Goal: Task Accomplishment & Management: Manage account settings

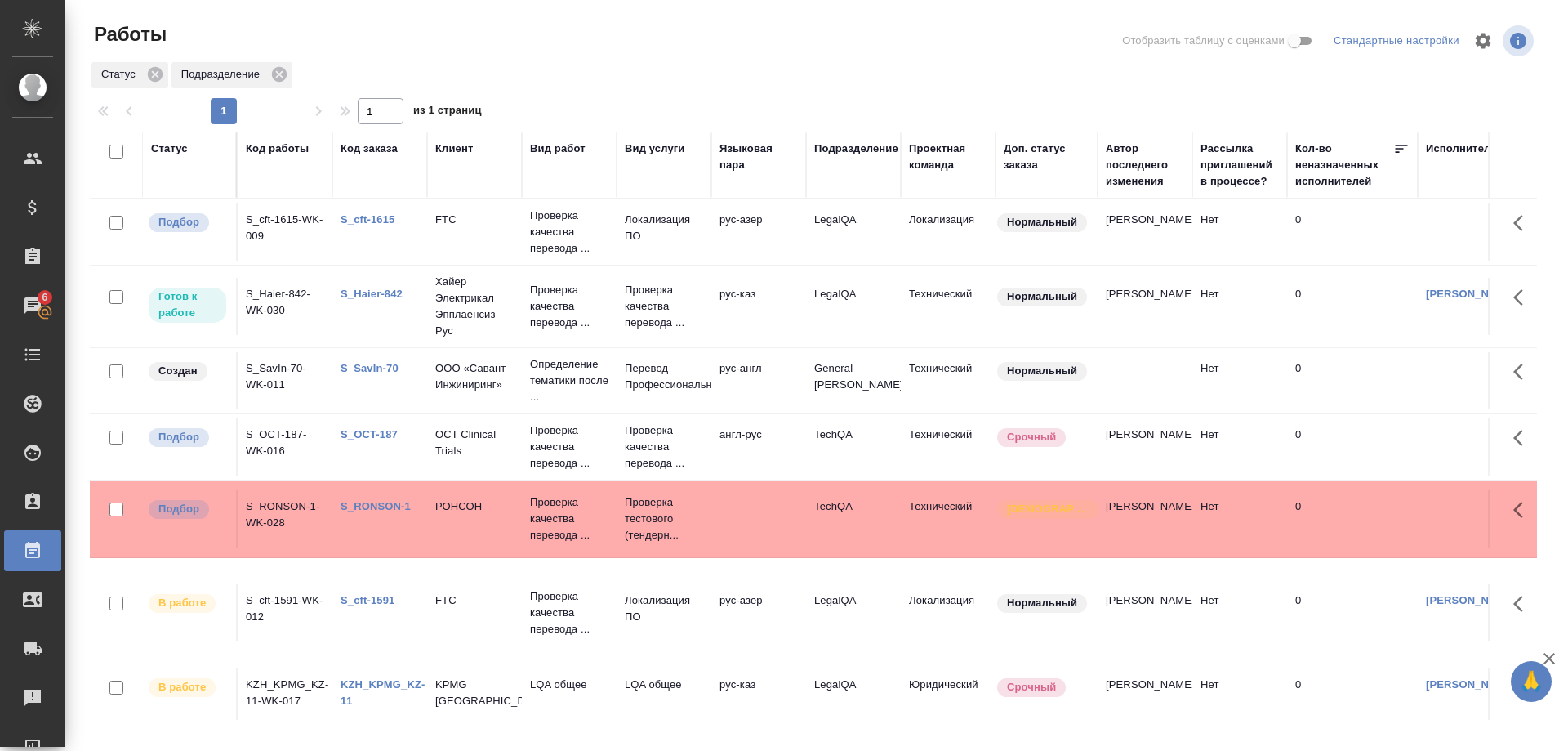
click at [350, 148] on div "Код заказа" at bounding box center [369, 148] width 57 height 16
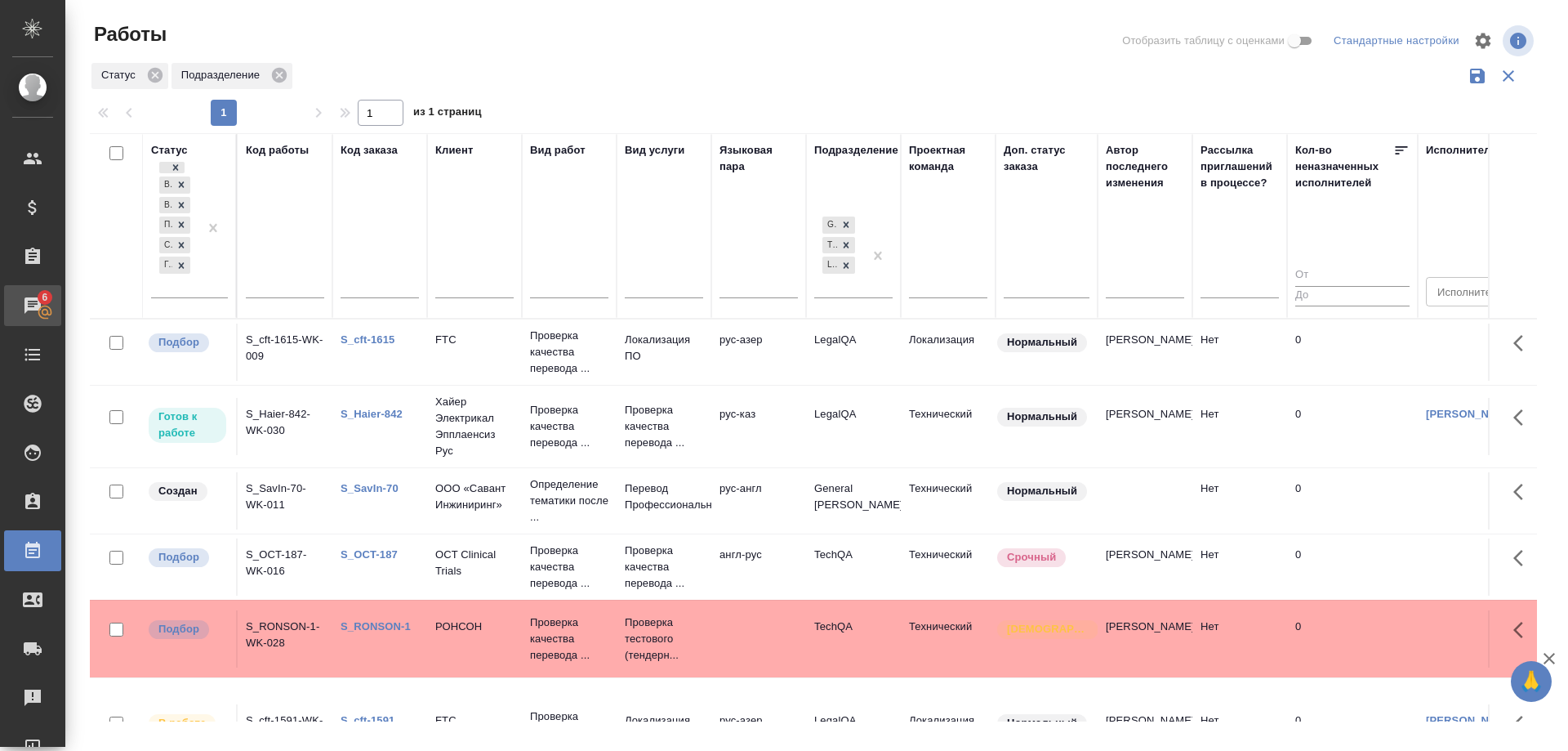
click at [41, 301] on span "6" at bounding box center [44, 297] width 26 height 16
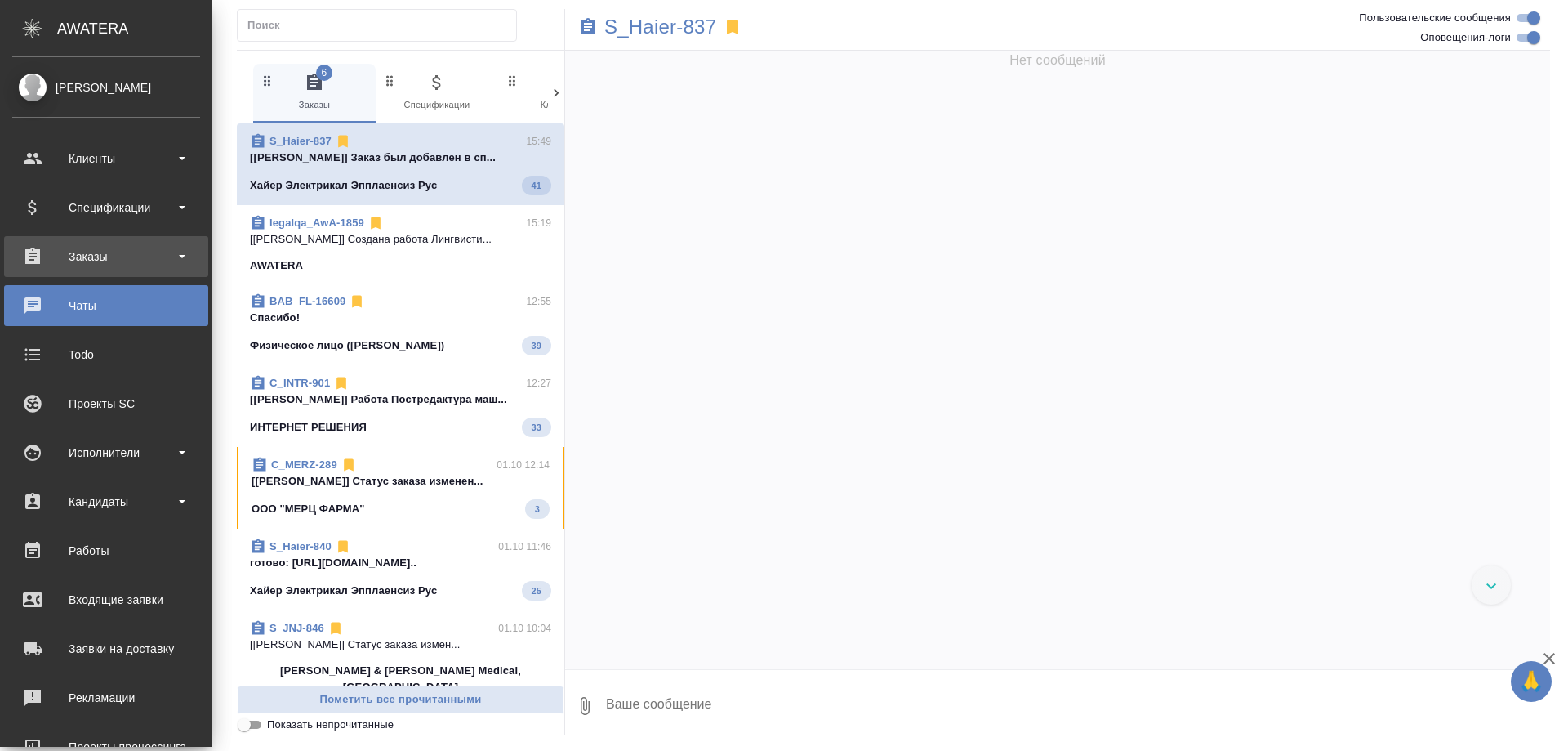
click at [76, 259] on div "Заказы" at bounding box center [106, 257] width 187 height 25
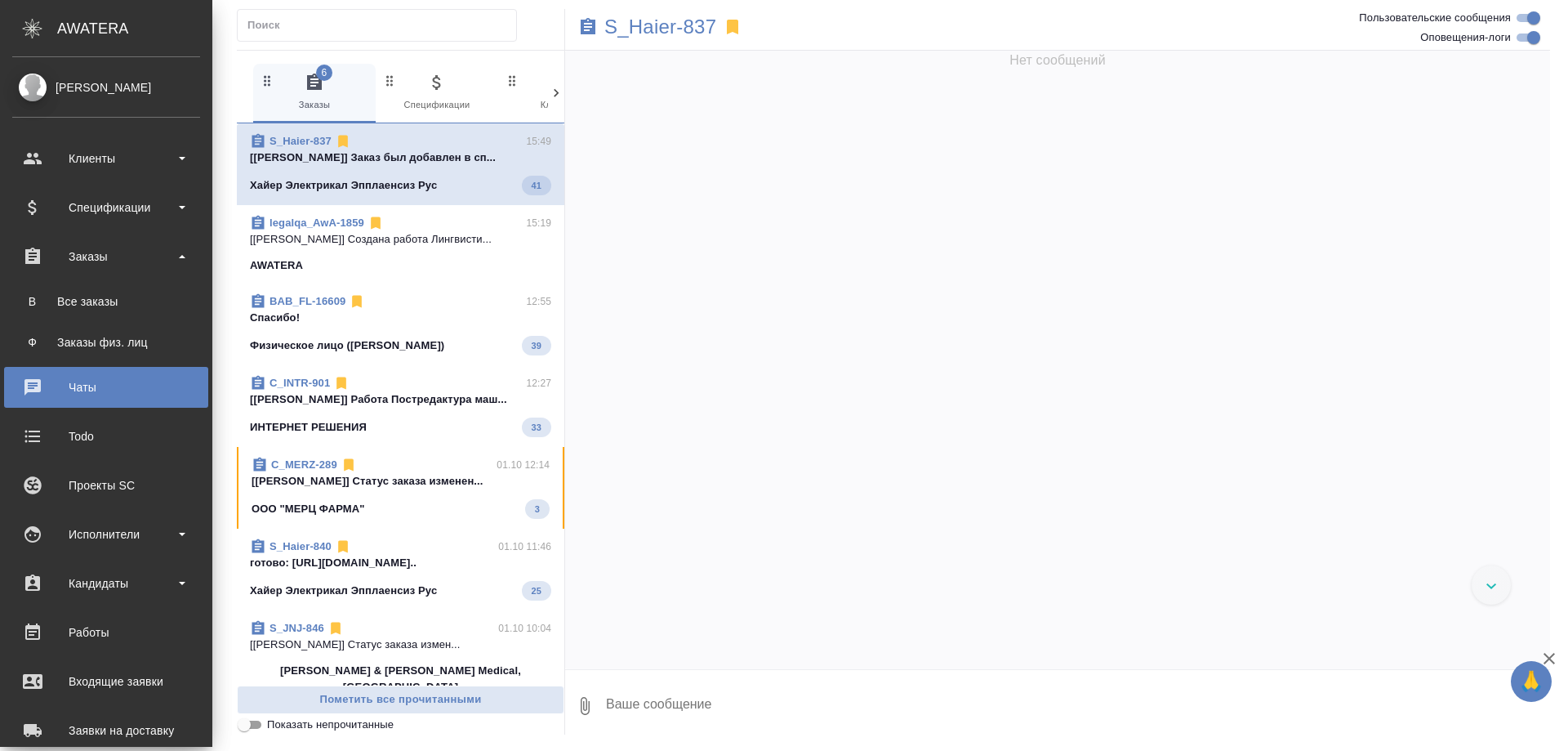
click at [84, 289] on link "В Все заказы" at bounding box center [106, 301] width 187 height 33
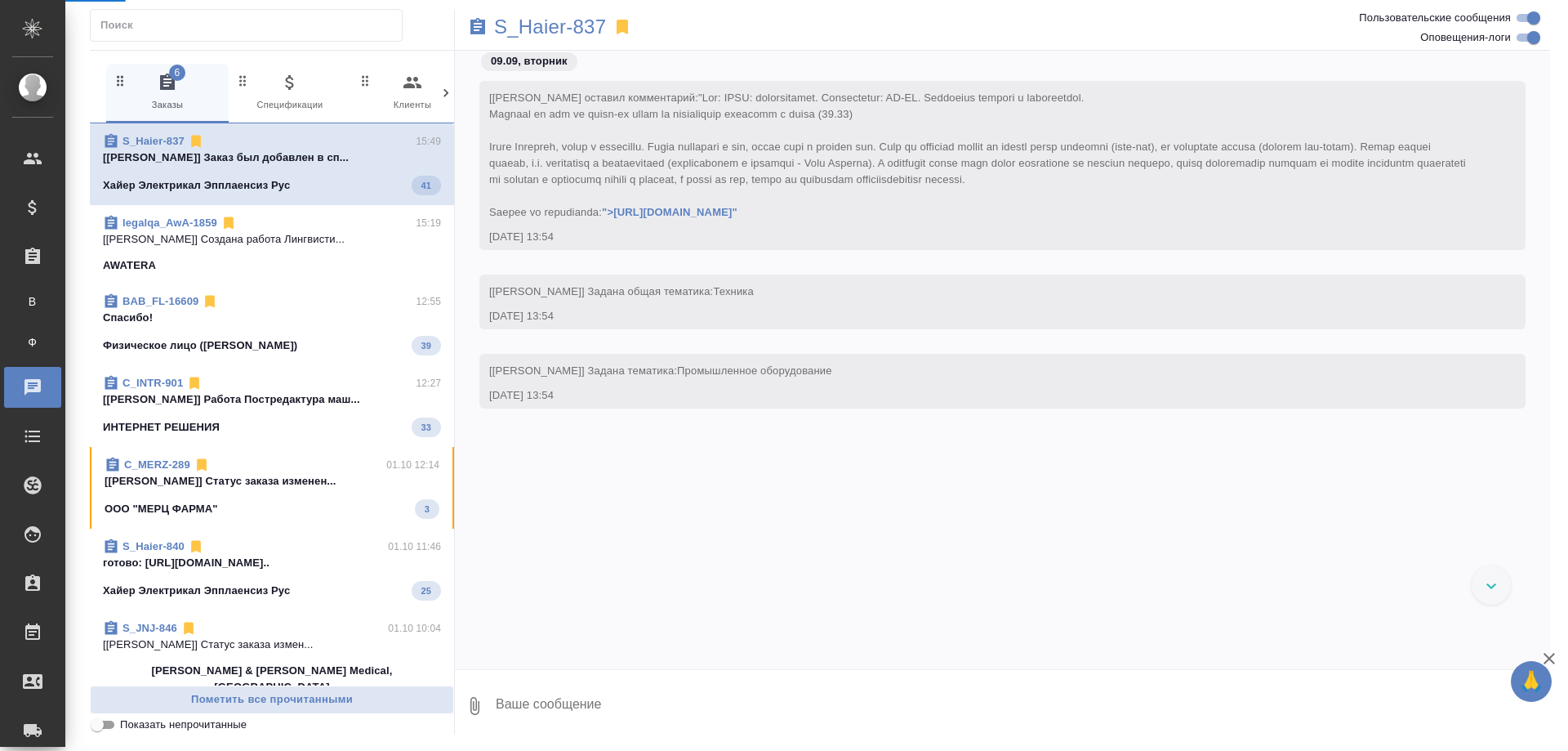
scroll to position [99348, 0]
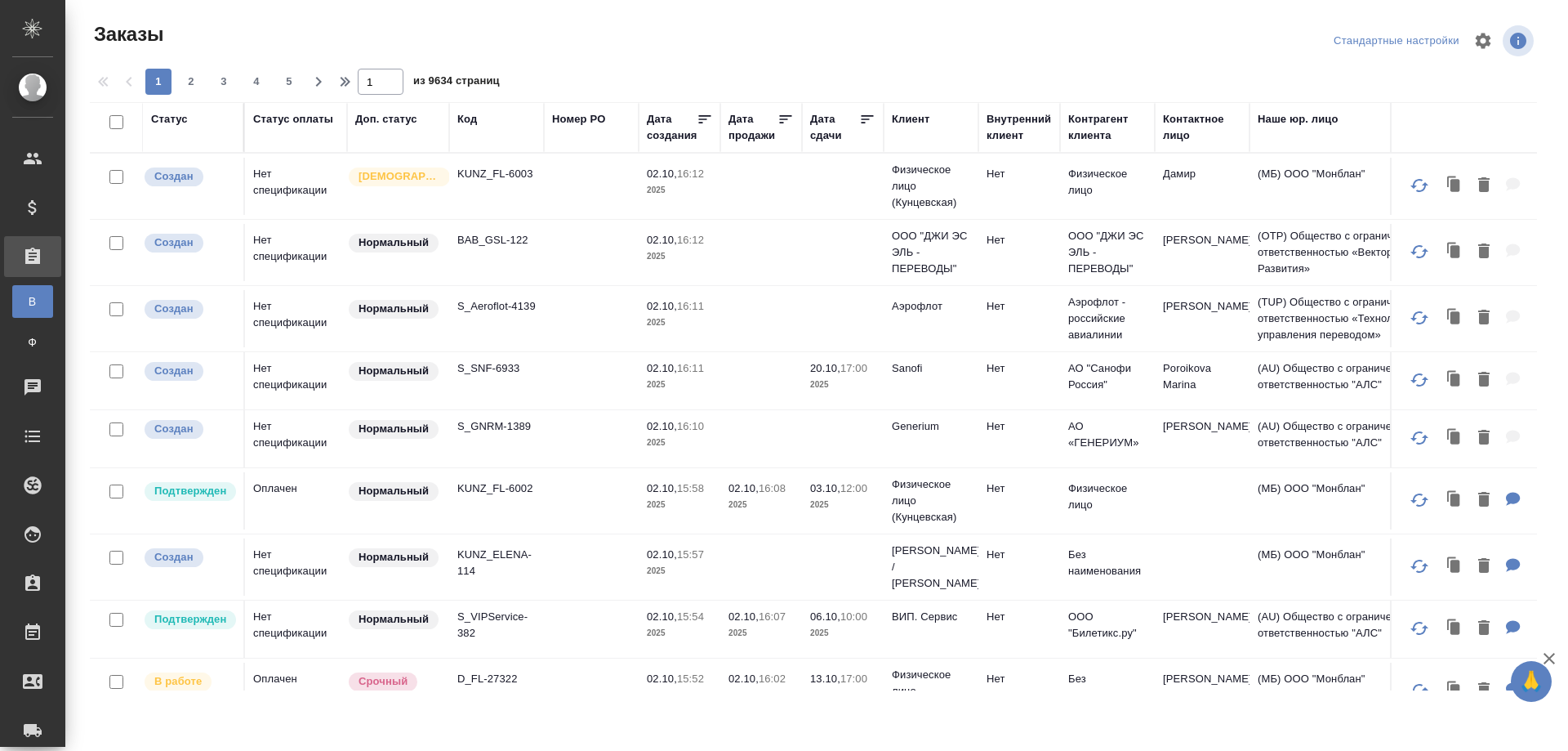
click at [461, 118] on div "Код" at bounding box center [467, 119] width 20 height 16
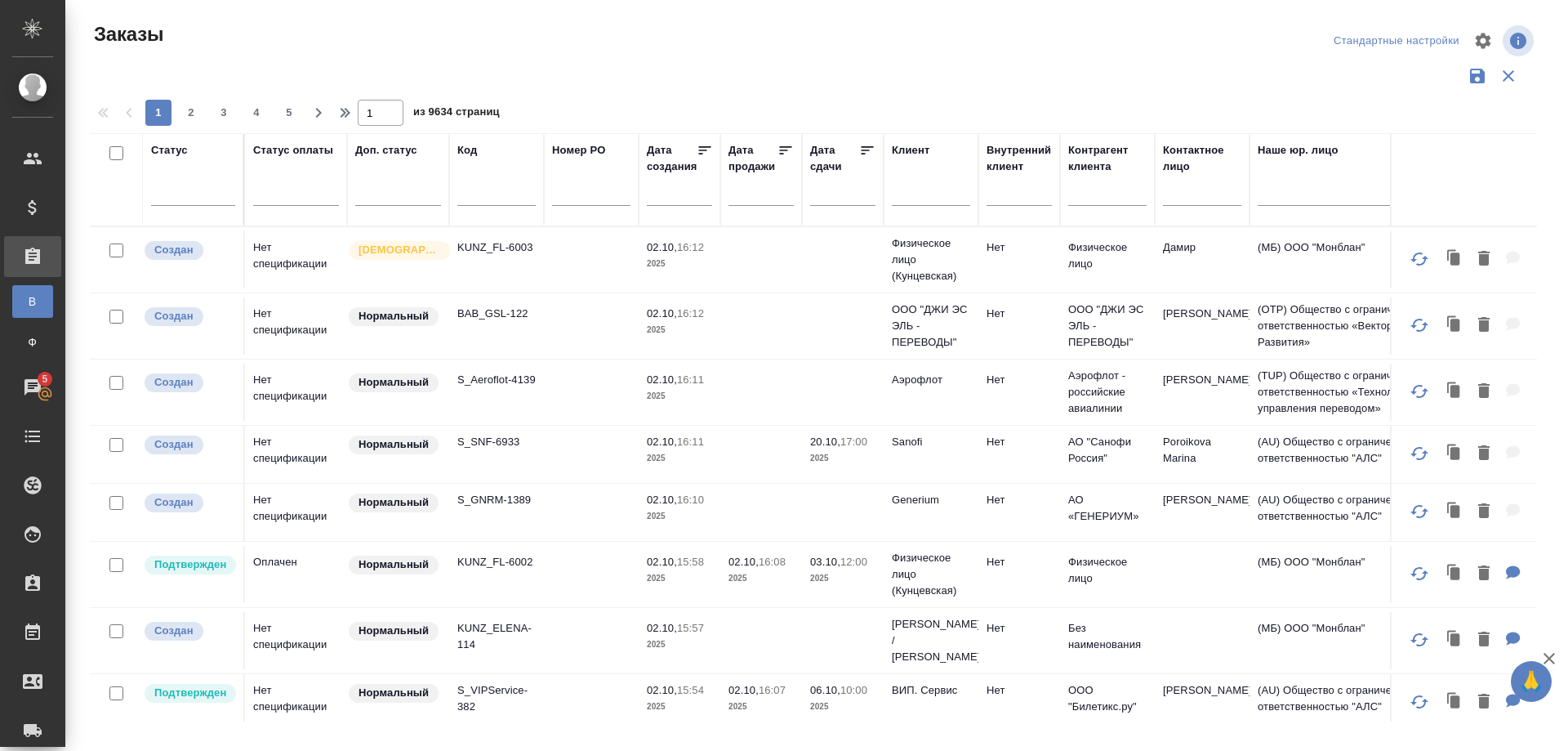
click at [477, 185] on div at bounding box center [497, 197] width 78 height 40
click at [462, 196] on input "text" at bounding box center [497, 196] width 78 height 20
paste input "S_cft-1615,"
type input "S_cft-1615"
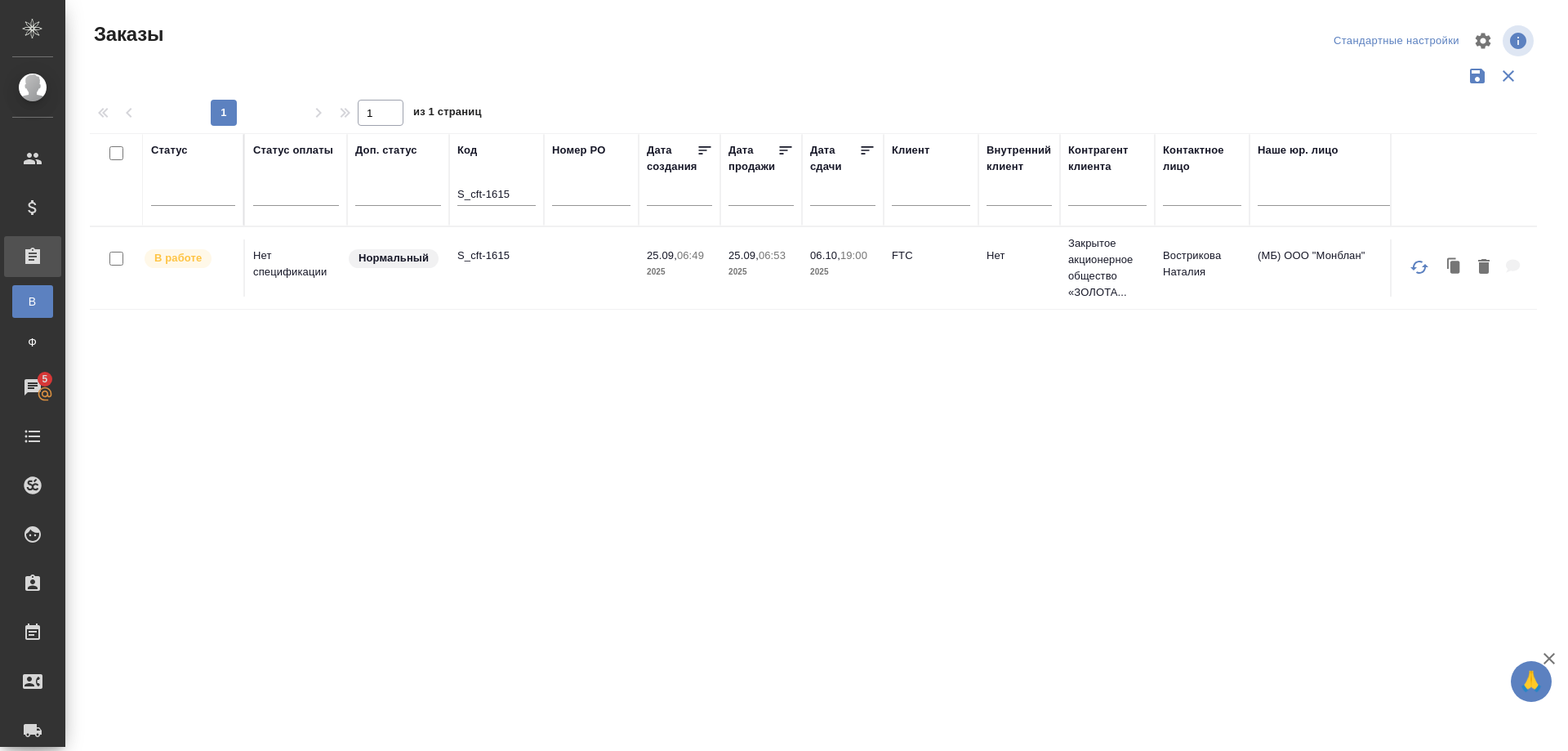
click at [485, 247] on td "S_cft-1615" at bounding box center [497, 268] width 95 height 57
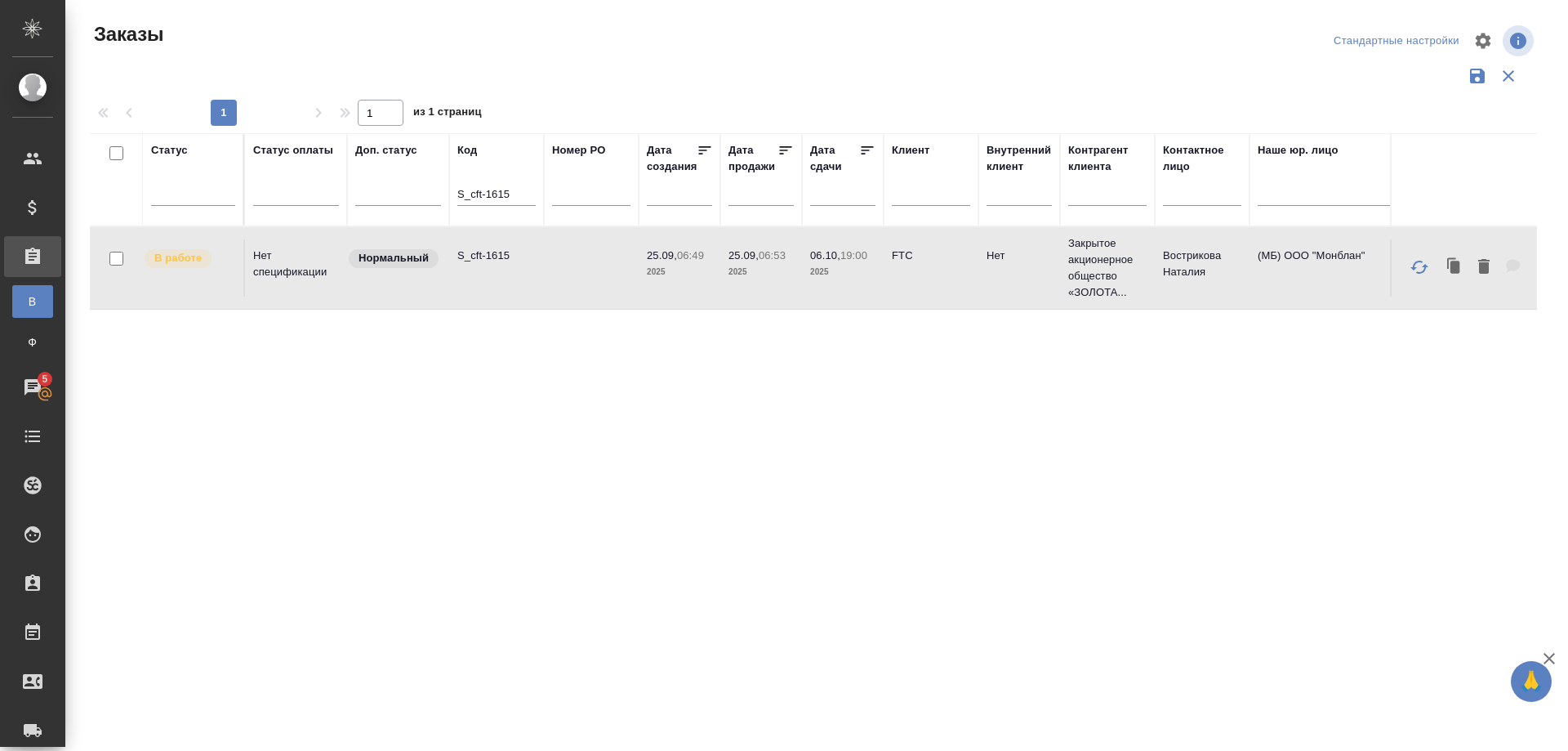
click at [485, 247] on td "S_cft-1615" at bounding box center [497, 268] width 95 height 57
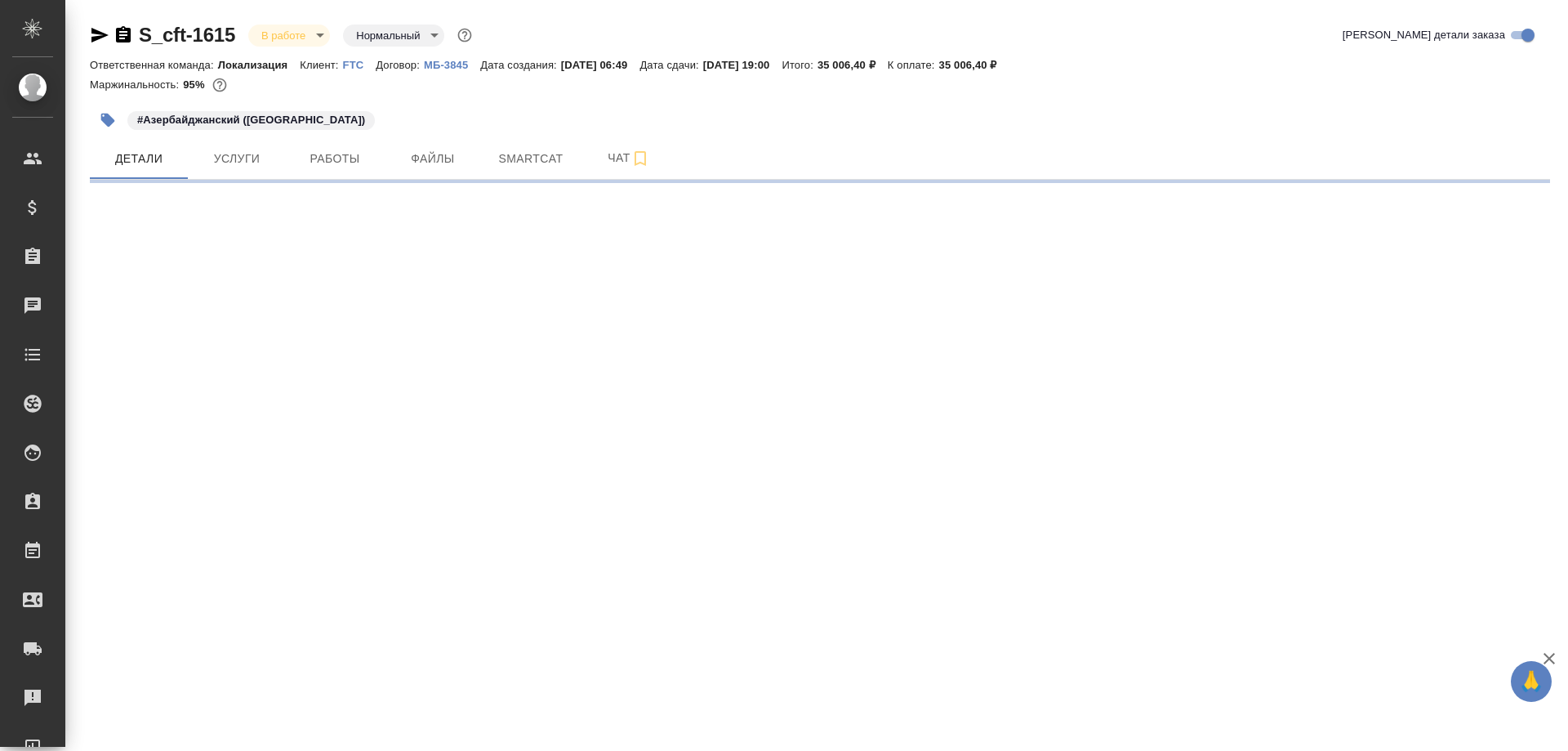
select select "RU"
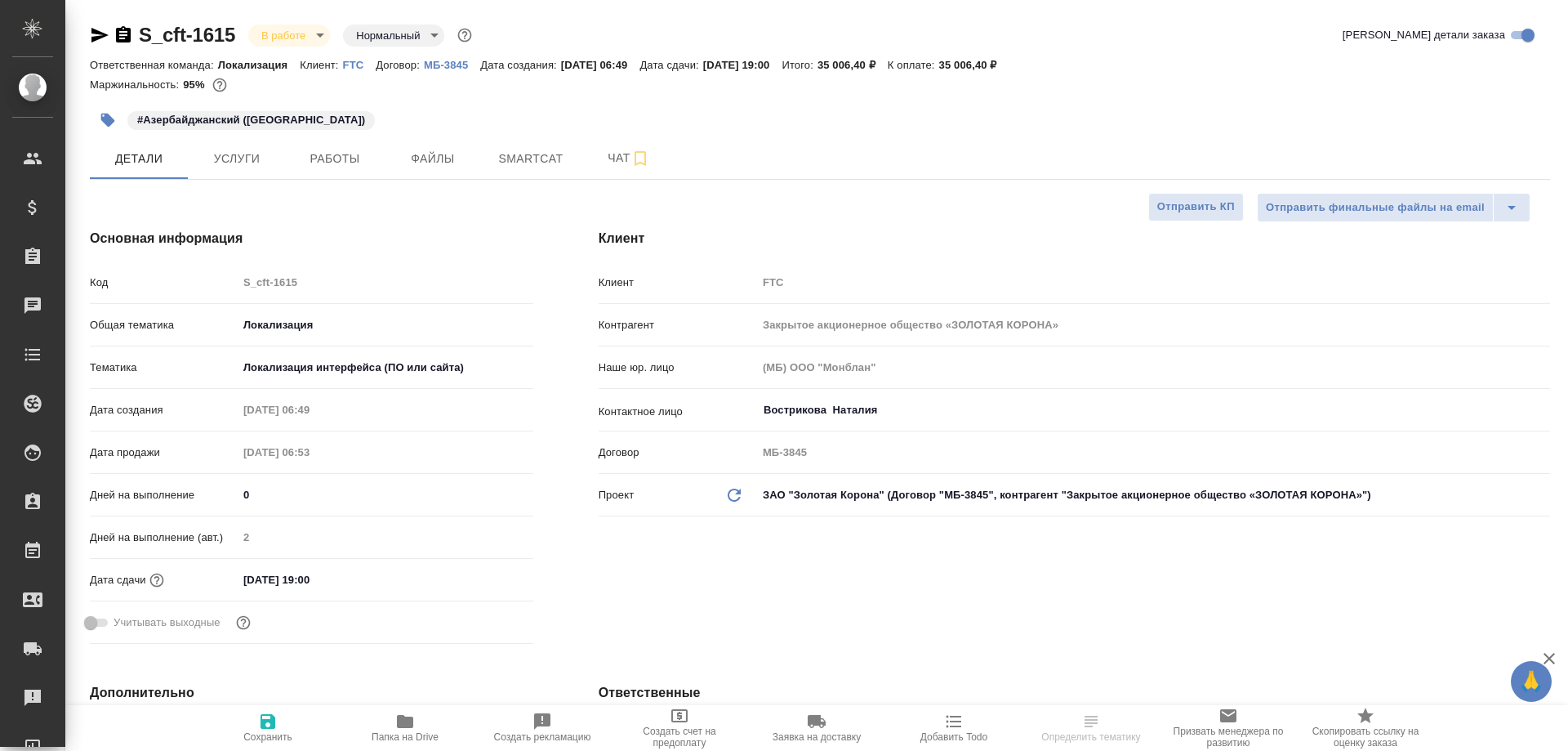
type textarea "x"
click at [325, 134] on div "#Азербайджанский (Латиница)" at bounding box center [577, 120] width 974 height 36
click at [327, 148] on button "Работы" at bounding box center [335, 158] width 98 height 41
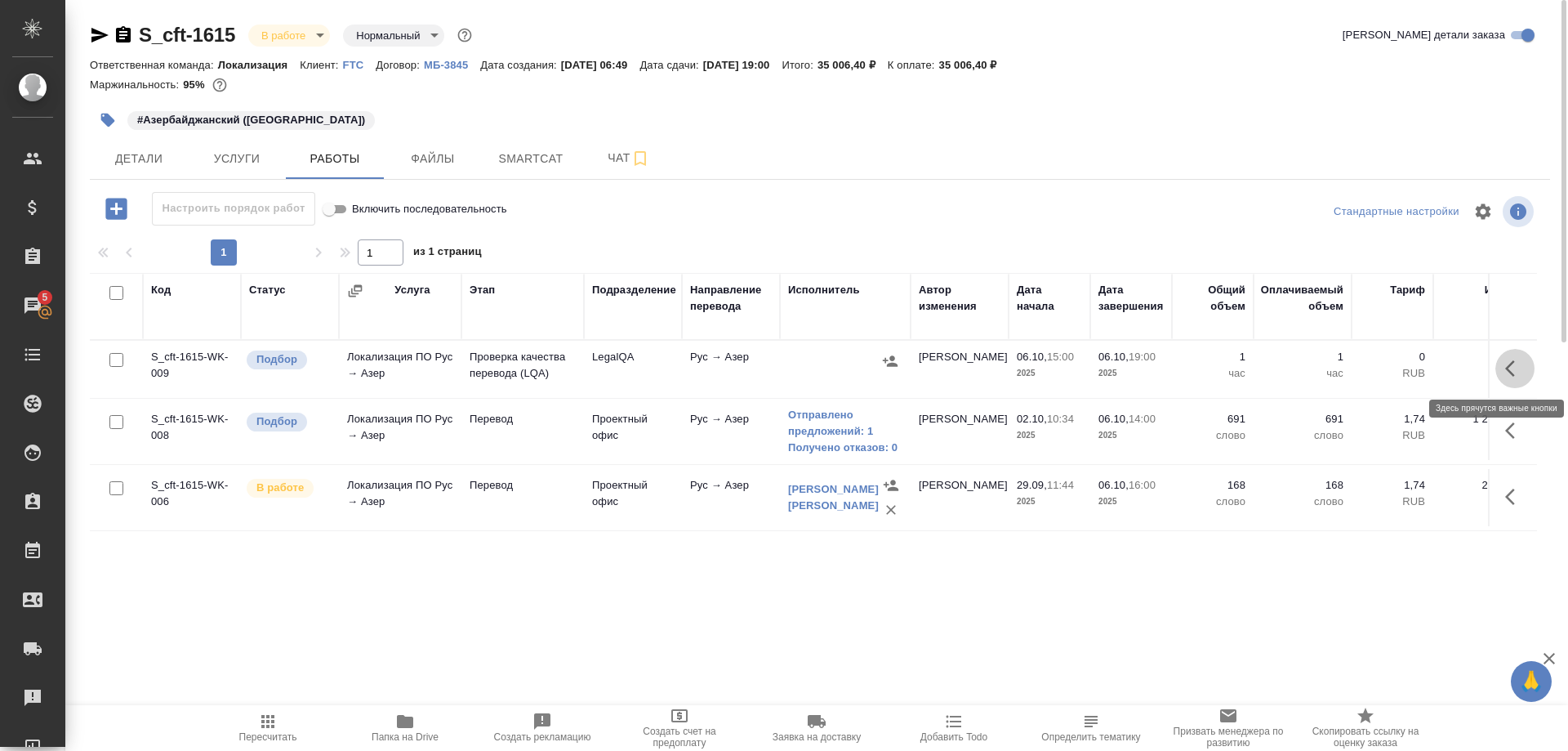
click at [1507, 365] on icon "button" at bounding box center [1516, 369] width 20 height 20
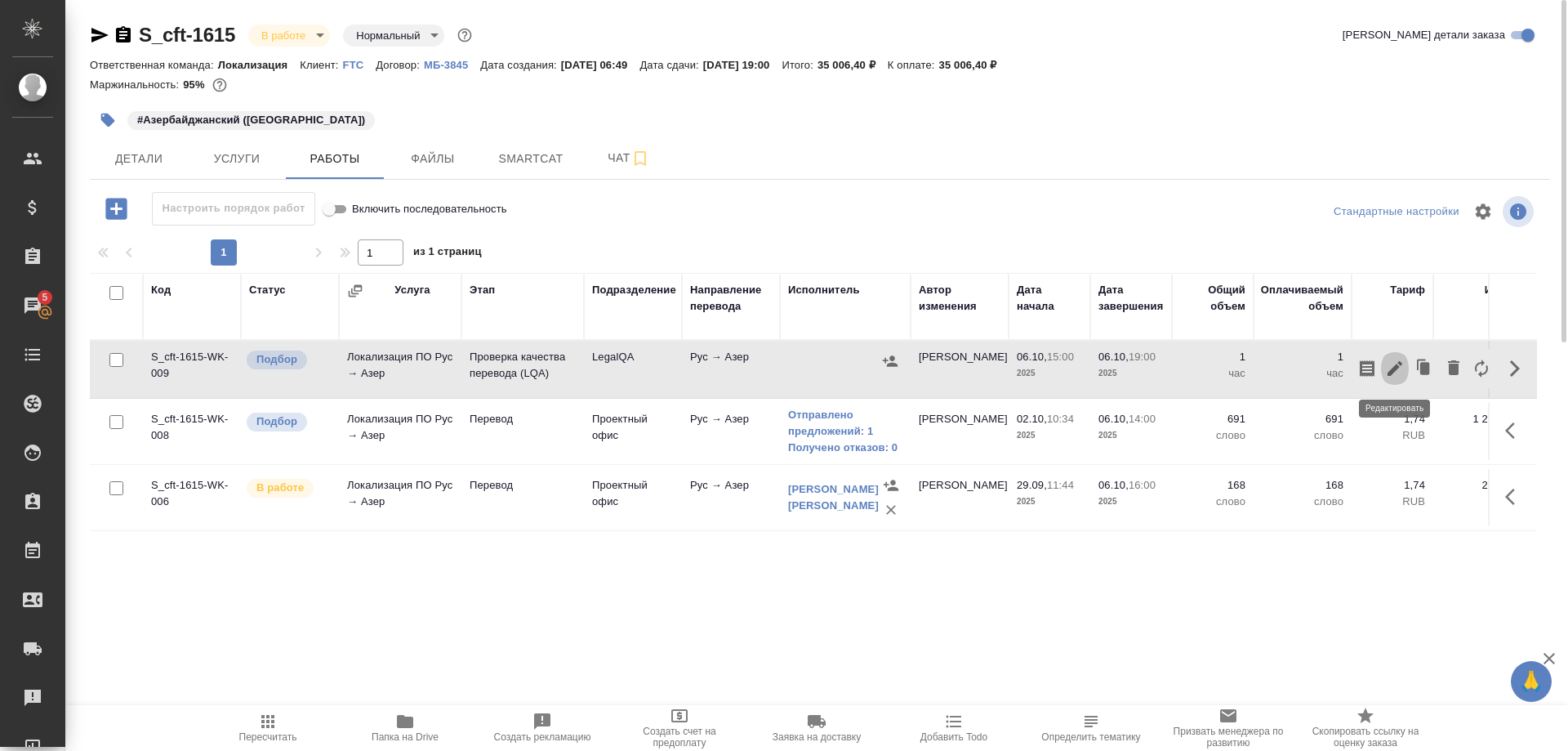
click at [1393, 370] on icon "button" at bounding box center [1395, 368] width 15 height 15
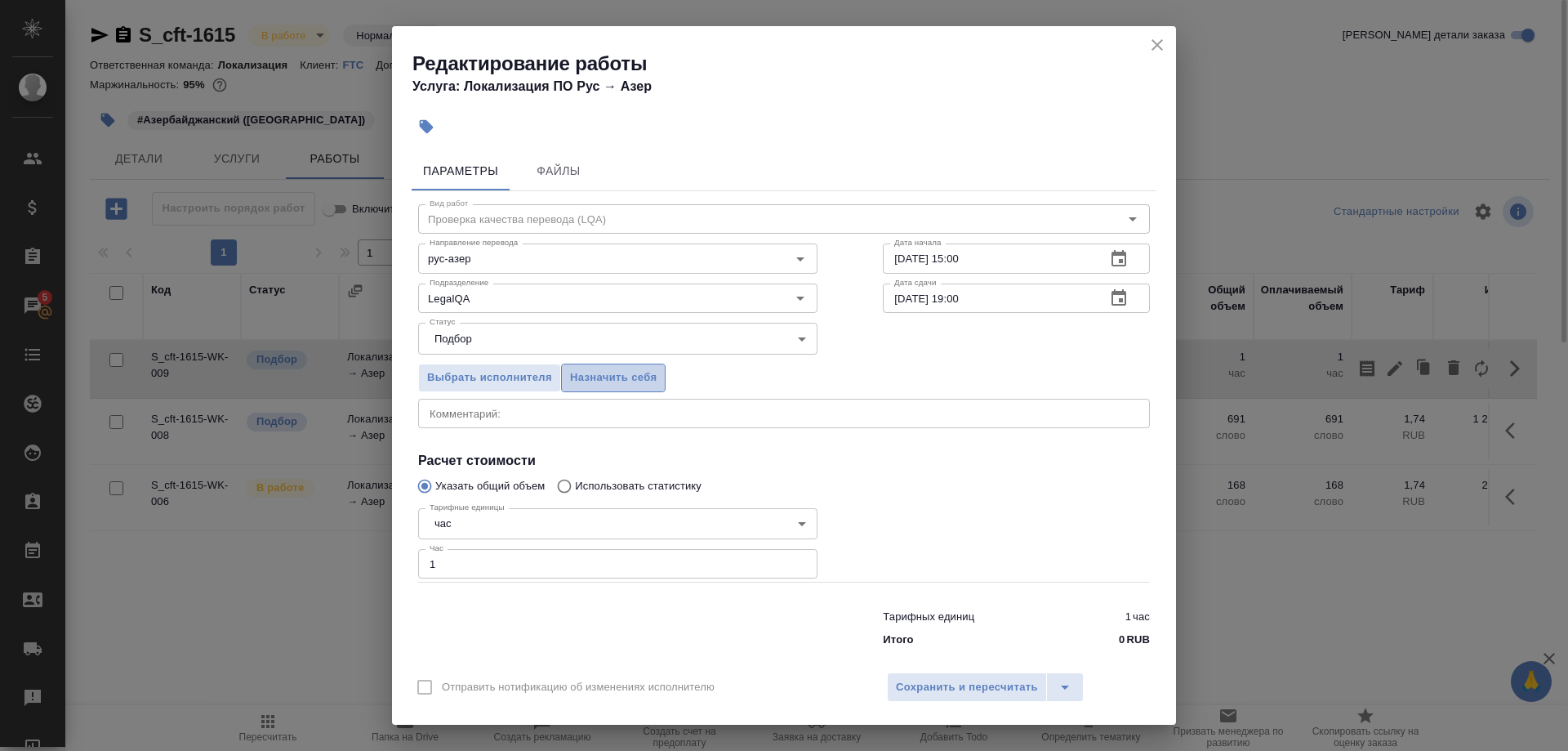
click at [617, 387] on span "Назначить себя" at bounding box center [613, 378] width 86 height 19
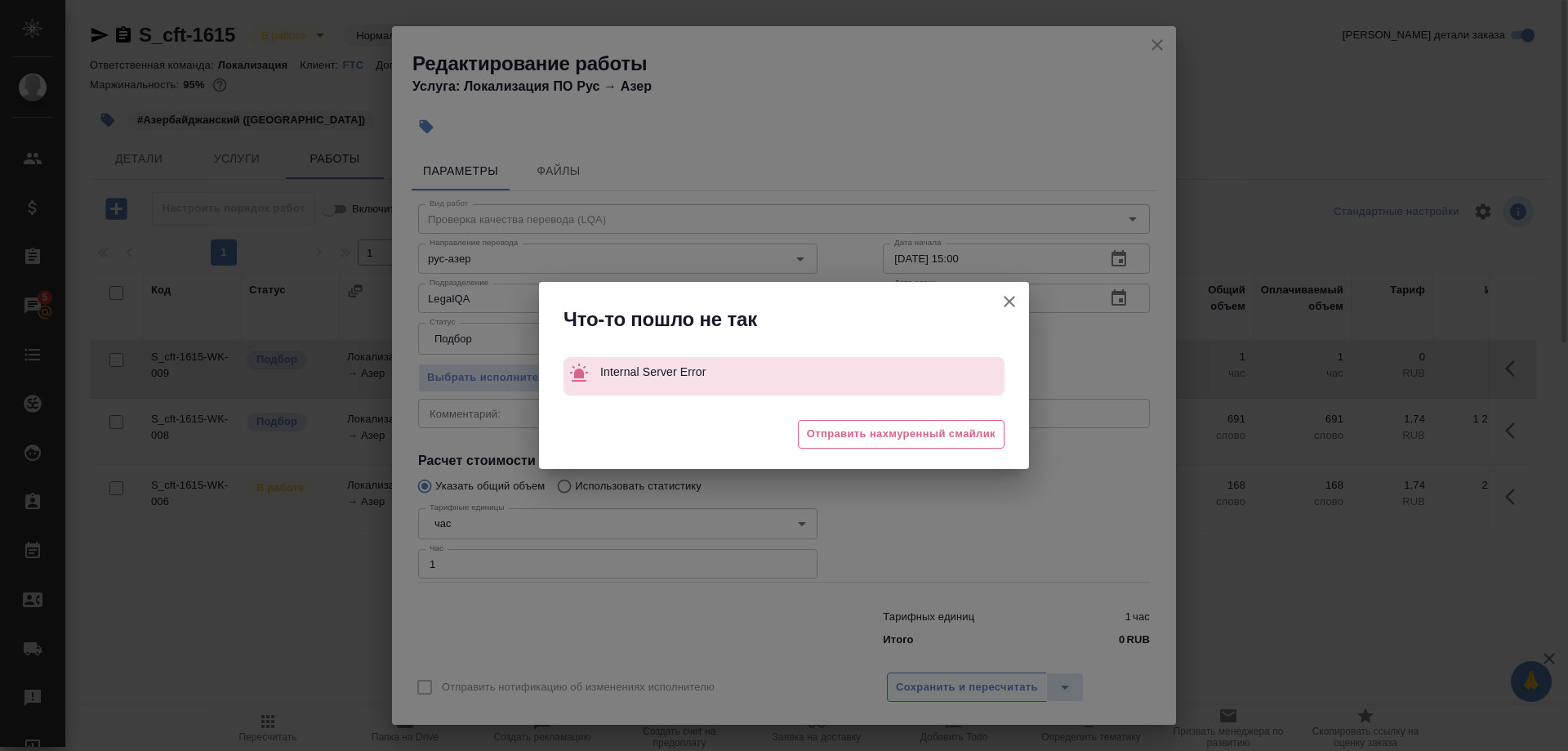
click at [940, 677] on div "Что-то пошло не так Internal Server Error 😒 Отправить нахмуренный смайлик" at bounding box center [784, 375] width 1568 height 751
click at [1001, 299] on icon "button" at bounding box center [1009, 301] width 20 height 20
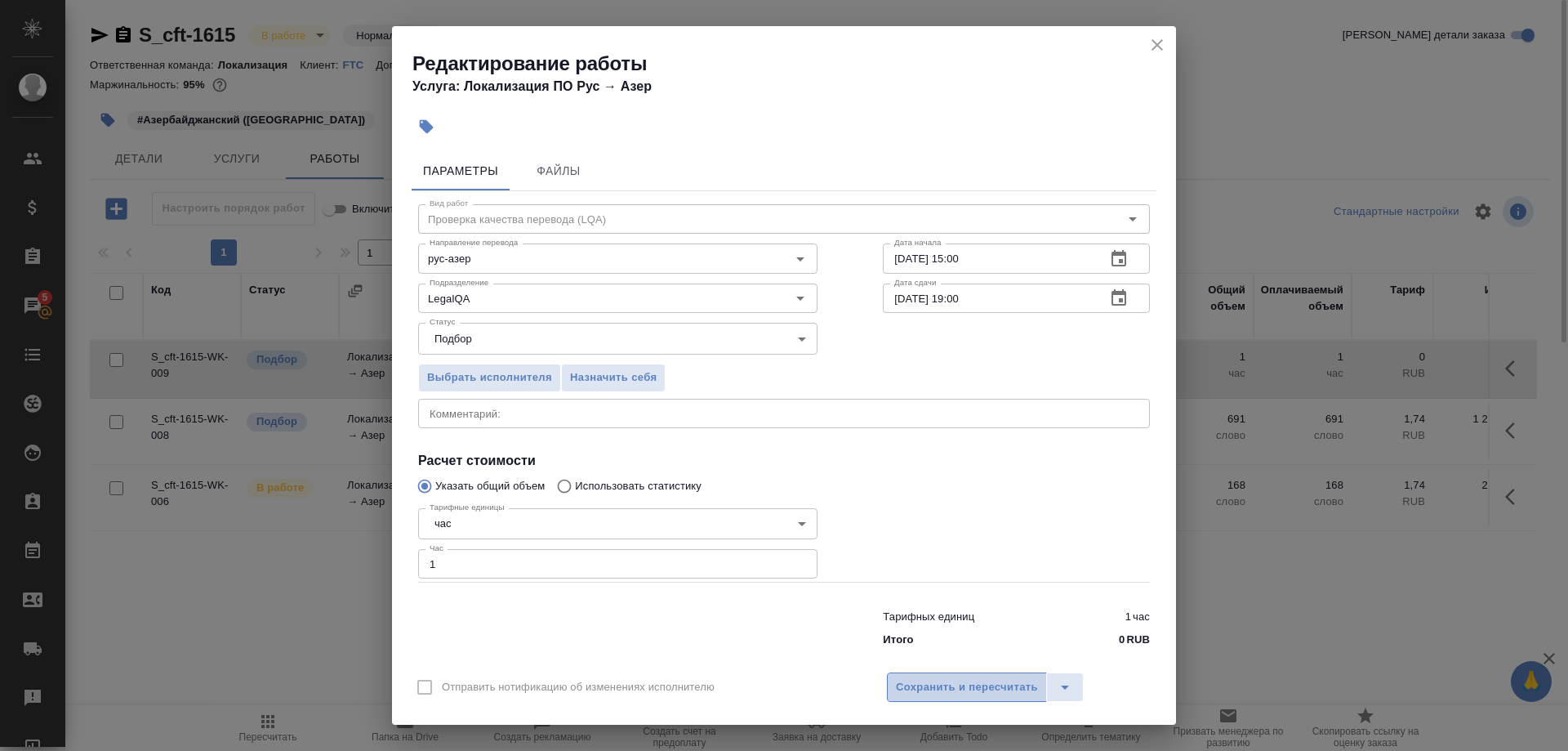
click at [955, 680] on span "Сохранить и пересчитать" at bounding box center [967, 687] width 142 height 19
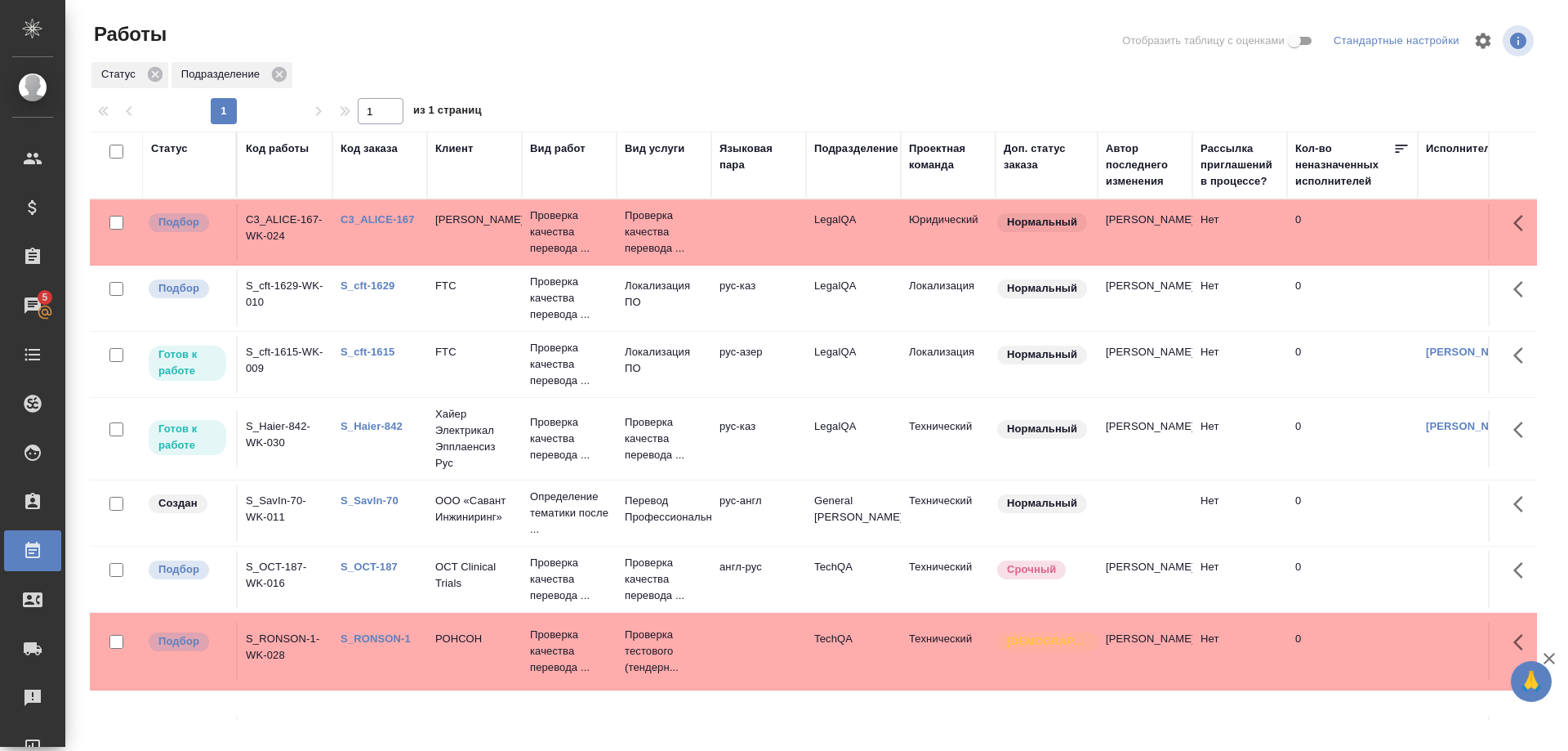
click at [370, 285] on link "S_cft-1629" at bounding box center [367, 285] width 54 height 12
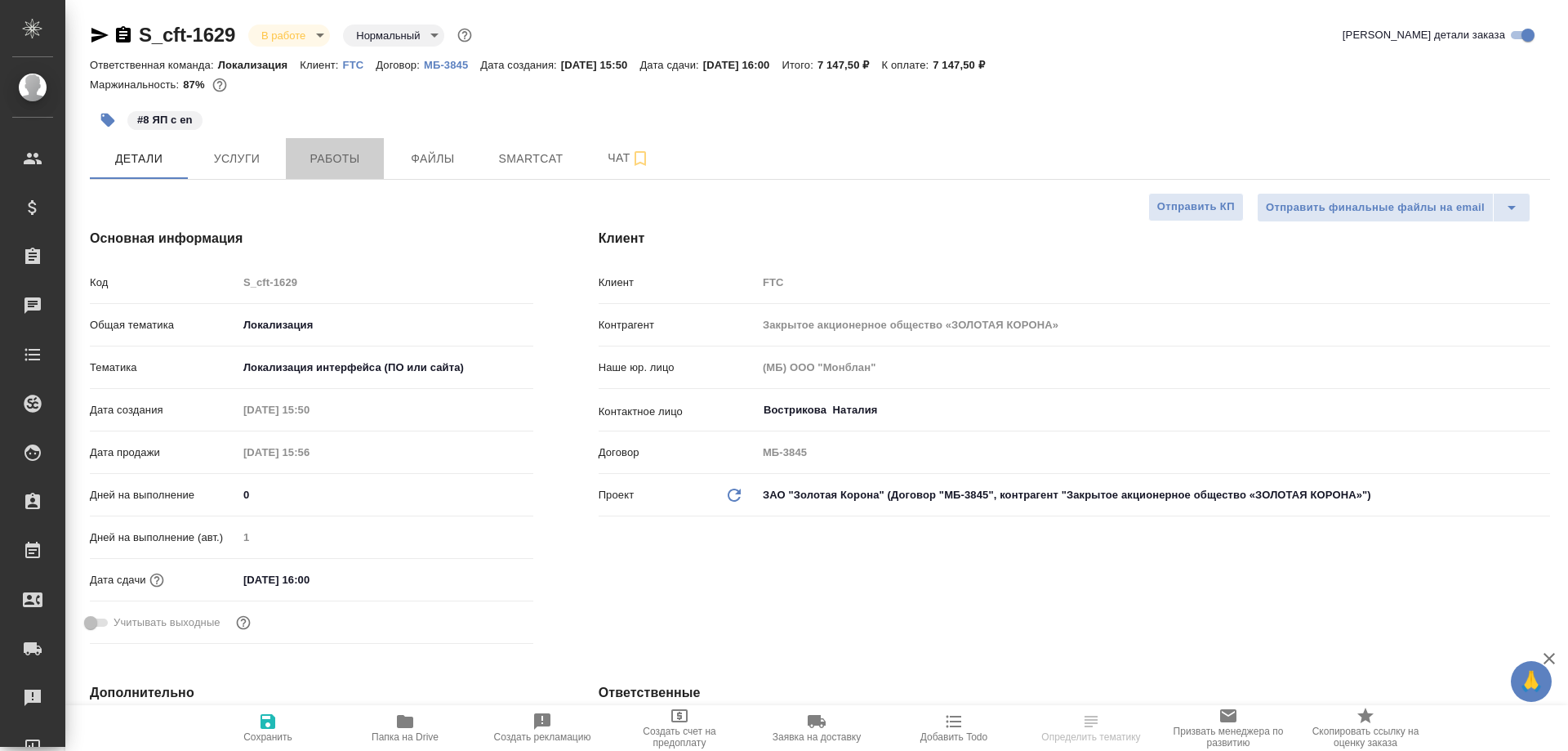
select select "RU"
click at [315, 150] on span "Работы" at bounding box center [335, 158] width 78 height 20
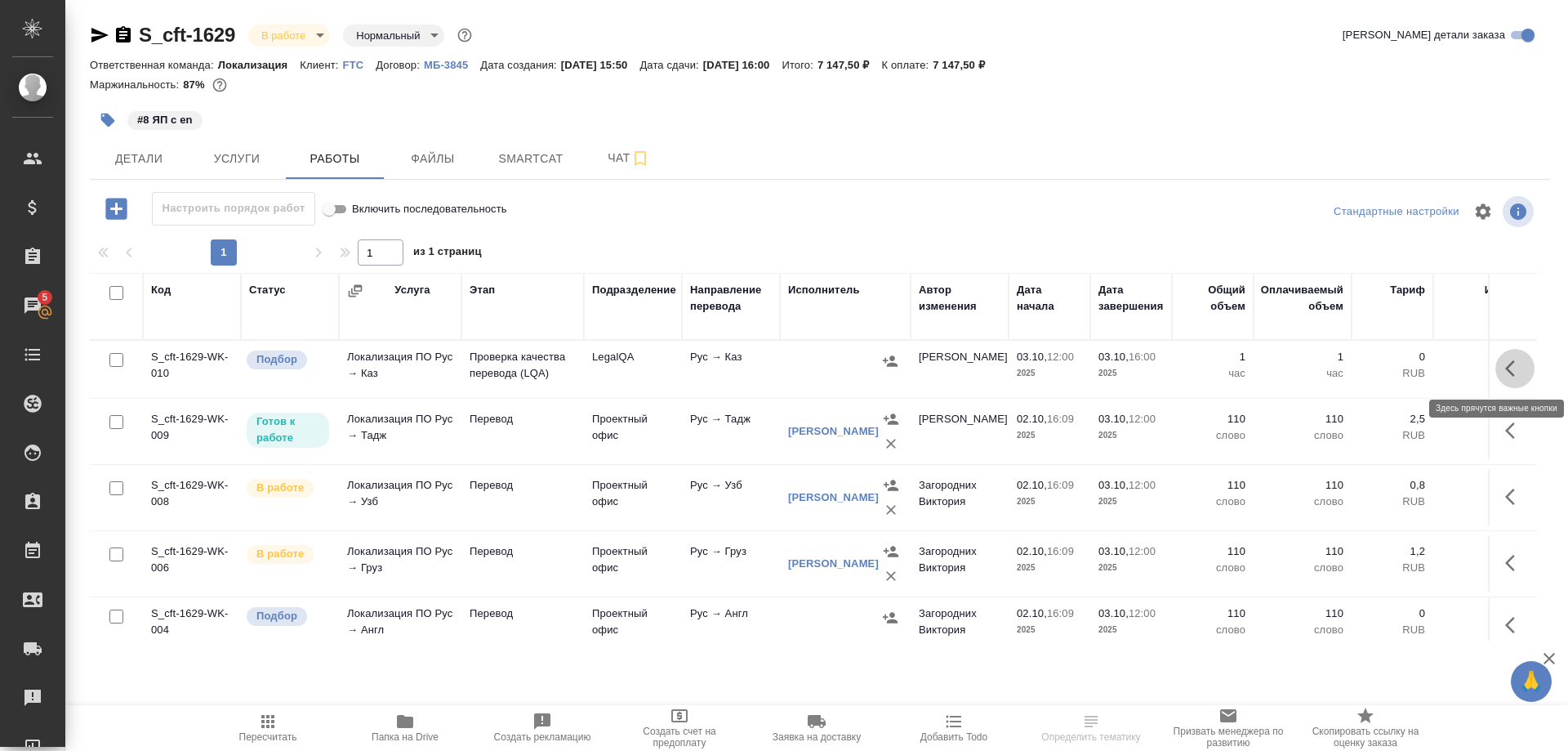
click at [1503, 367] on button "button" at bounding box center [1516, 369] width 39 height 39
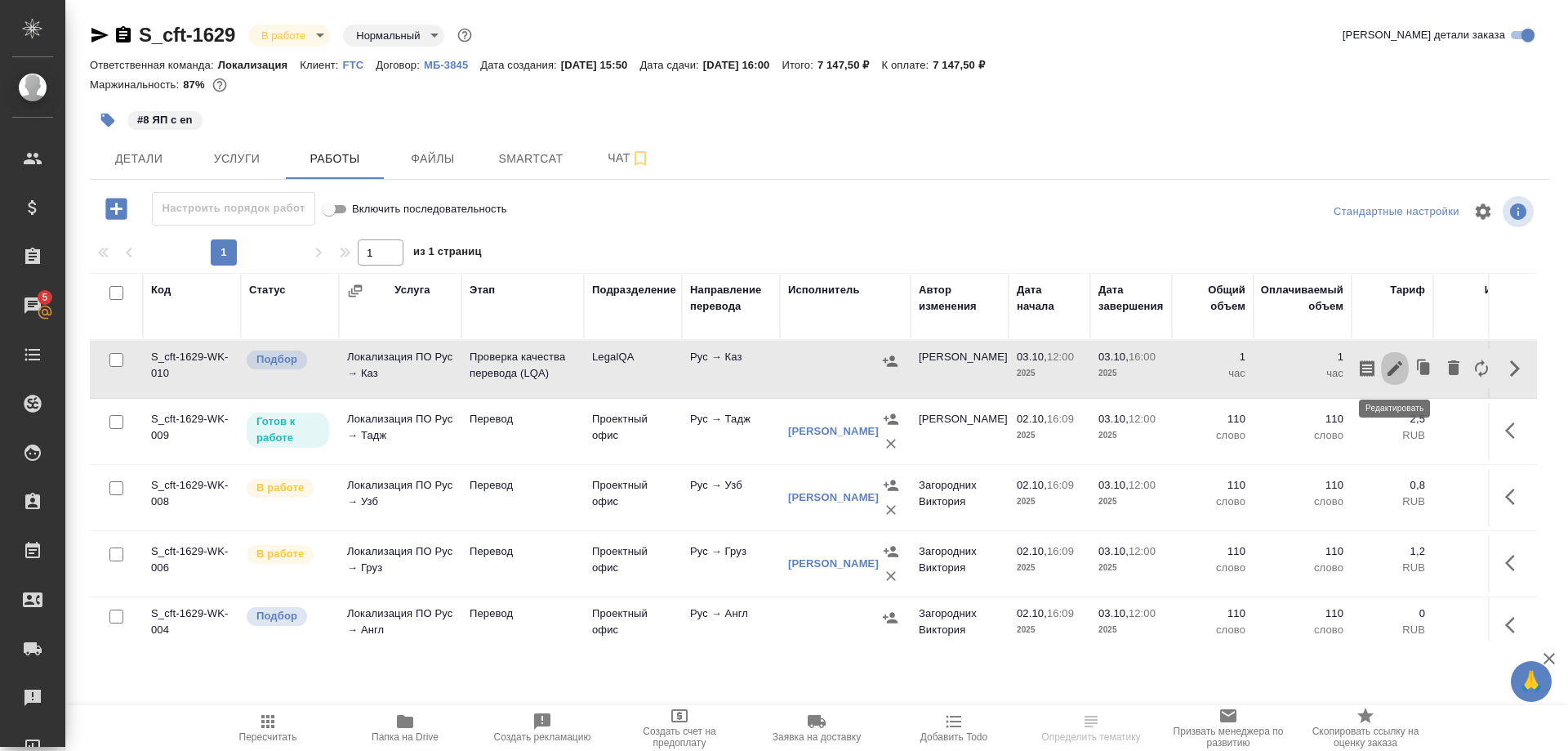
click at [1390, 371] on icon "button" at bounding box center [1395, 369] width 20 height 20
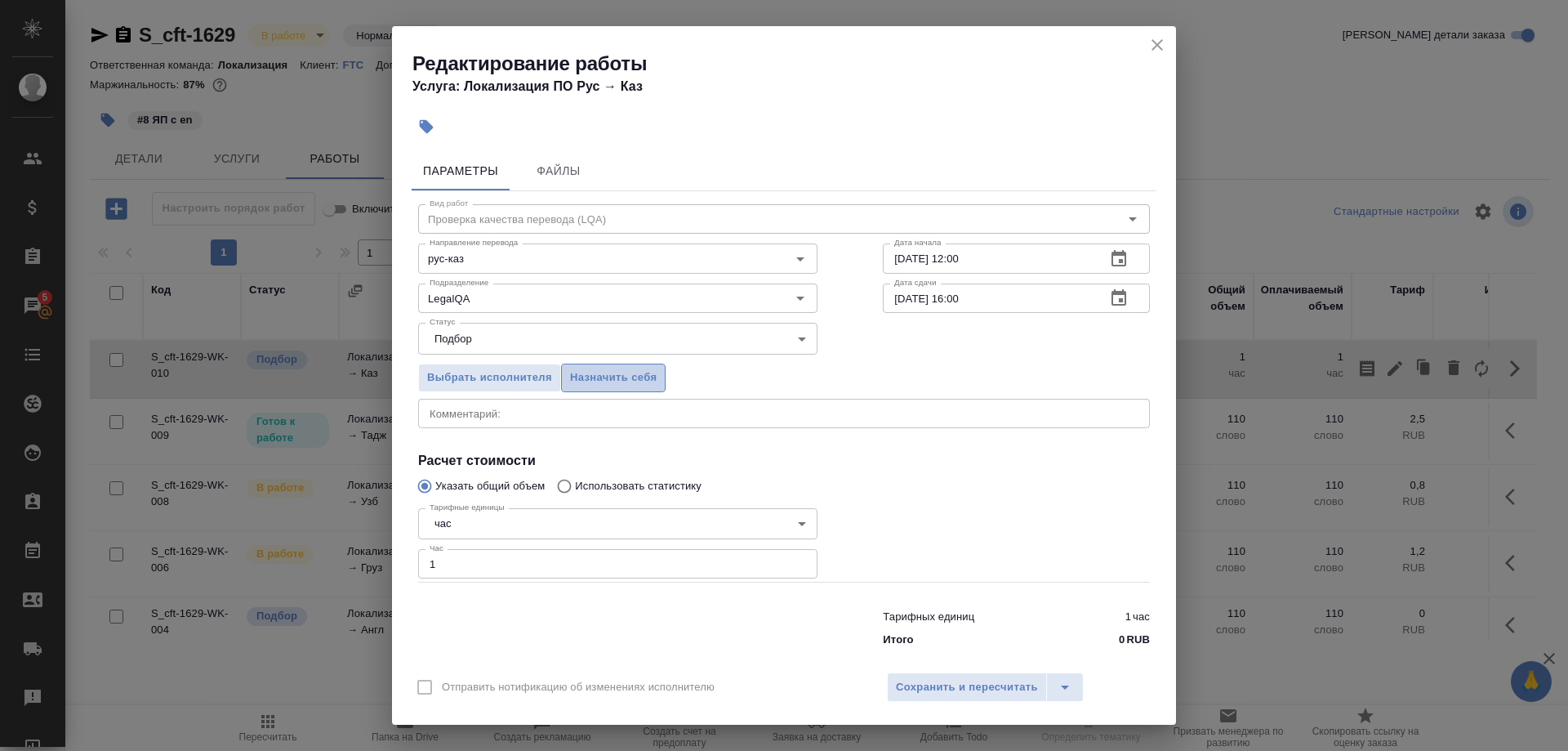
click at [626, 379] on button "Назначить себя" at bounding box center [614, 378] width 105 height 28
click at [934, 678] on span "Сохранить и пересчитать" at bounding box center [967, 687] width 142 height 19
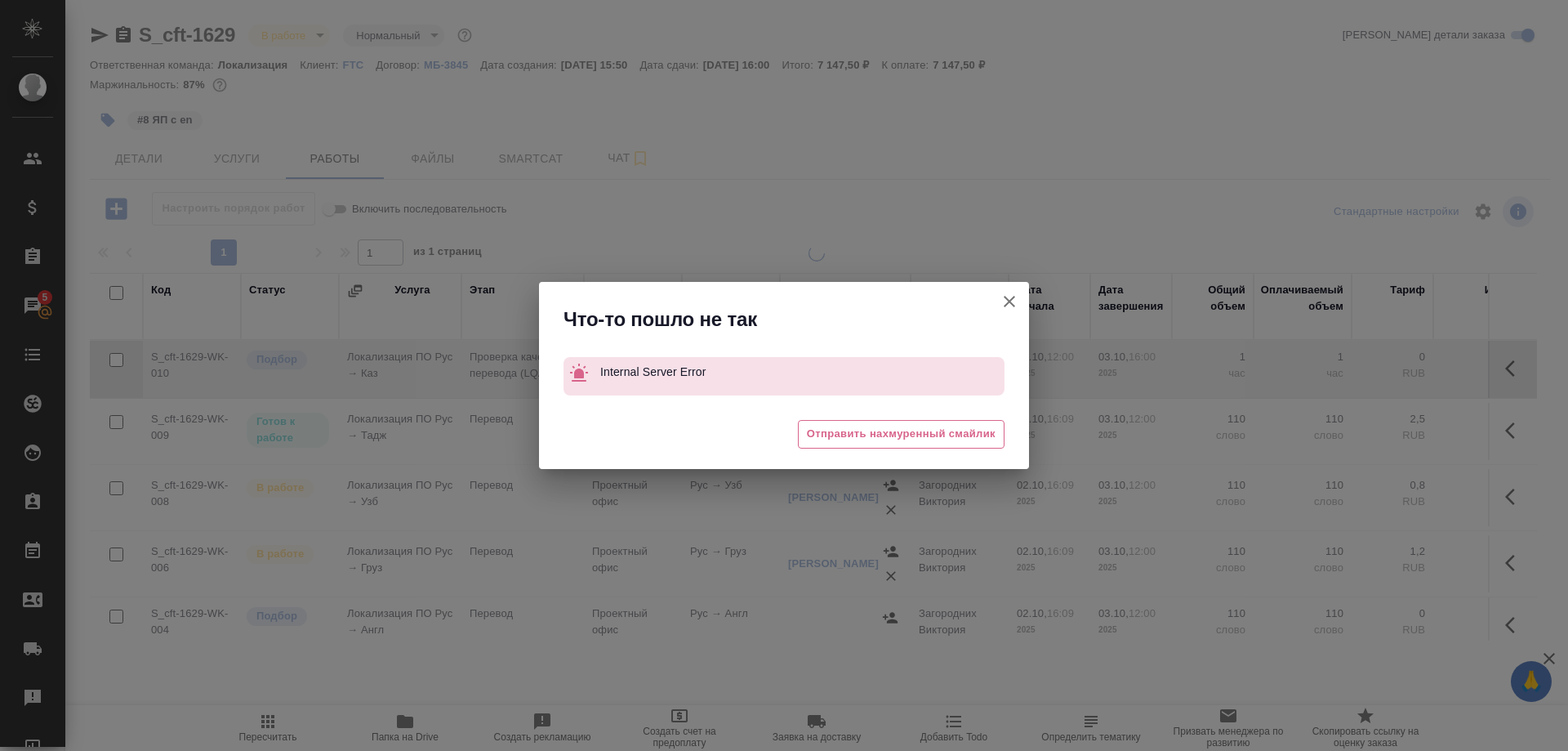
click at [1000, 303] on icon "button" at bounding box center [1009, 301] width 20 height 20
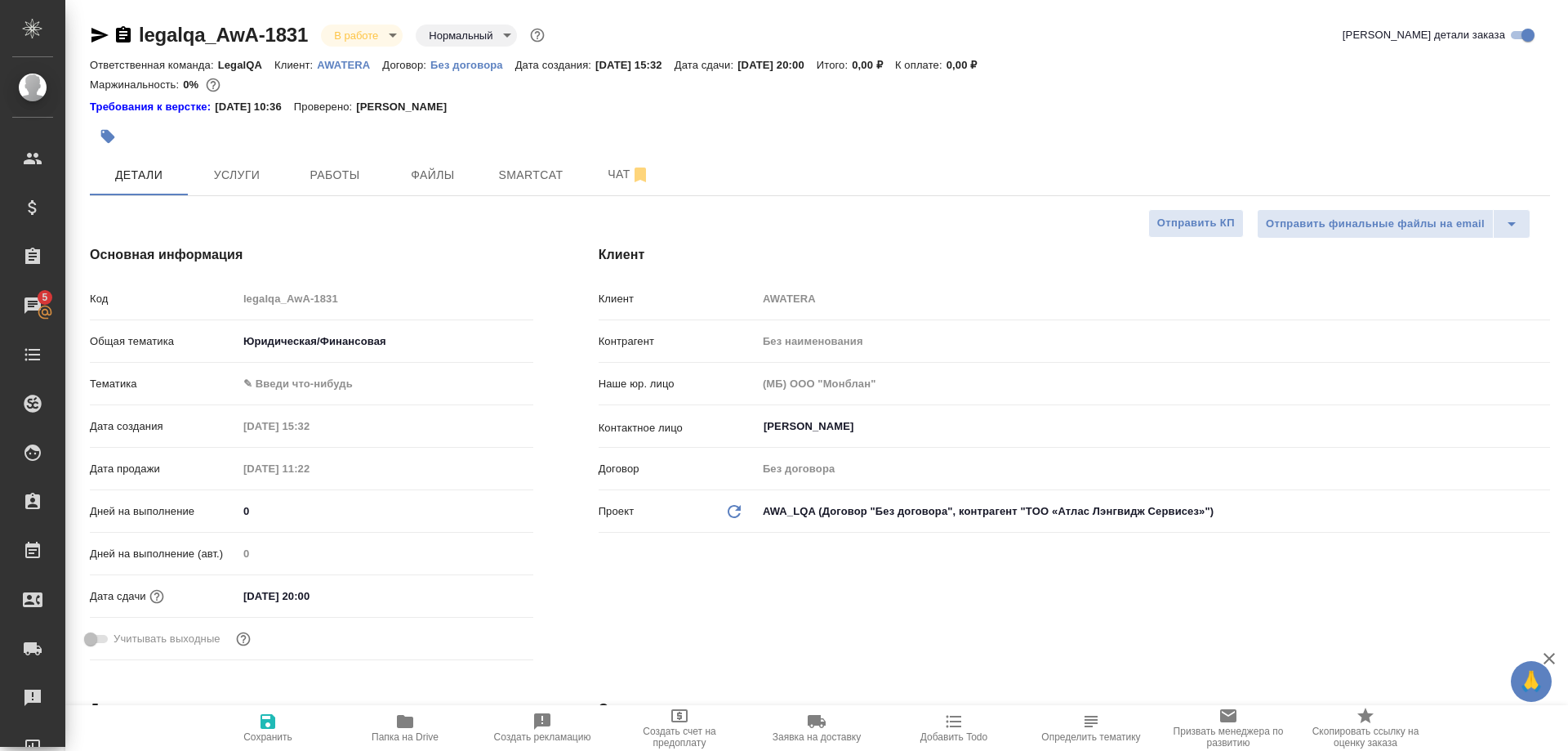
select select "RU"
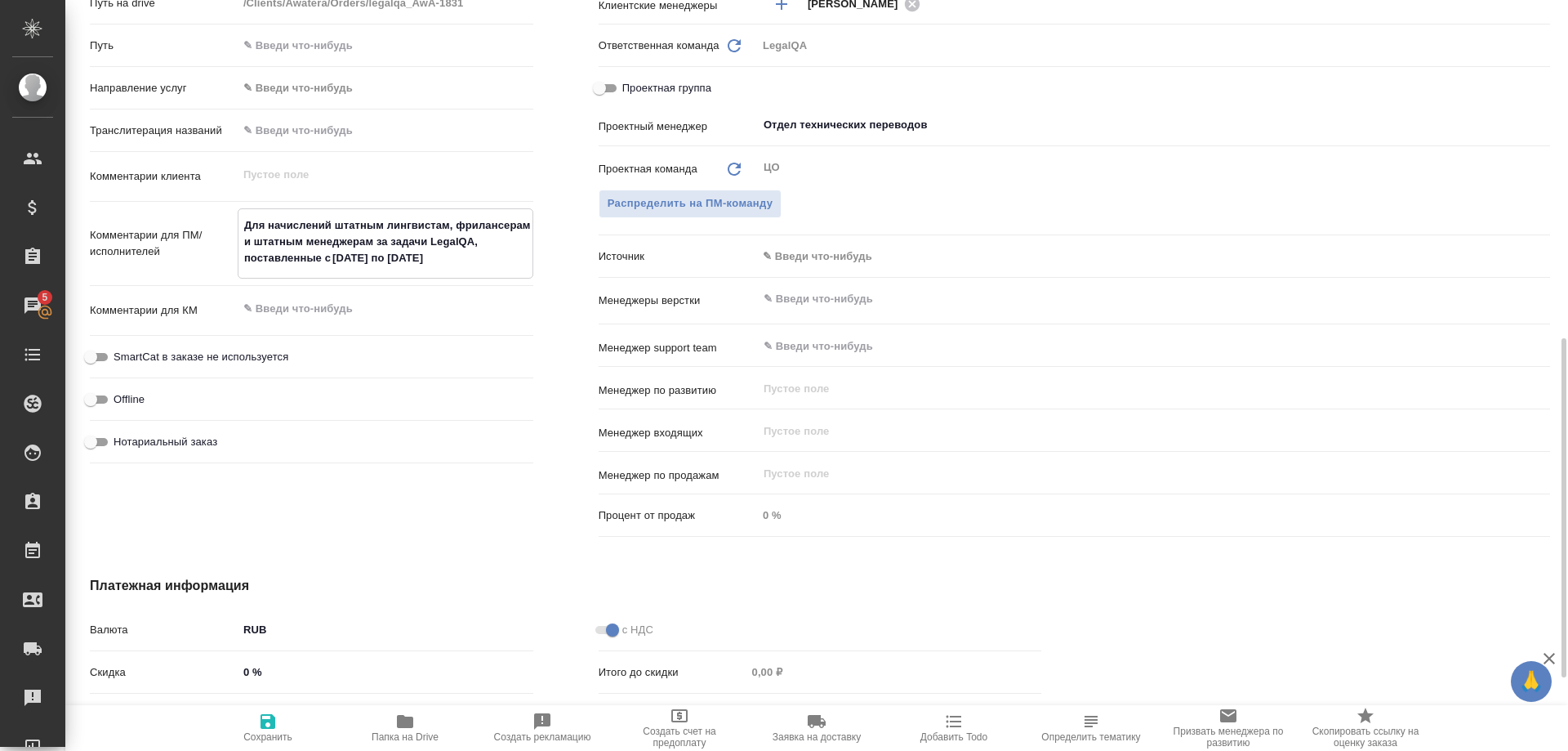
click at [455, 336] on hr at bounding box center [311, 335] width 443 height 1
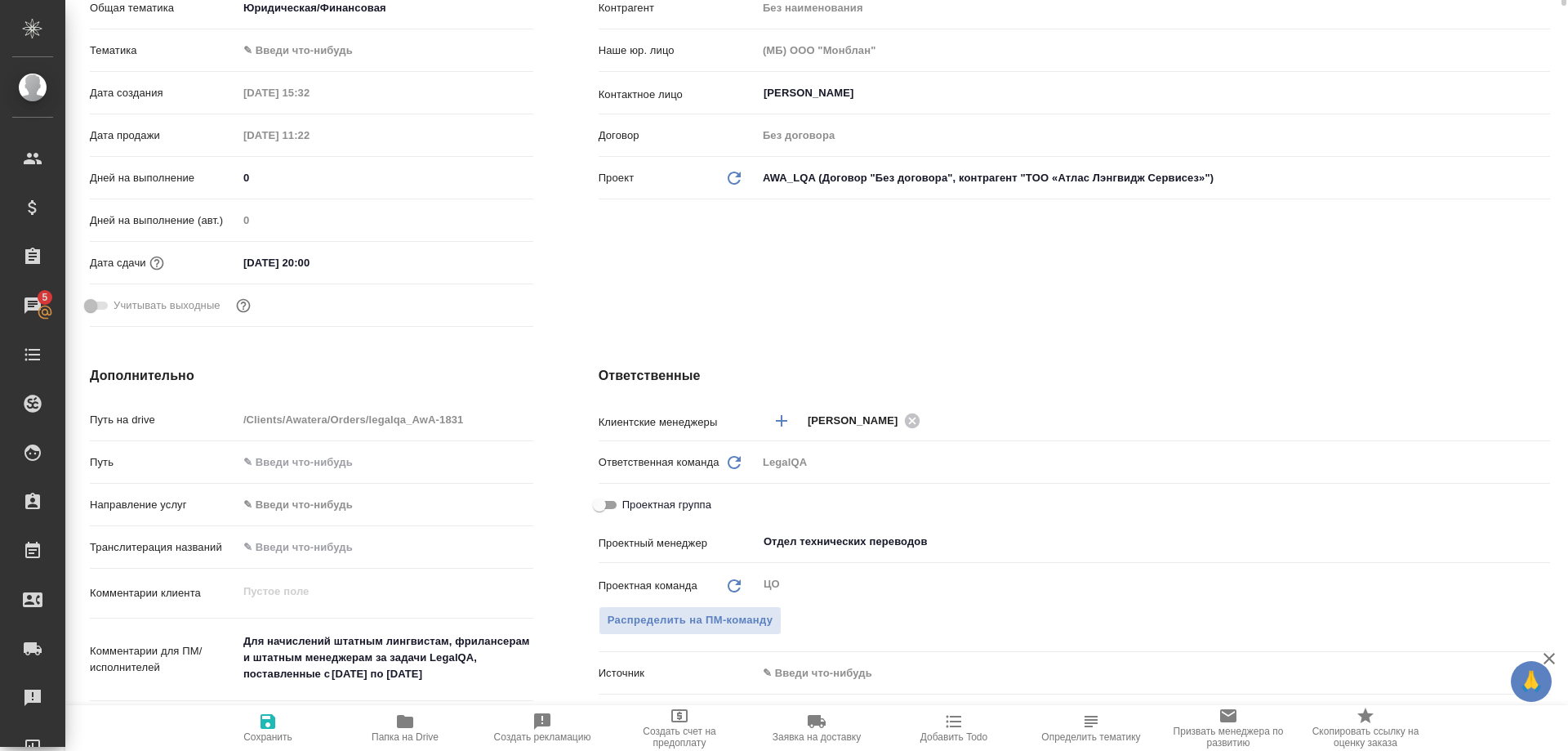
scroll to position [0, 0]
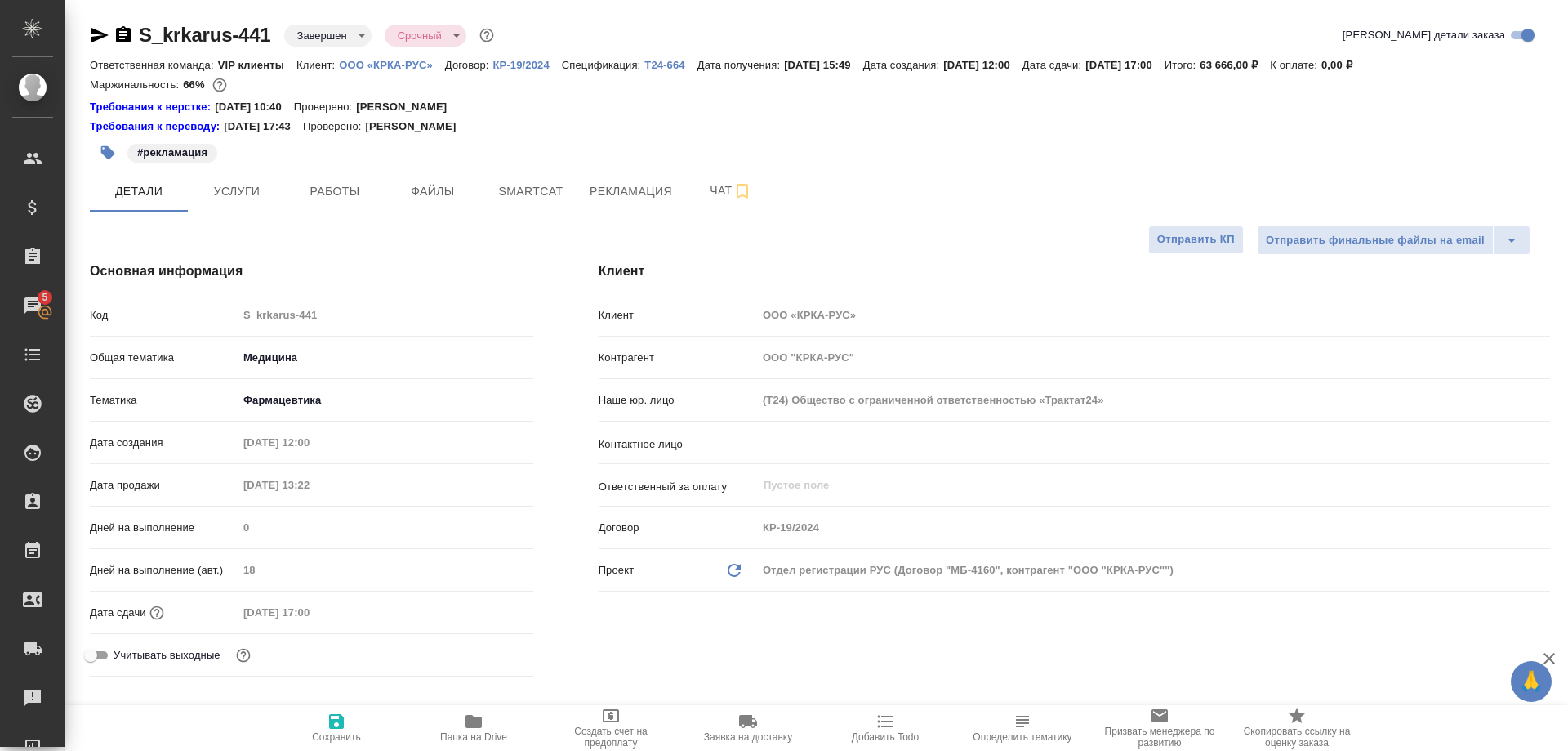
select select "RU"
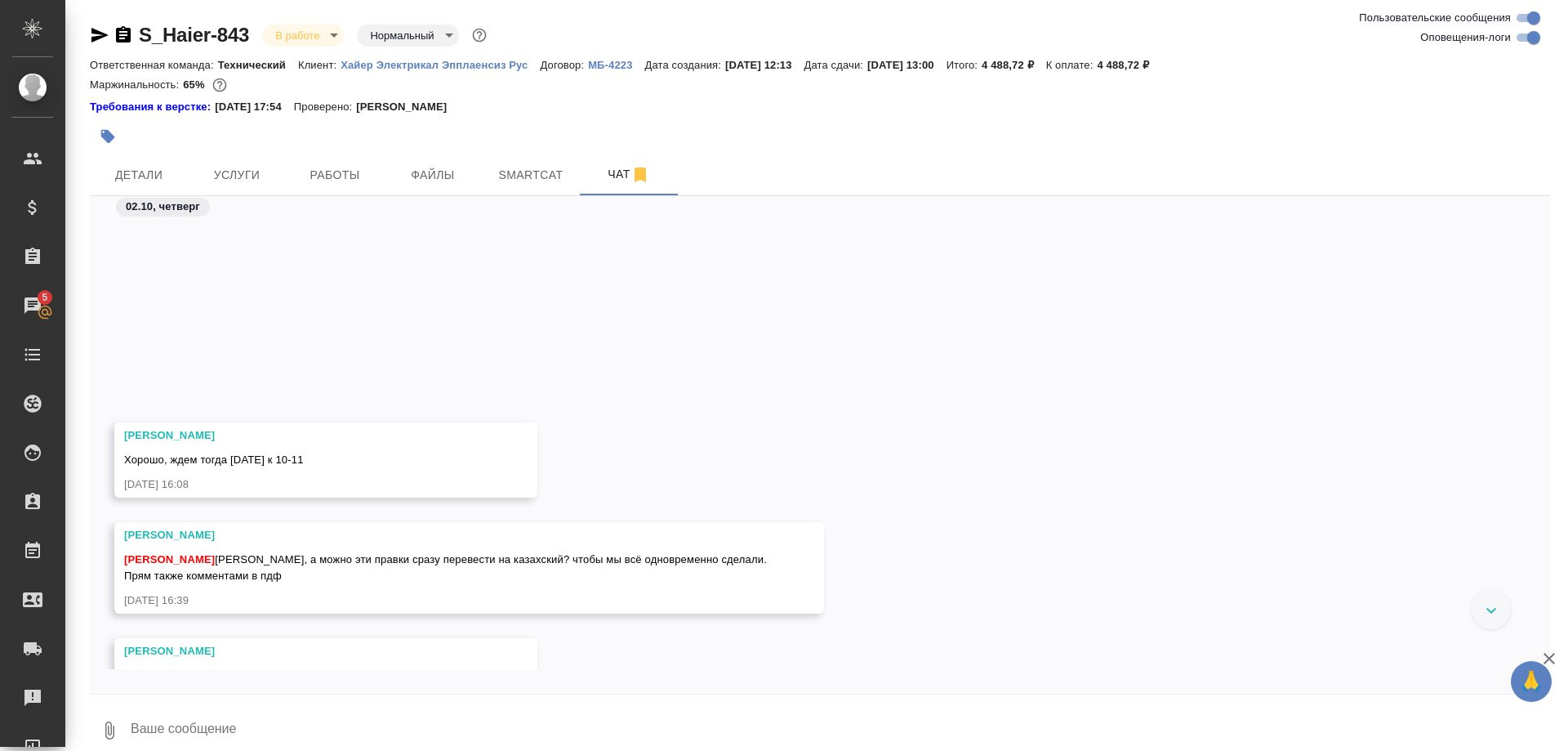
scroll to position [27256, 0]
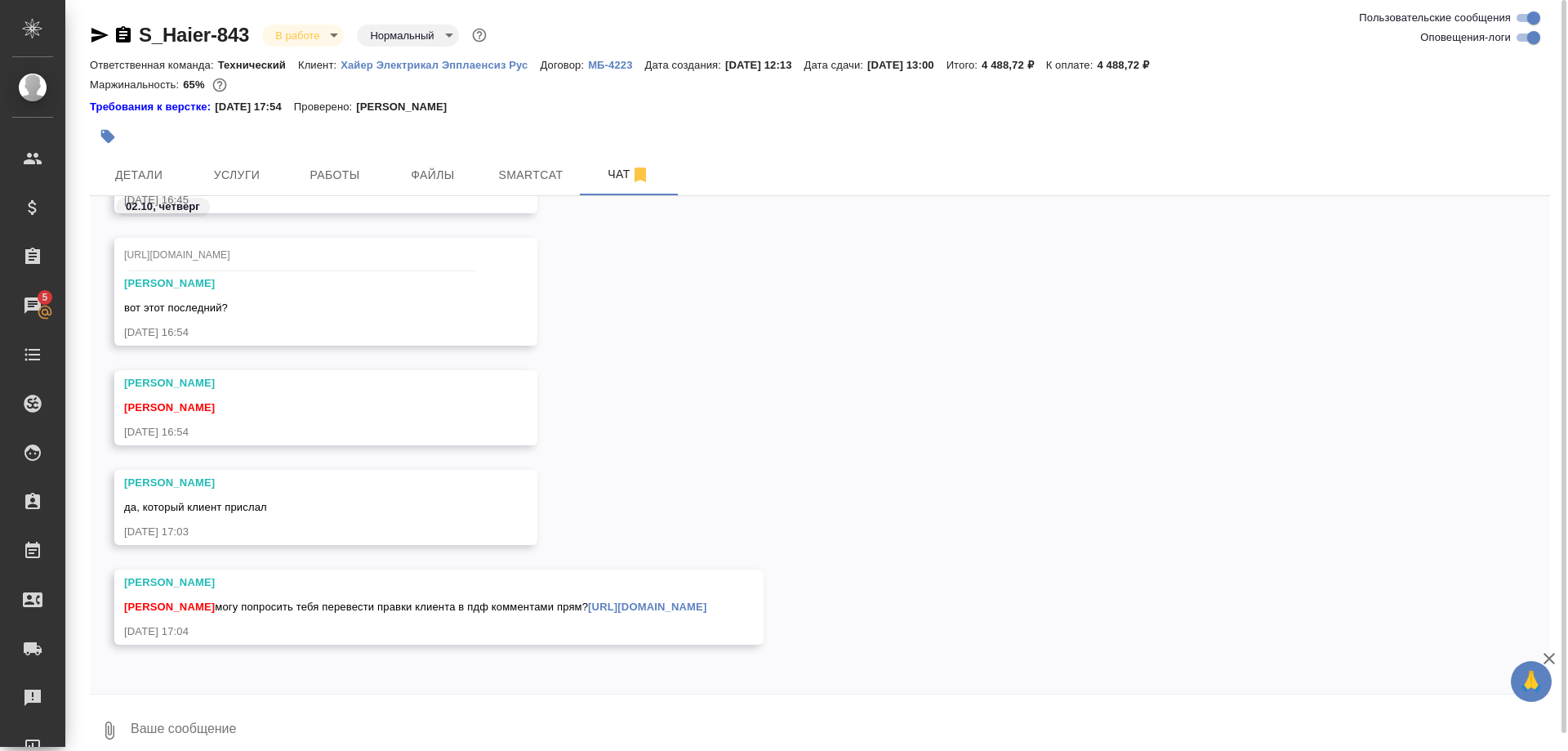
click at [706, 603] on link "https://drive.awatera.com/s/CEJoXR8aH7tEEBd" at bounding box center [647, 607] width 118 height 12
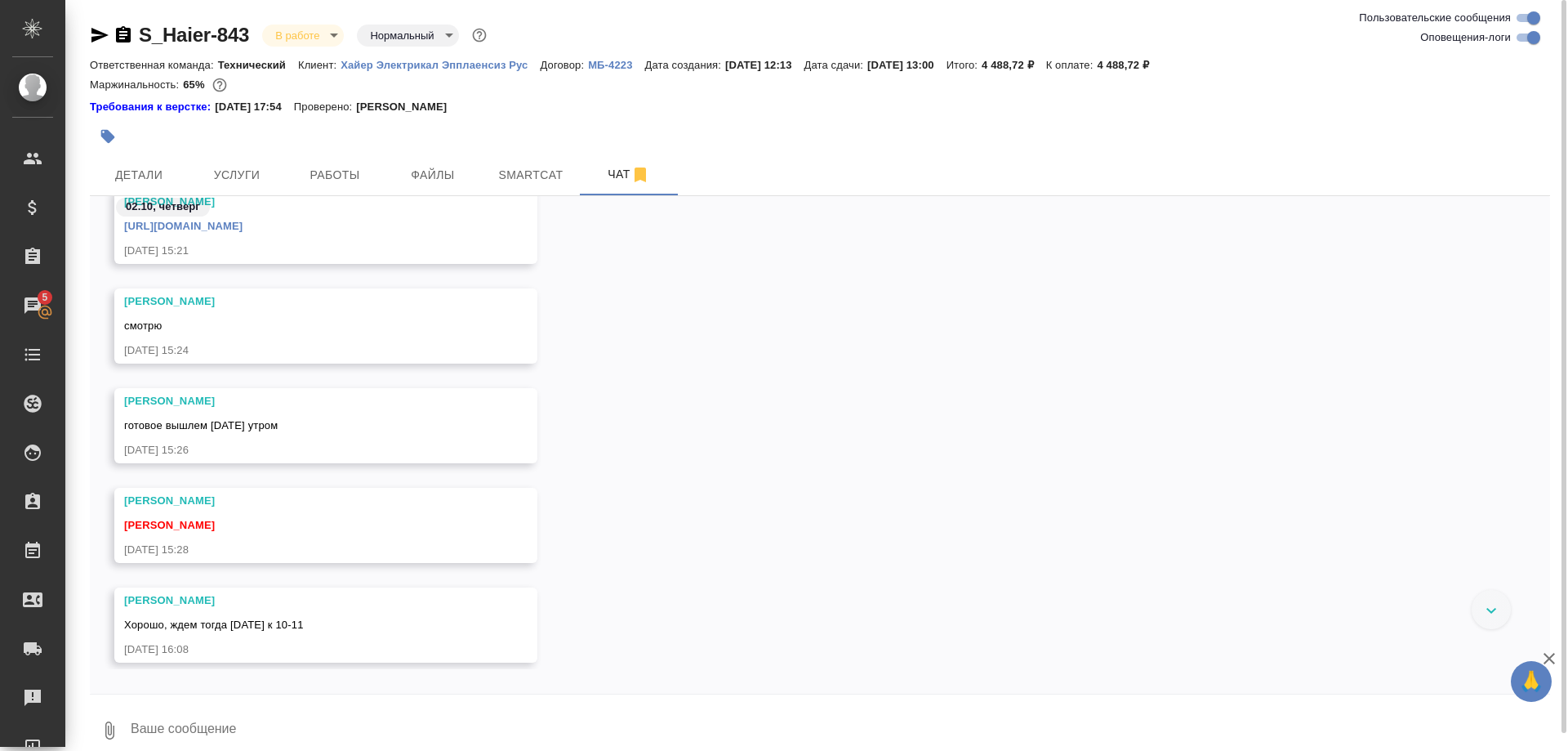
scroll to position [26589, 0]
click at [297, 183] on span "Работы" at bounding box center [335, 175] width 78 height 20
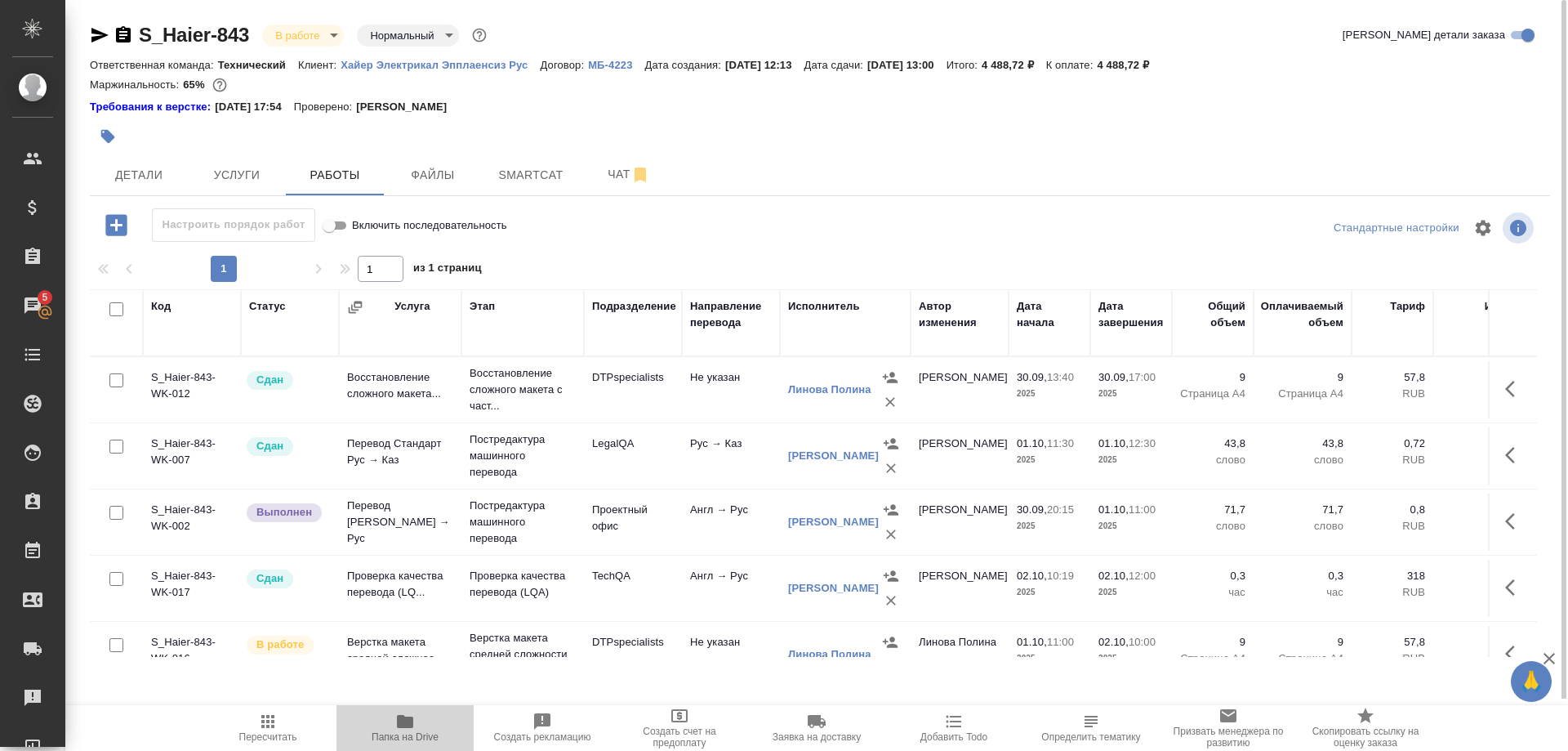
click at [396, 722] on icon "button" at bounding box center [405, 722] width 20 height 20
click at [597, 177] on span "Чат" at bounding box center [629, 174] width 78 height 20
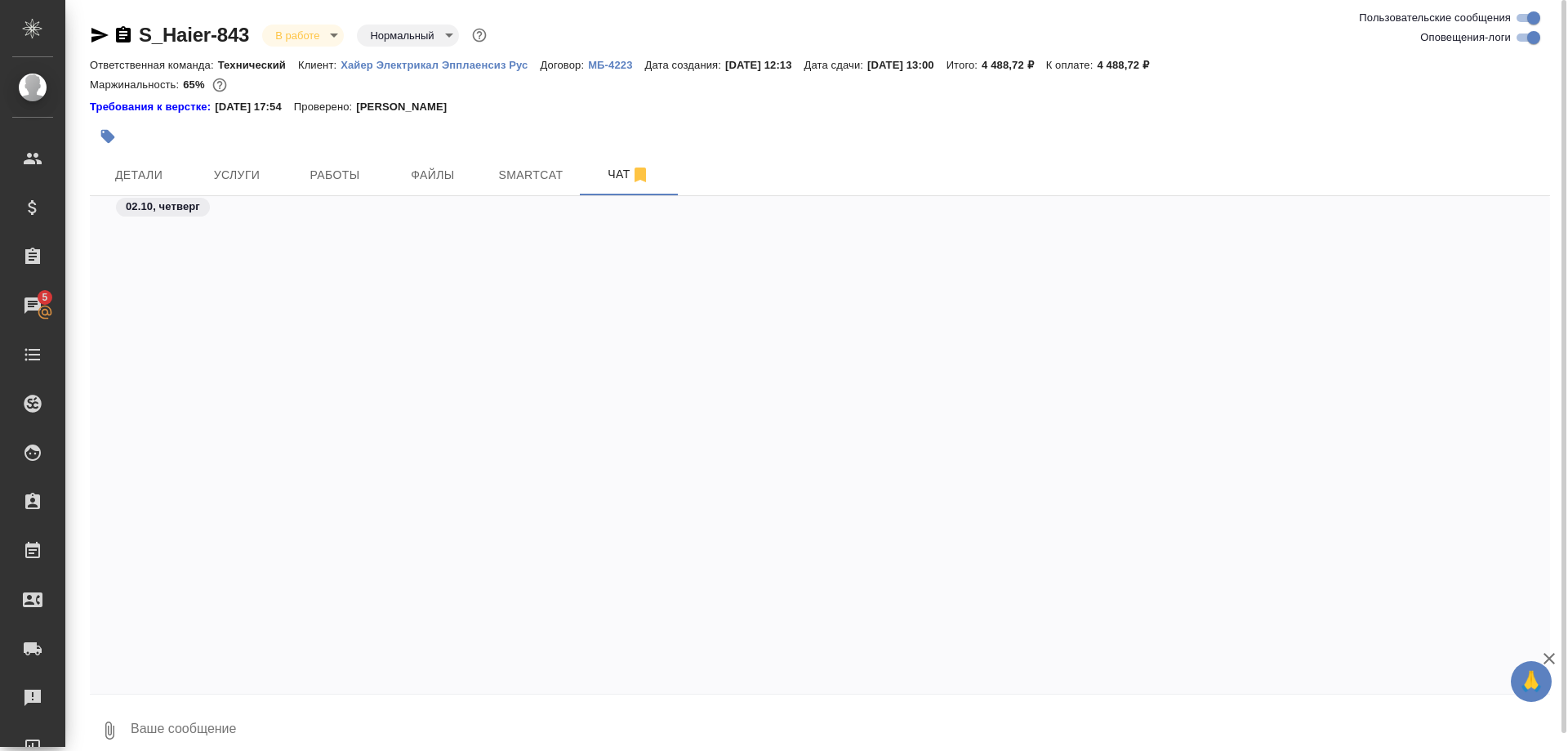
scroll to position [27844, 0]
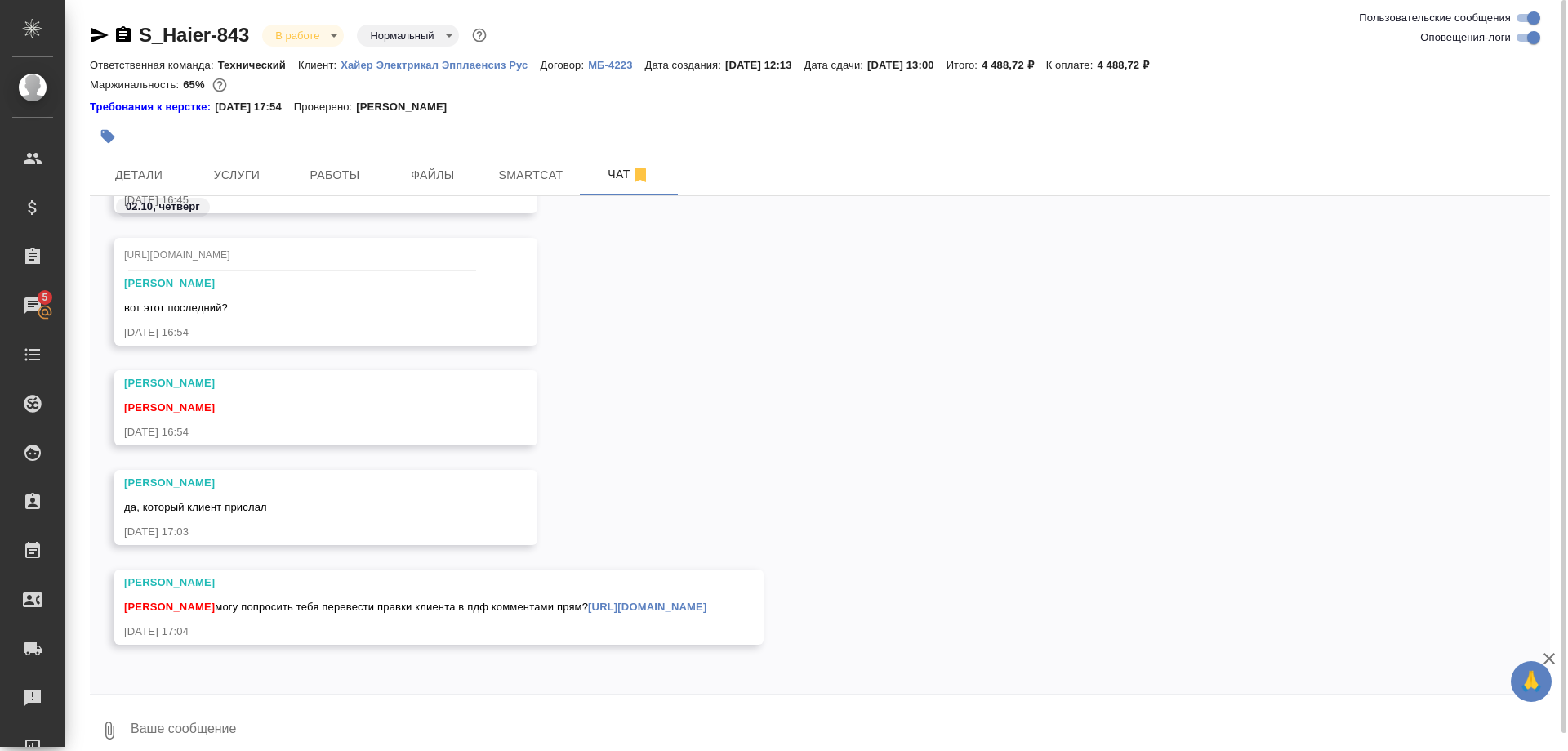
click at [527, 713] on textarea at bounding box center [840, 731] width 1421 height 56
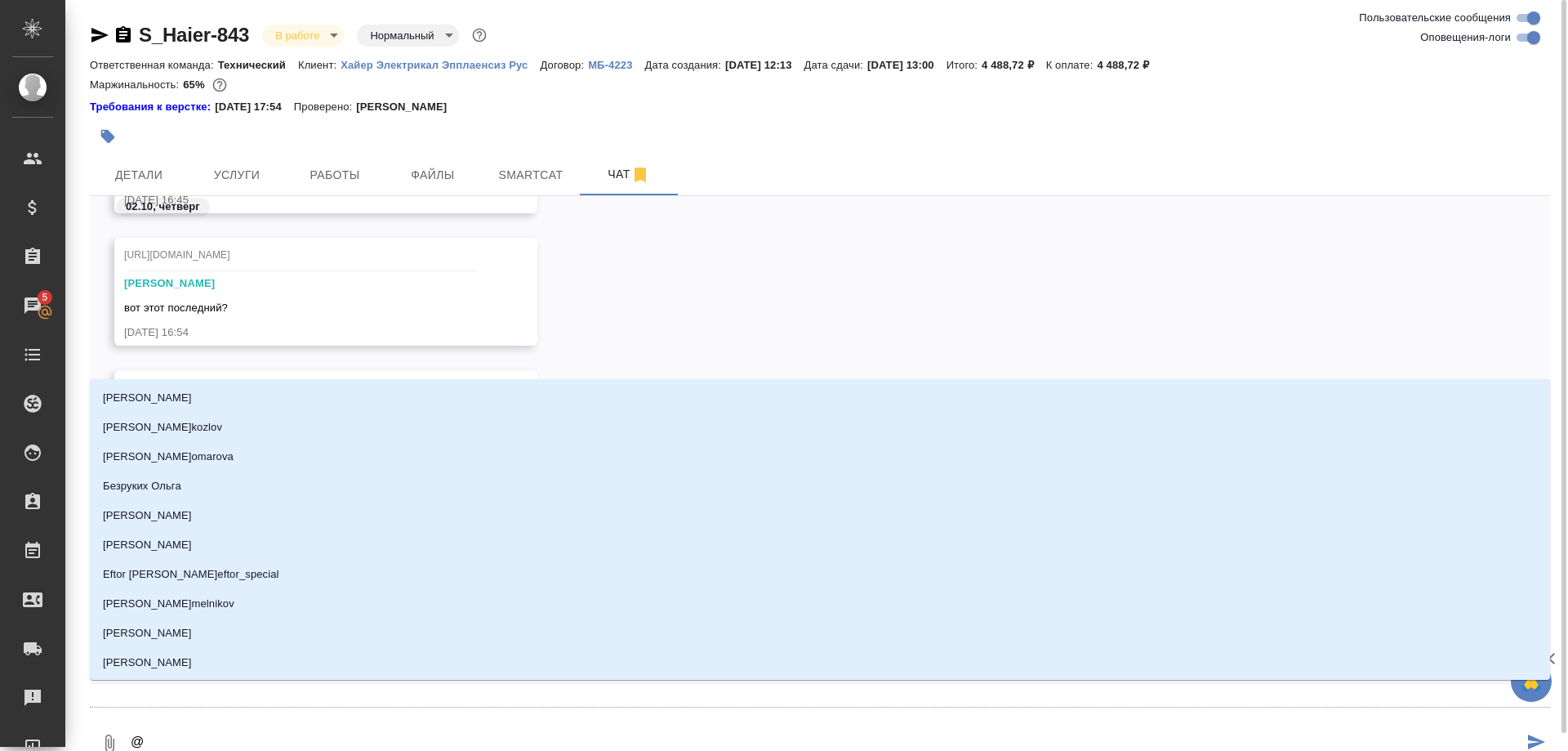
type textarea "@а"
type input "а"
type textarea "@ар"
type input "ар"
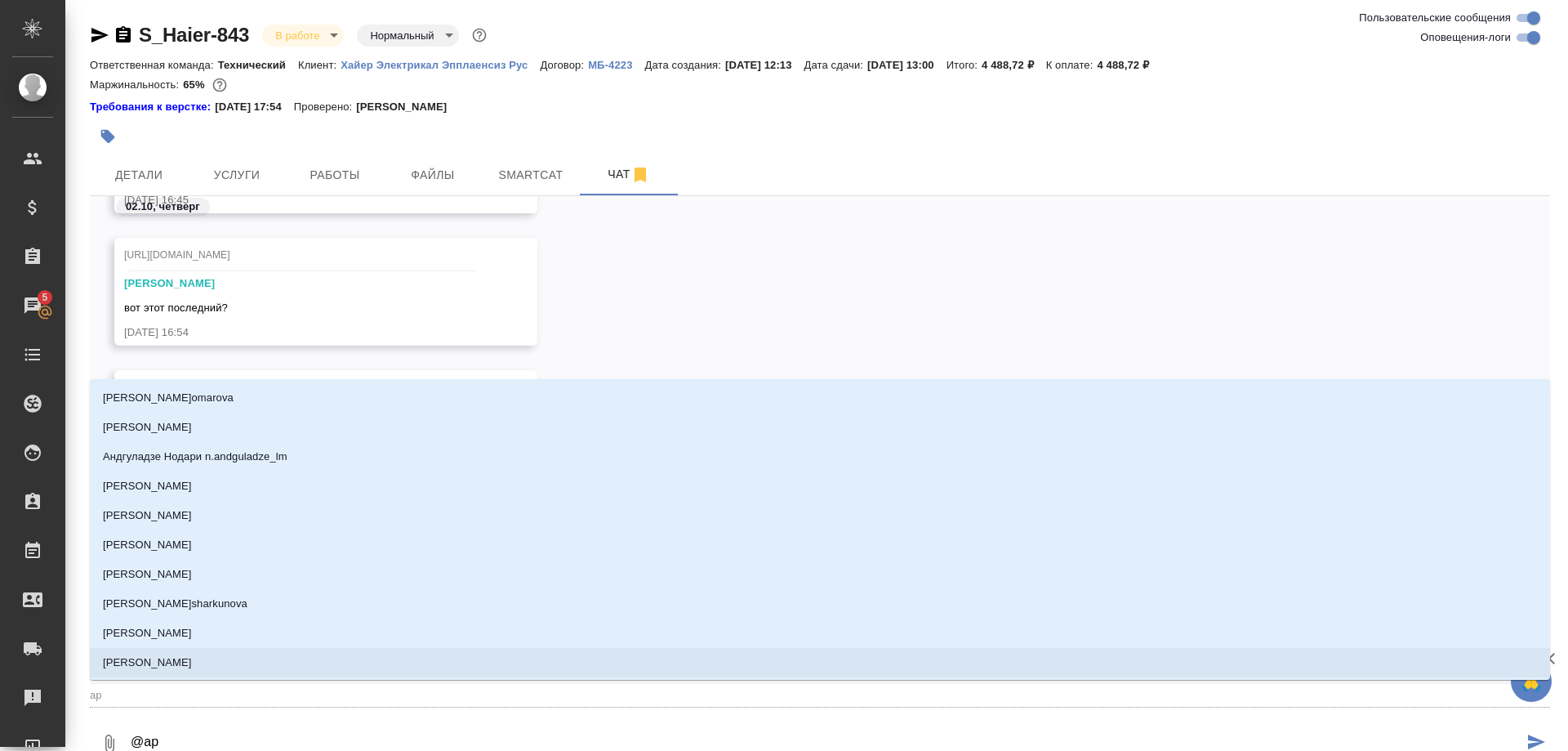
type textarea "@арс"
type input "арс"
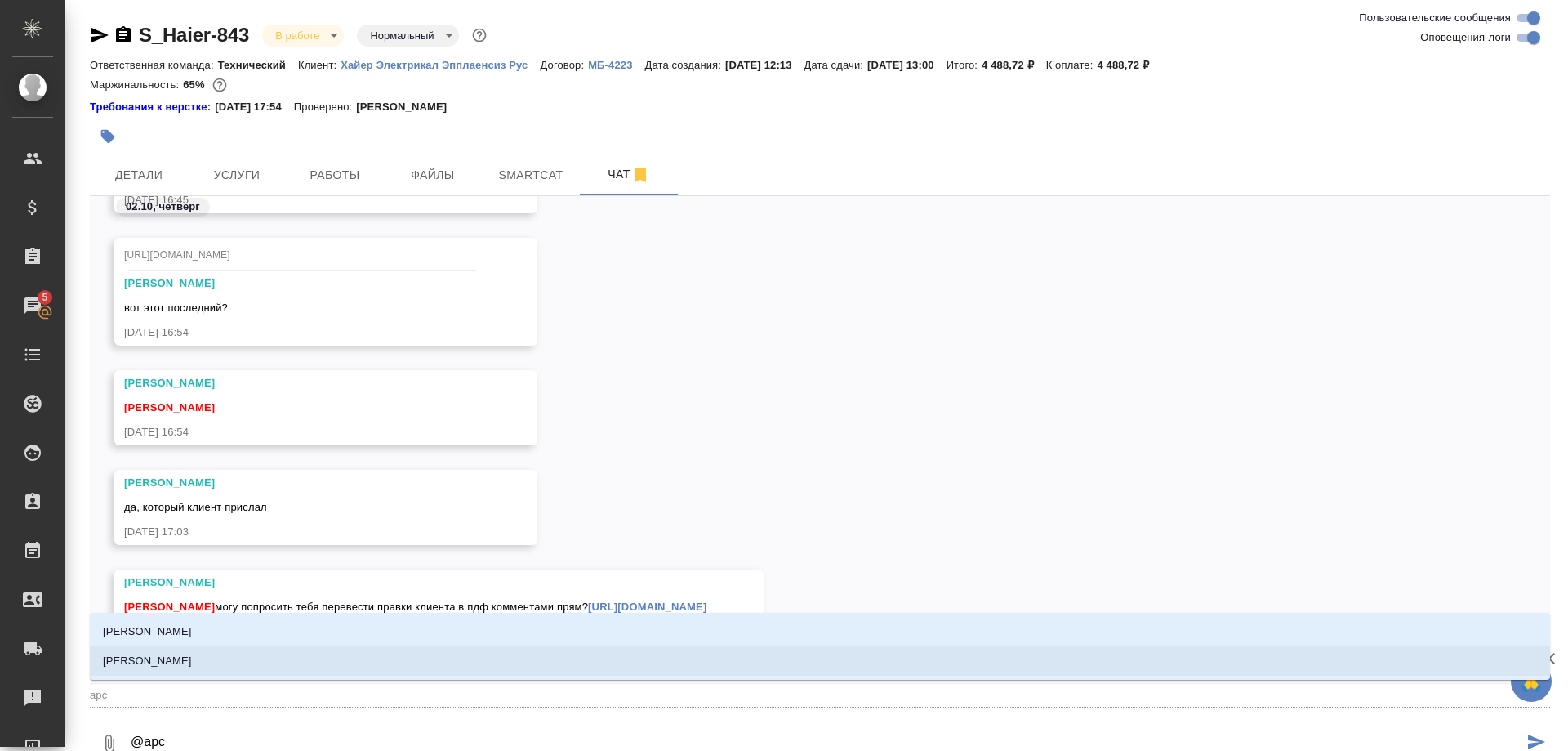
type textarea "@арсе"
type input "арсе"
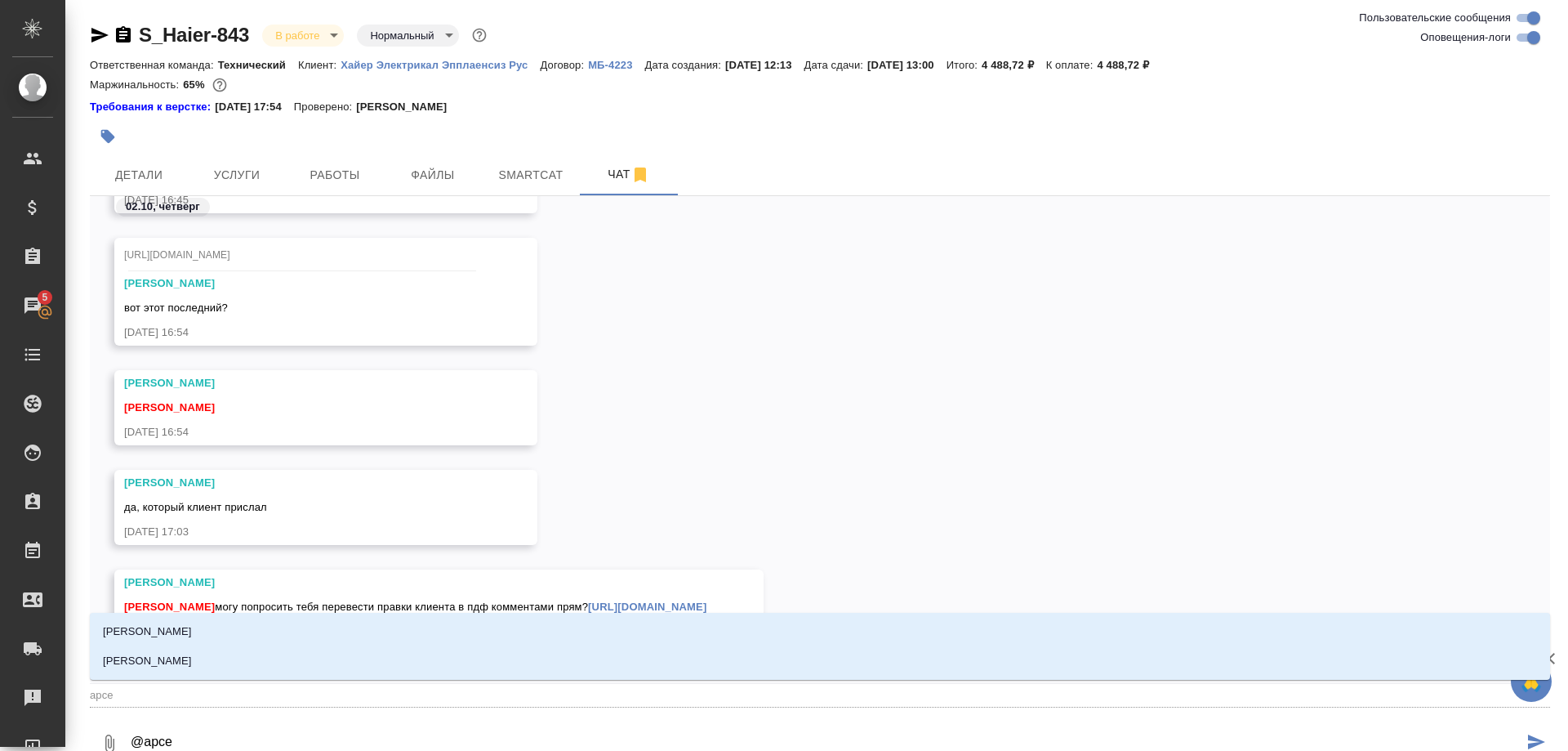
type textarea "@арсен"
type input "арсен"
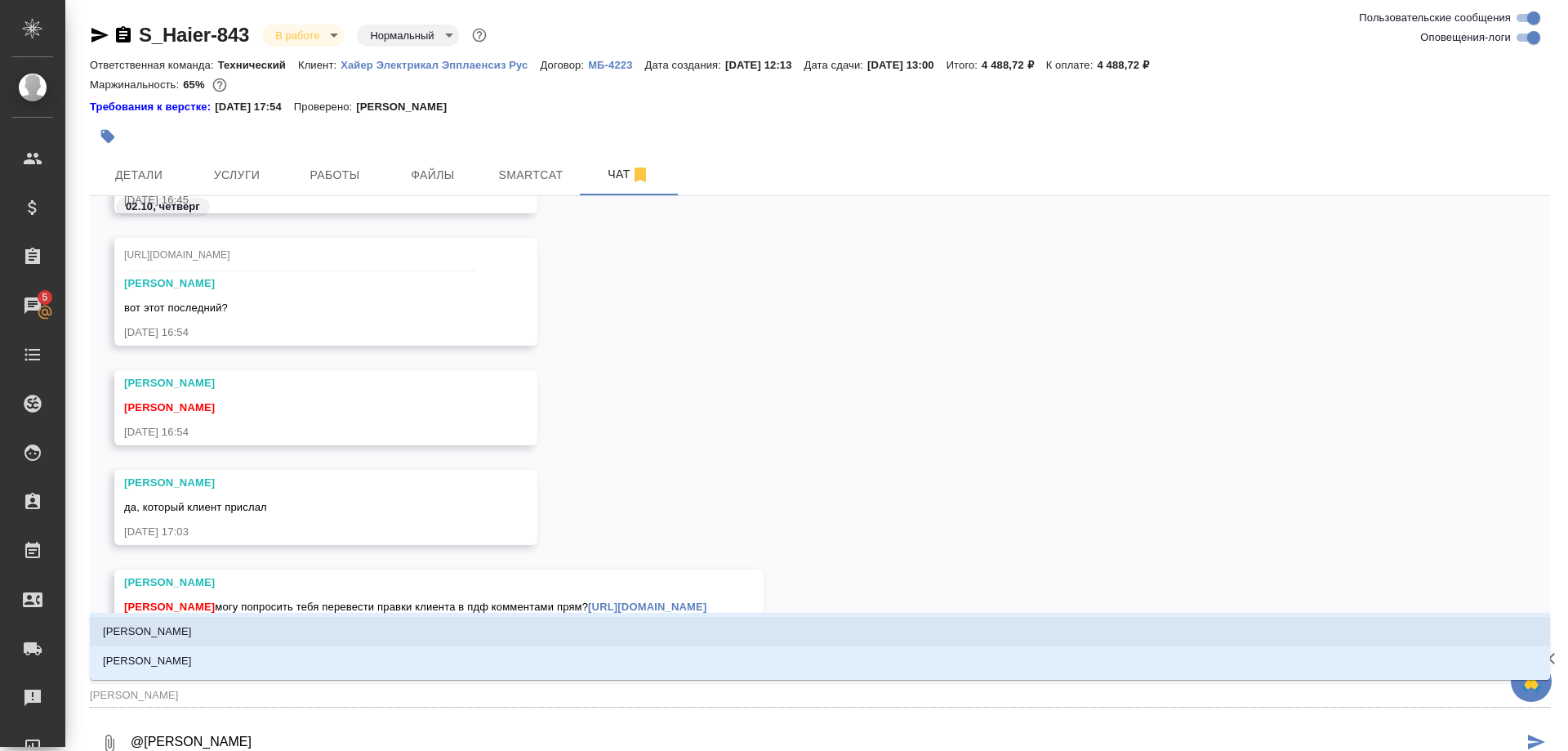
click at [191, 628] on li "Арсеньева Вера" at bounding box center [820, 631] width 1461 height 29
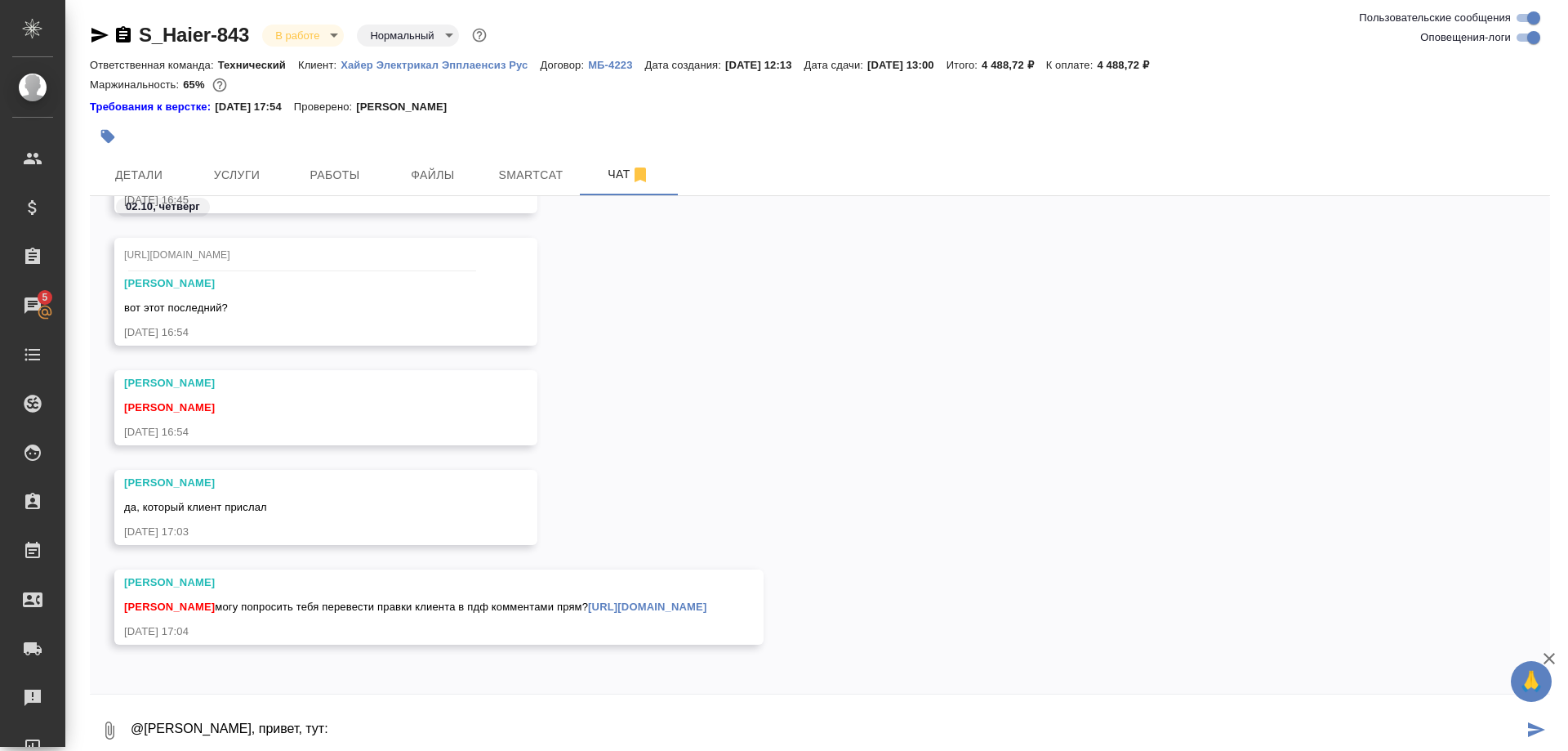
paste textarea "https://drive.awatera.com/s/ppyp4gaagxbF296"
type textarea "@Арсеньева Вера, привет, тут разметка: https://drive.awatera.com/s/ppyp4gaagxbF…"
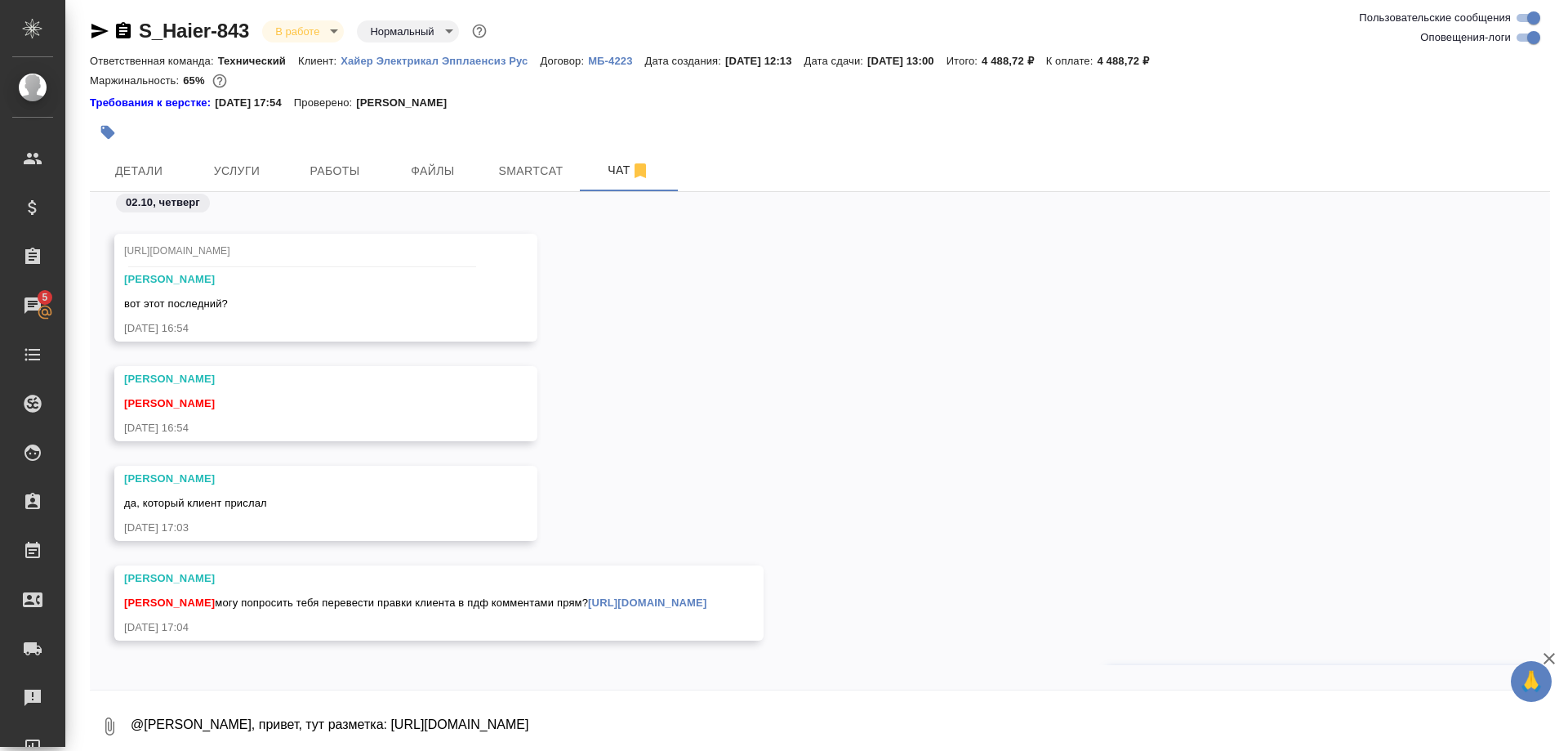
scroll to position [27923, 0]
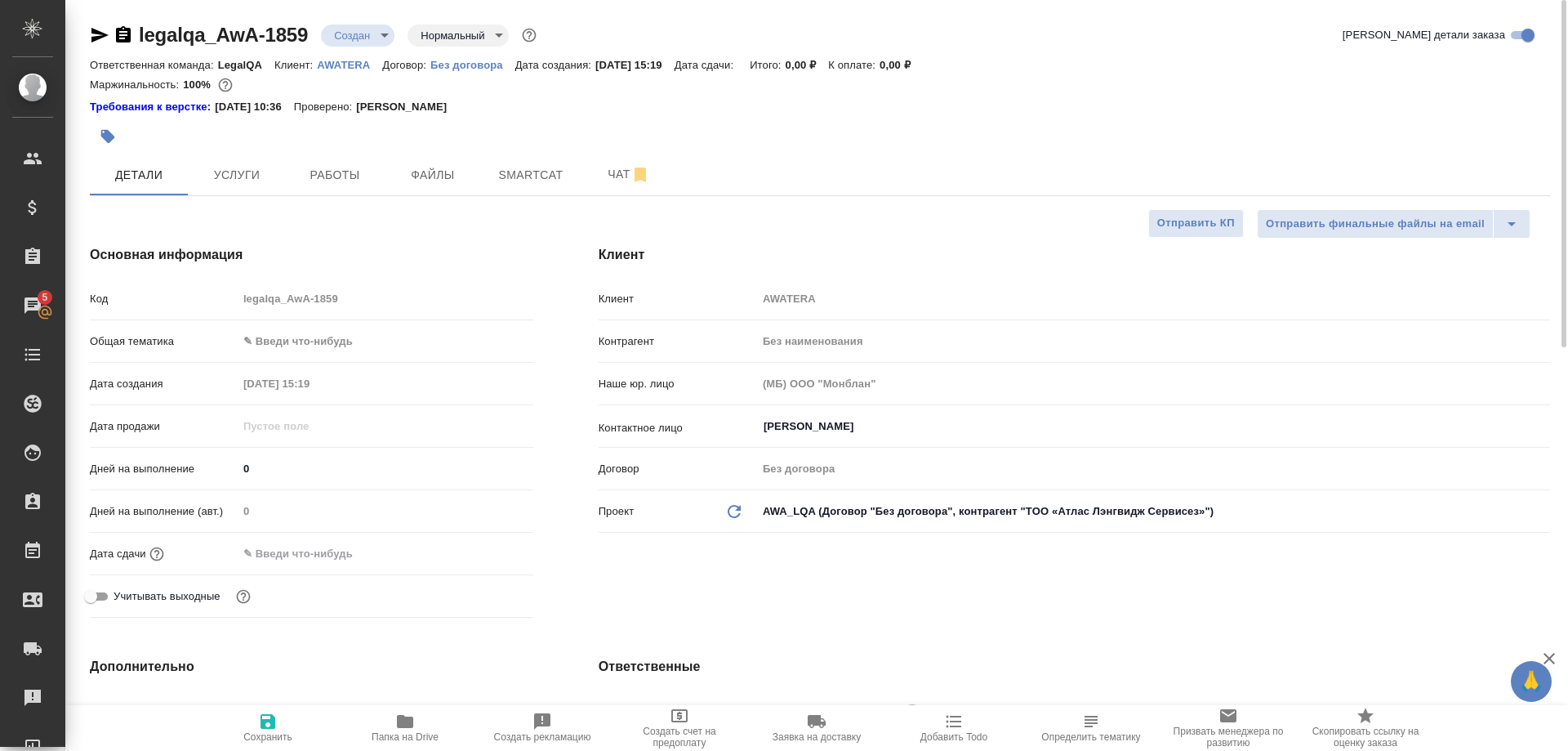
select select "RU"
click at [324, 178] on span "Работы" at bounding box center [335, 175] width 78 height 20
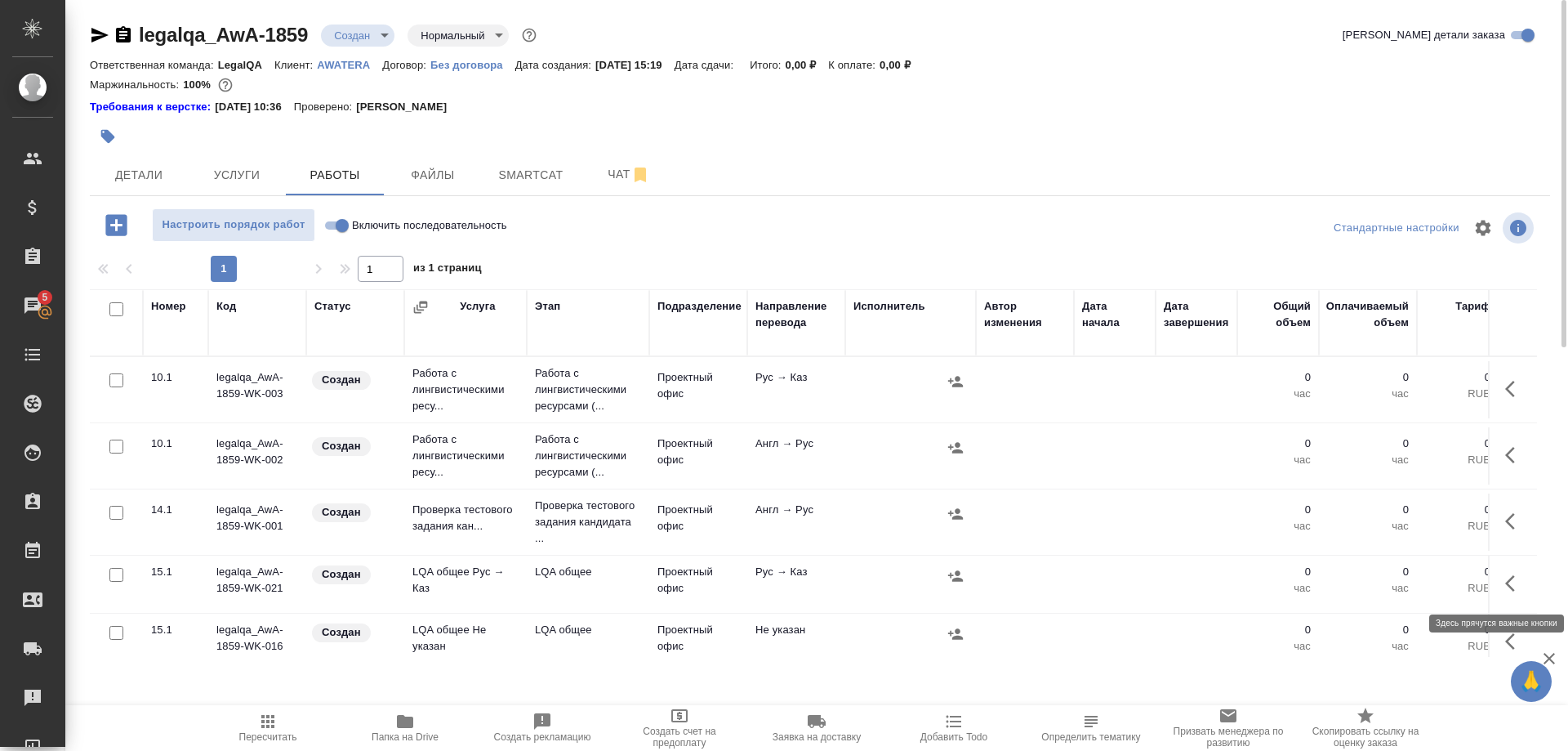
click at [1507, 579] on icon "button" at bounding box center [1516, 583] width 20 height 20
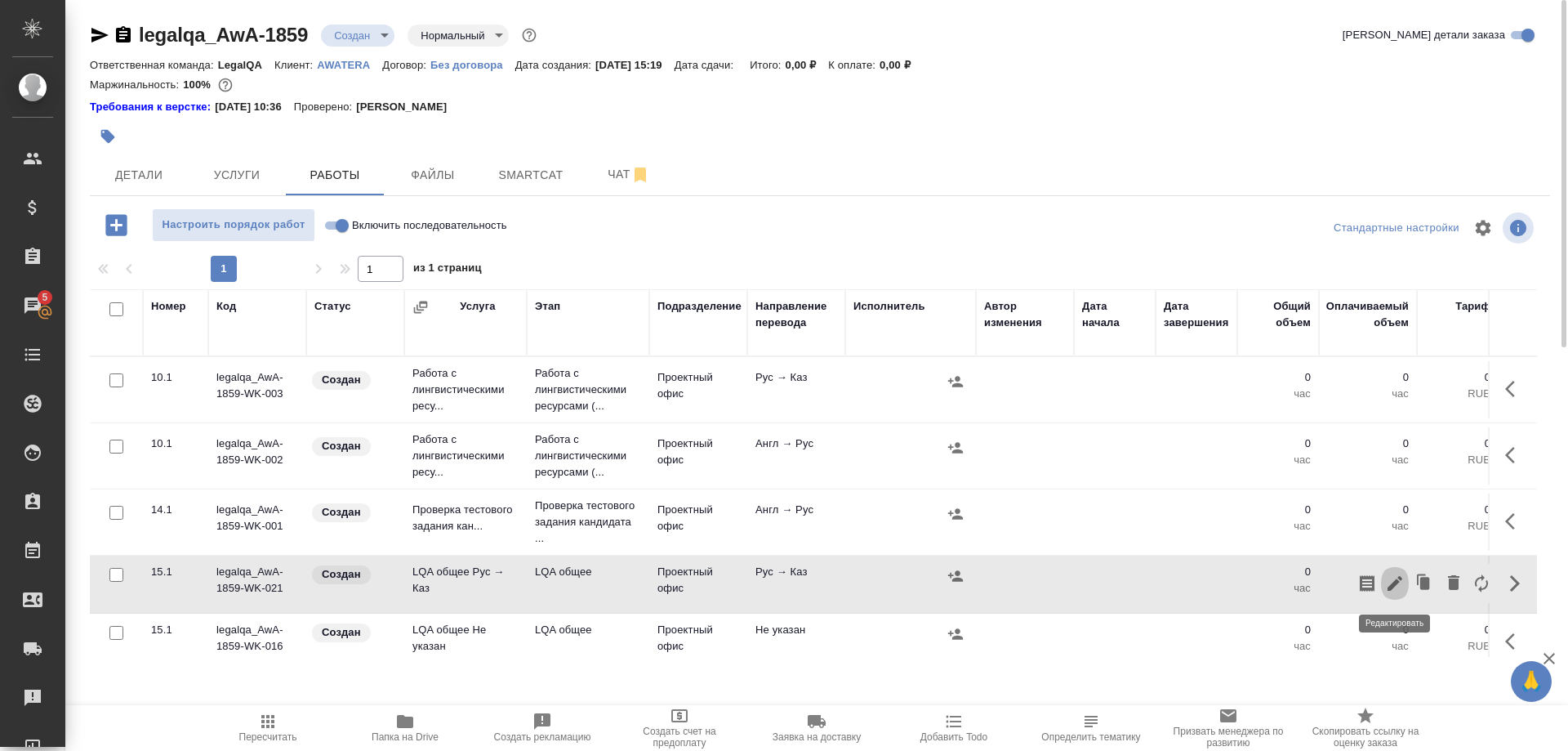
click at [1393, 581] on icon "button" at bounding box center [1395, 583] width 20 height 20
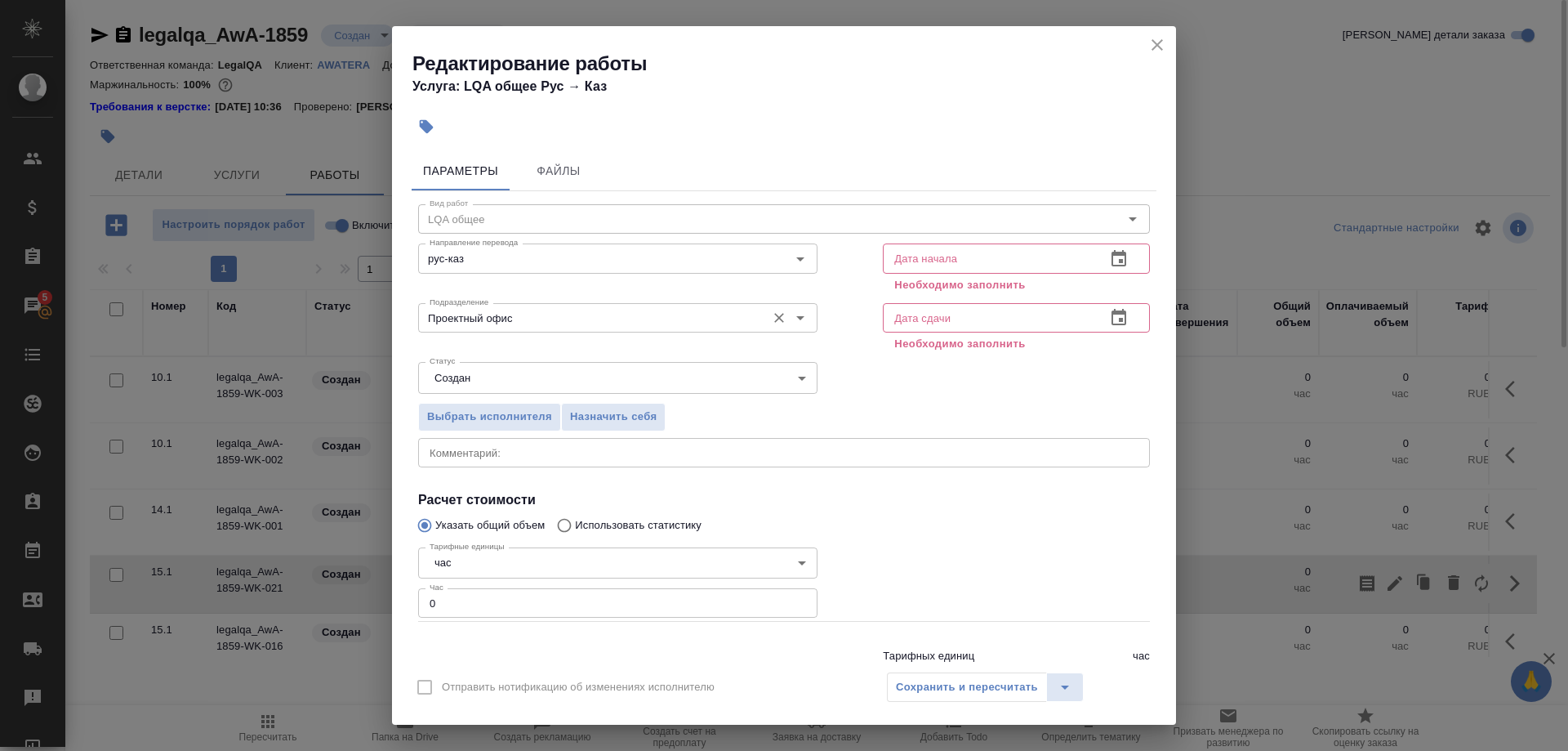
click at [696, 319] on input "Проектный офис" at bounding box center [590, 318] width 335 height 20
click at [972, 262] on input "text" at bounding box center [988, 258] width 210 height 29
click at [1112, 260] on icon "button" at bounding box center [1118, 258] width 15 height 16
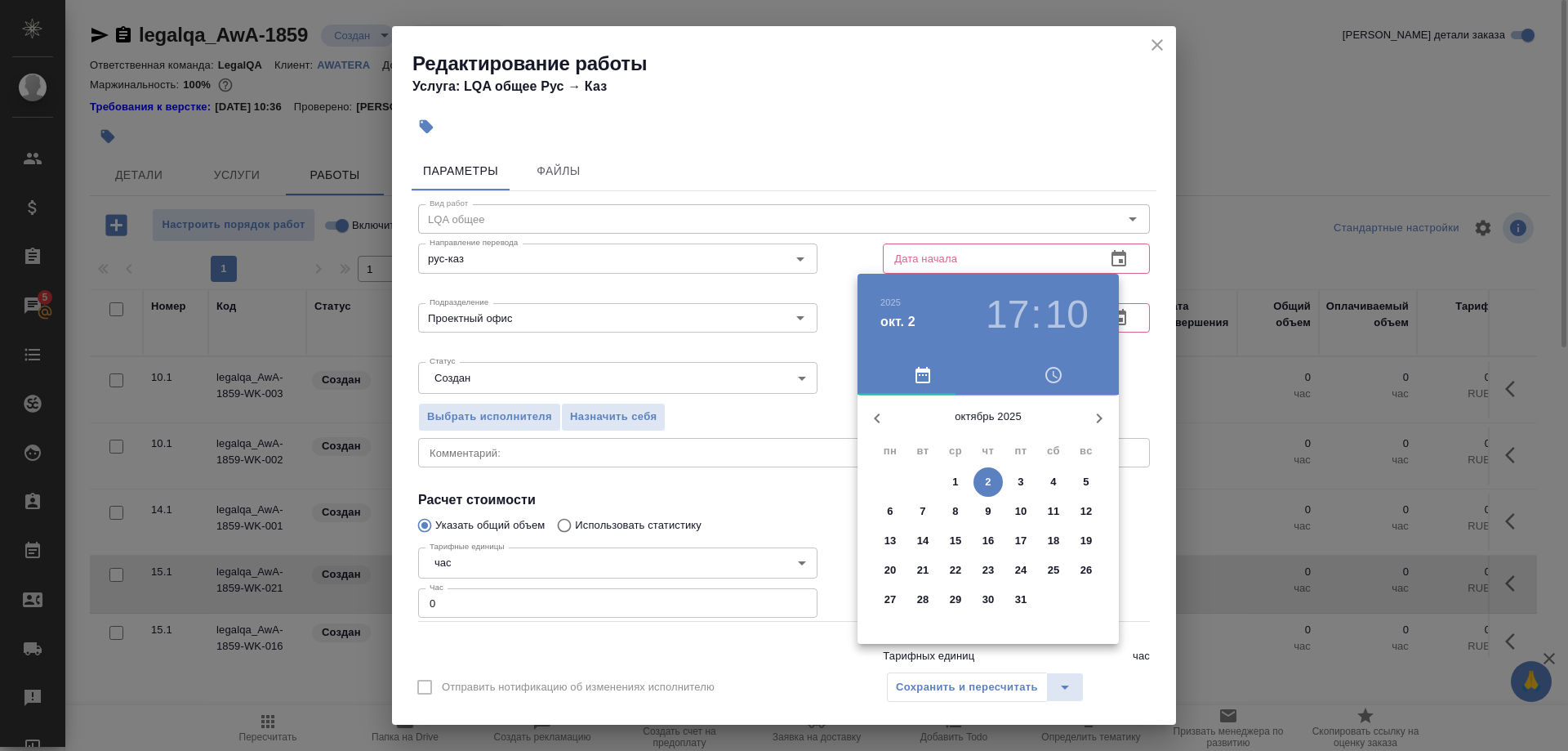
click at [983, 482] on span "2" at bounding box center [988, 482] width 29 height 16
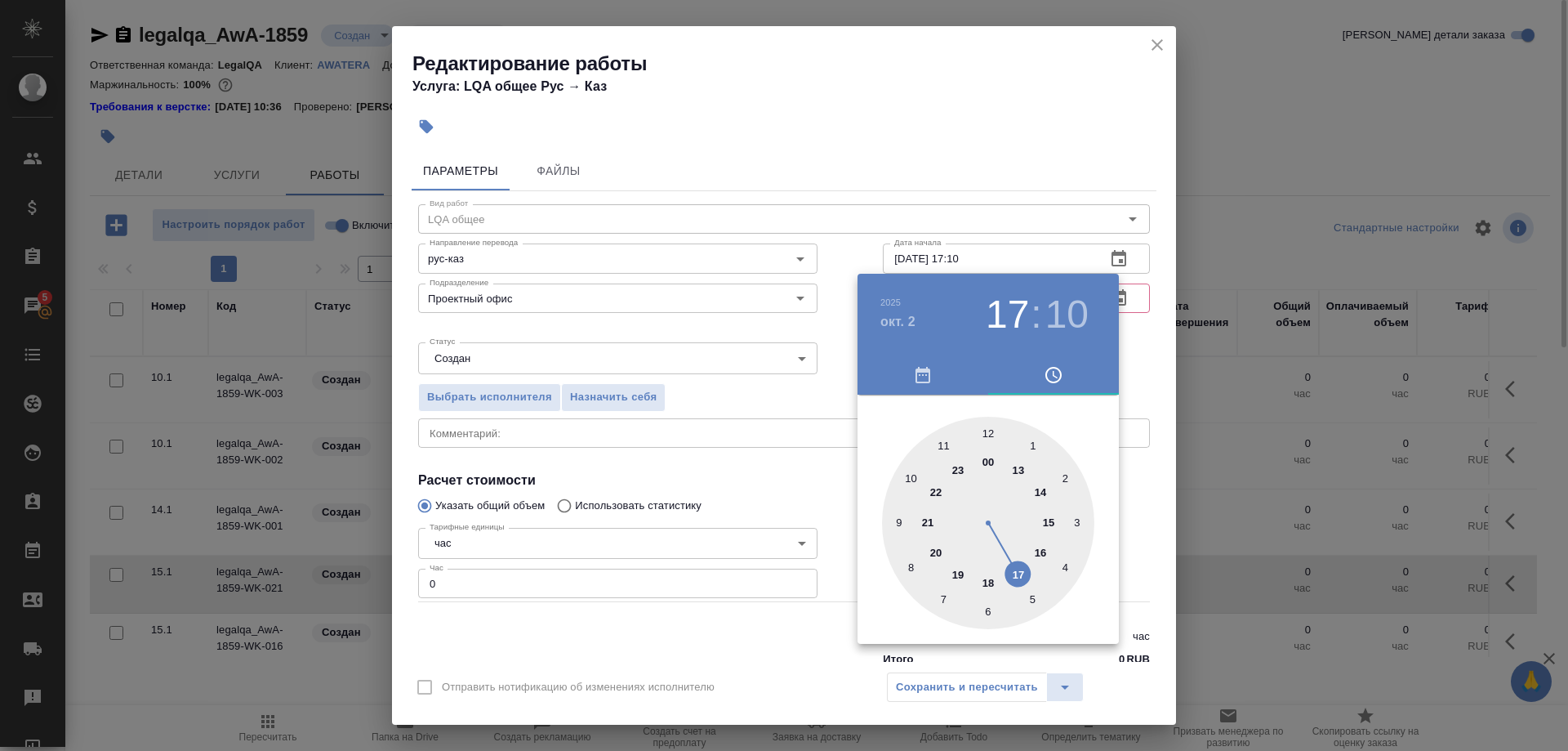
type input "02.10.2025 17:10"
click at [1120, 362] on div at bounding box center [784, 375] width 1568 height 751
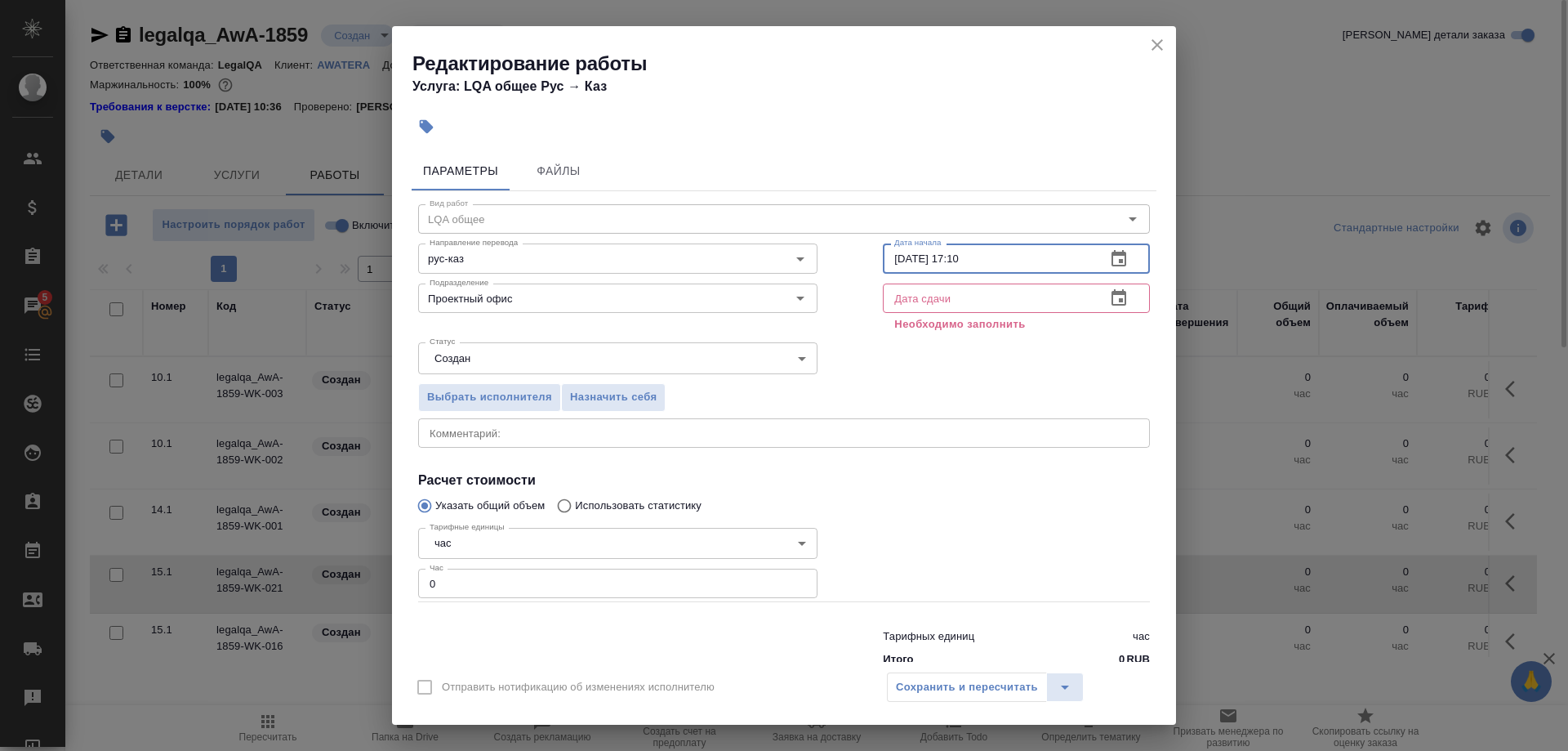
drag, startPoint x: 920, startPoint y: 262, endPoint x: 883, endPoint y: 262, distance: 37.0
click at [883, 262] on input "02.10.2025 17:10" at bounding box center [988, 258] width 210 height 29
click at [922, 294] on input "text" at bounding box center [988, 298] width 210 height 29
paste input "02.10.2025 17:10"
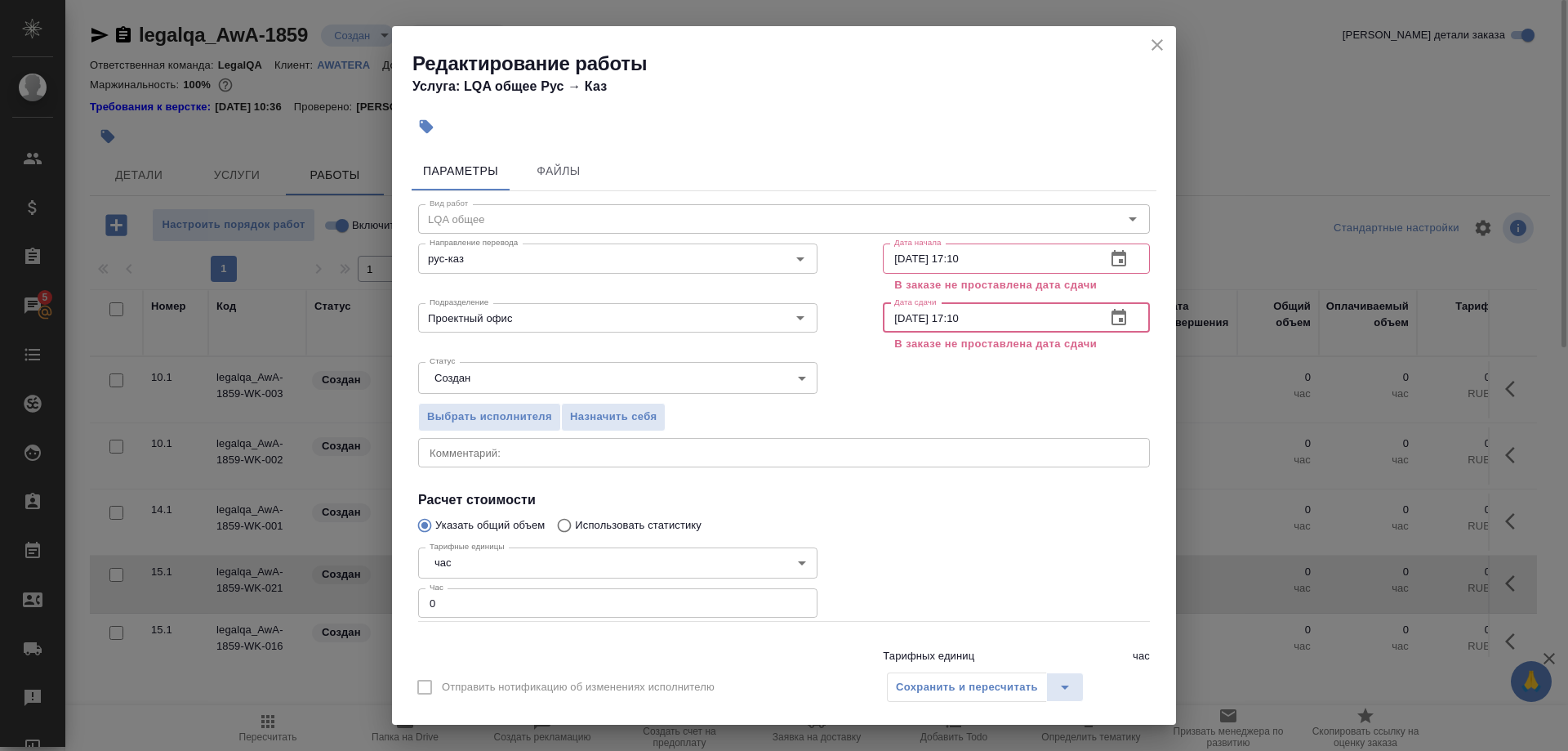
type input "02.10.2025 17:10"
click at [950, 259] on input "02.10.2025 17:10" at bounding box center [988, 258] width 210 height 29
type input "02.10.2025 14:10"
click at [966, 395] on div "Выбрать исполнителя Назначить себя" at bounding box center [784, 414] width 797 height 100
click at [979, 684] on div "Сохранить и пересчитать" at bounding box center [986, 687] width 197 height 29
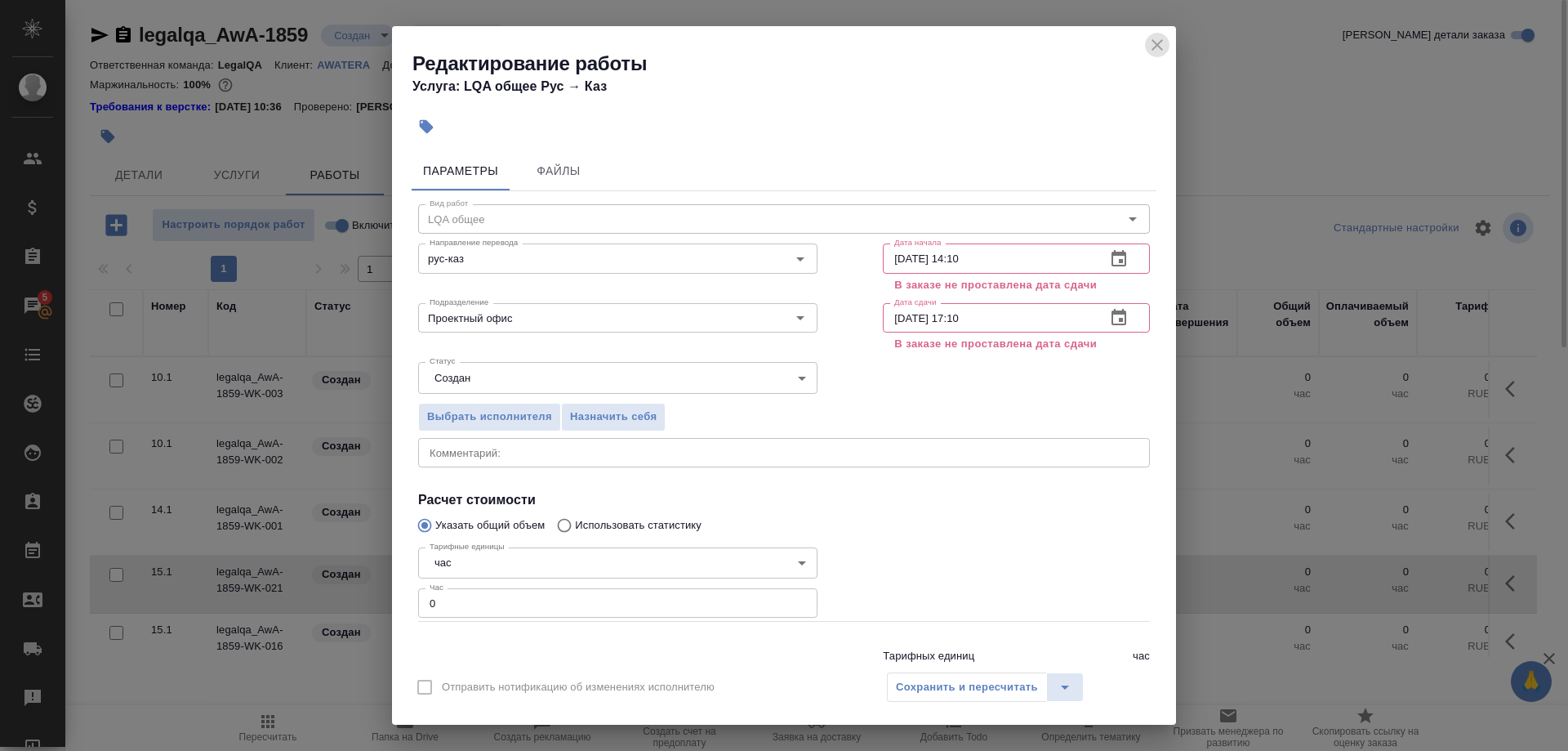
click at [1152, 45] on icon "close" at bounding box center [1158, 45] width 20 height 20
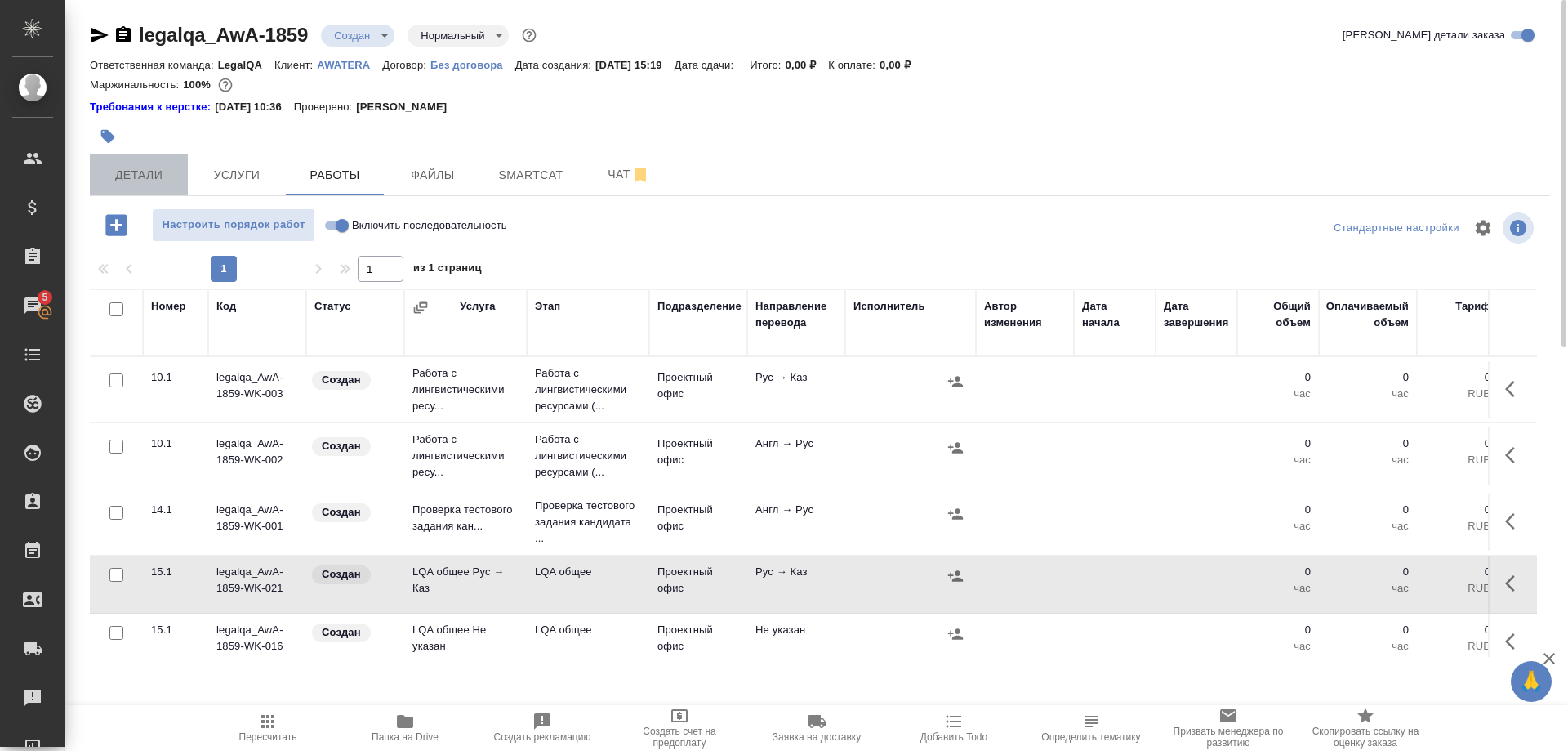
click at [145, 178] on span "Детали" at bounding box center [139, 175] width 78 height 20
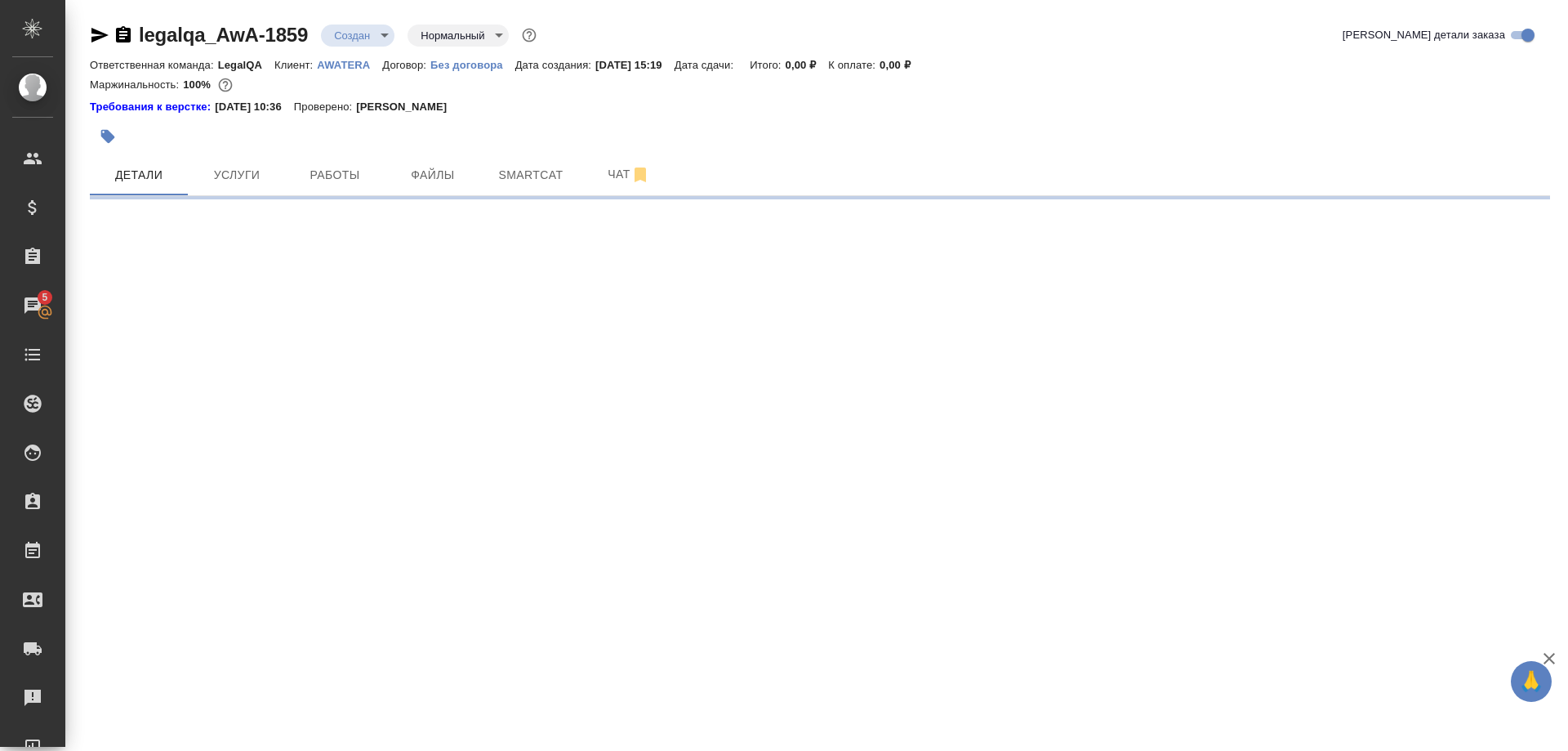
select select "RU"
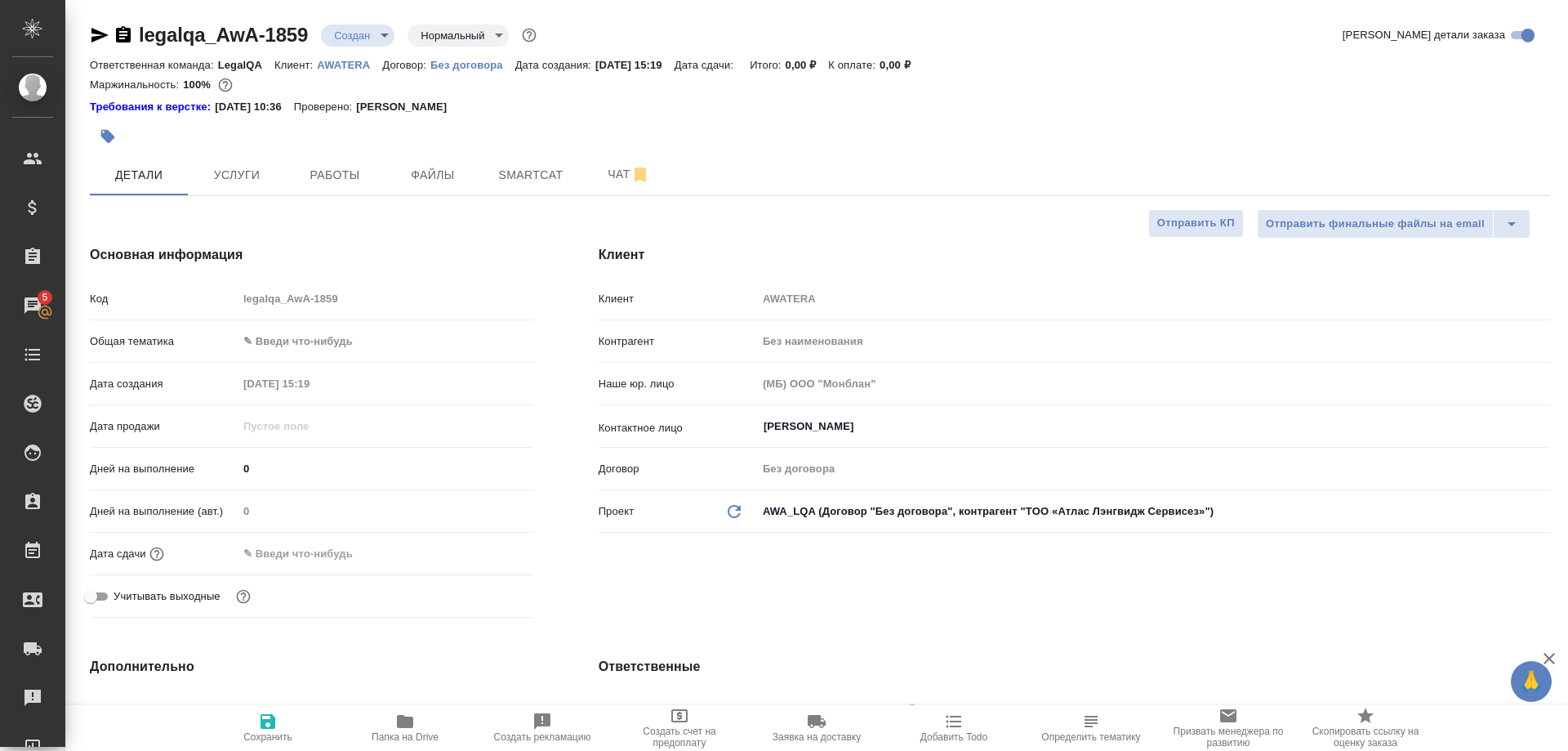
type textarea "x"
click at [304, 180] on span "Работы" at bounding box center [335, 175] width 78 height 20
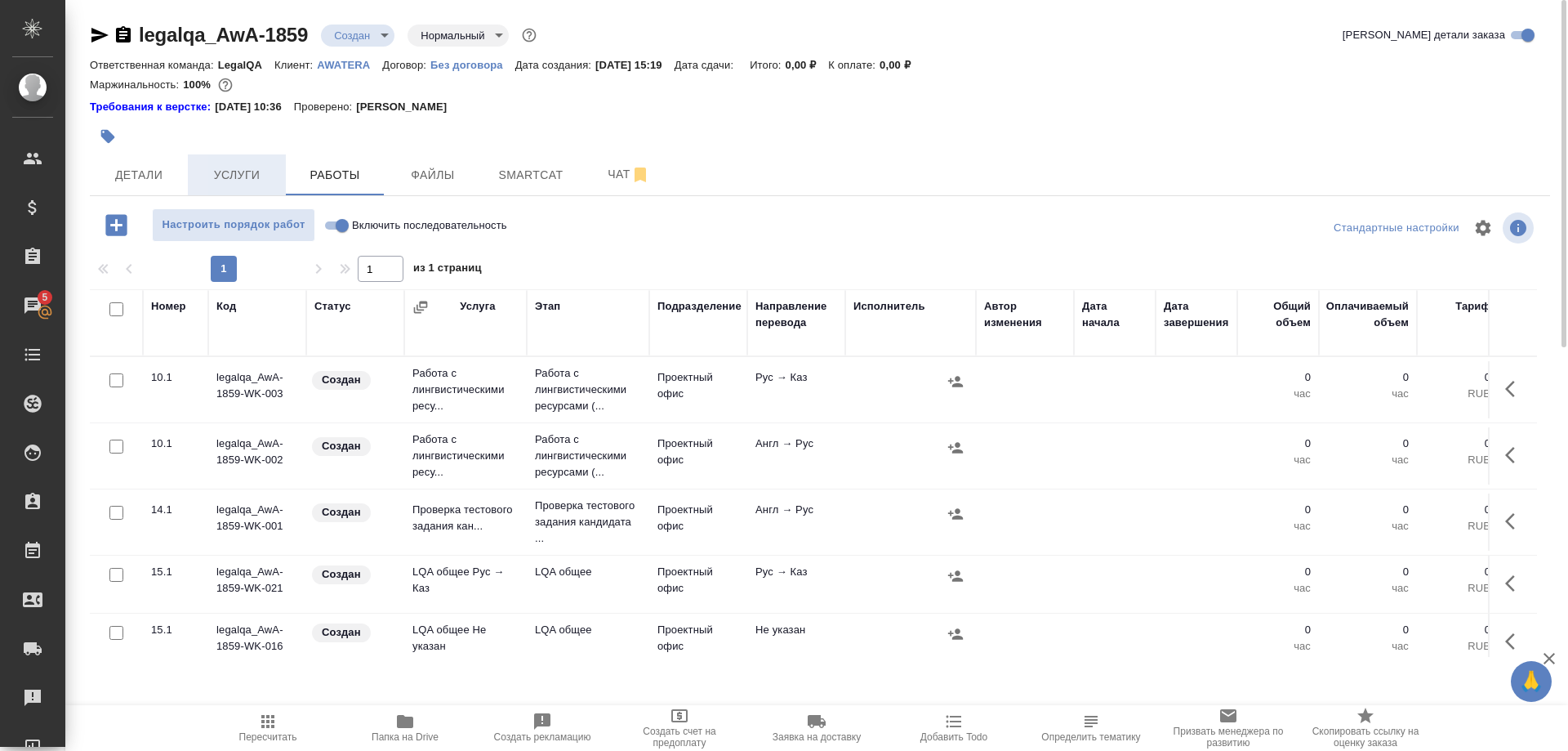
click at [235, 180] on span "Услуги" at bounding box center [237, 175] width 78 height 20
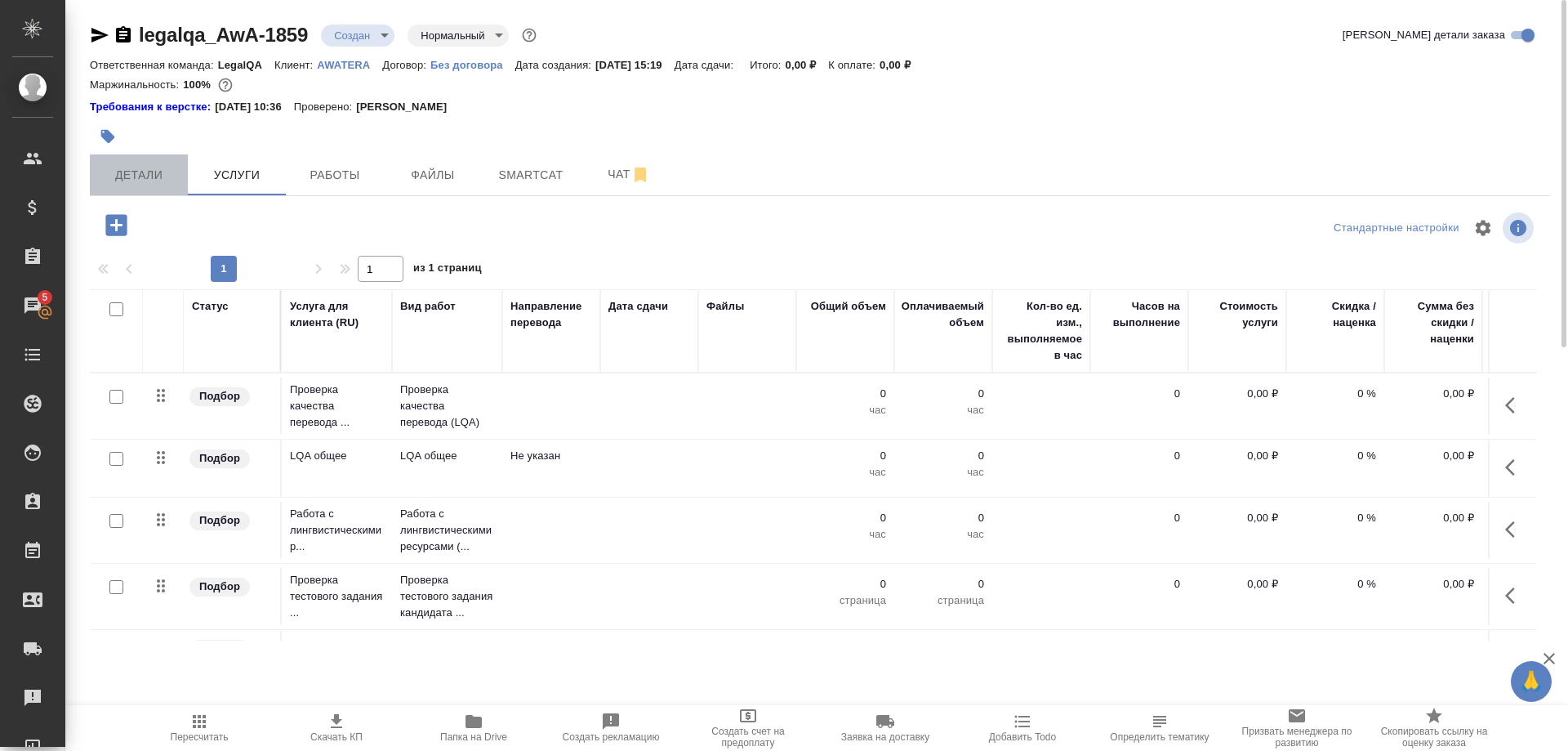
click at [153, 181] on span "Детали" at bounding box center [139, 175] width 78 height 20
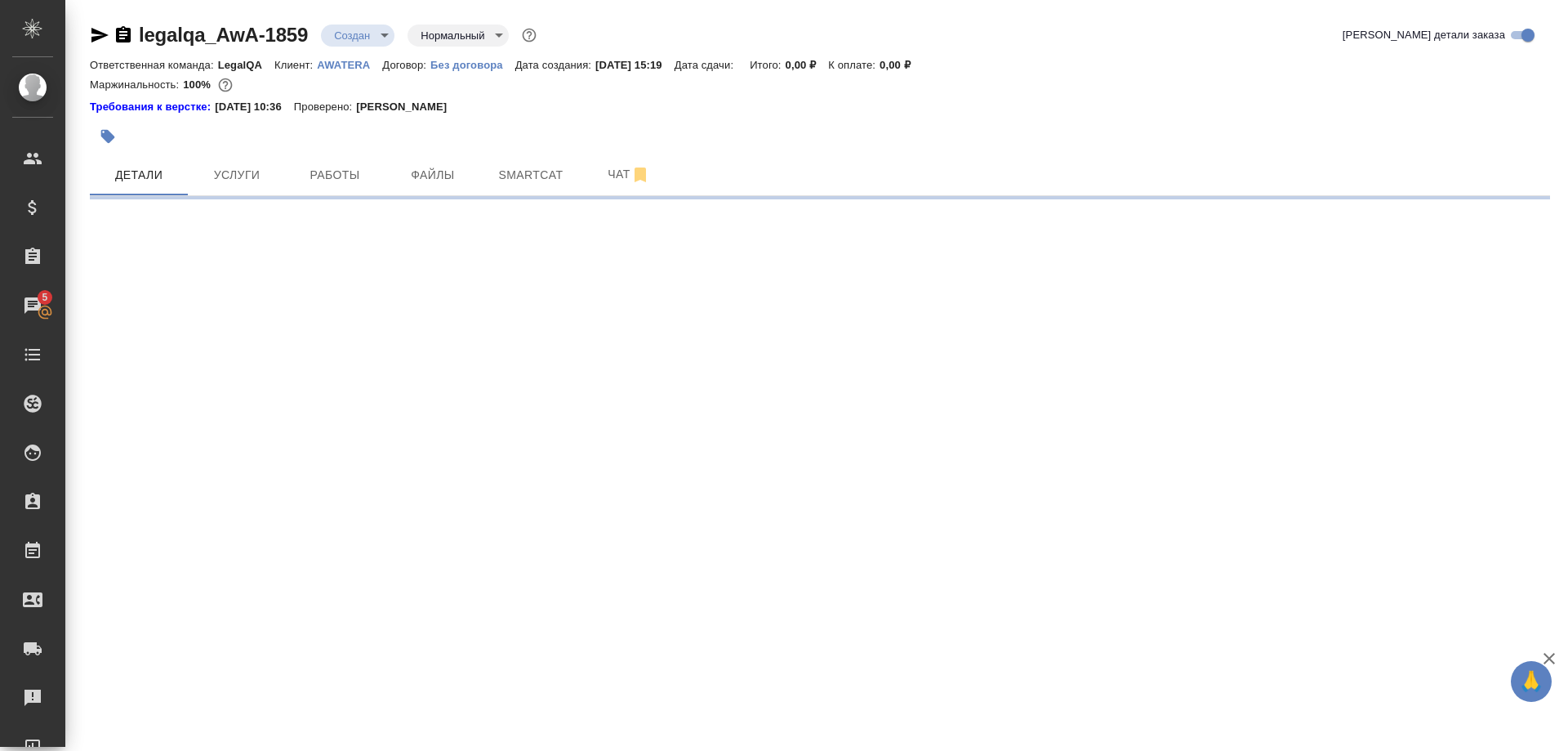
select select "RU"
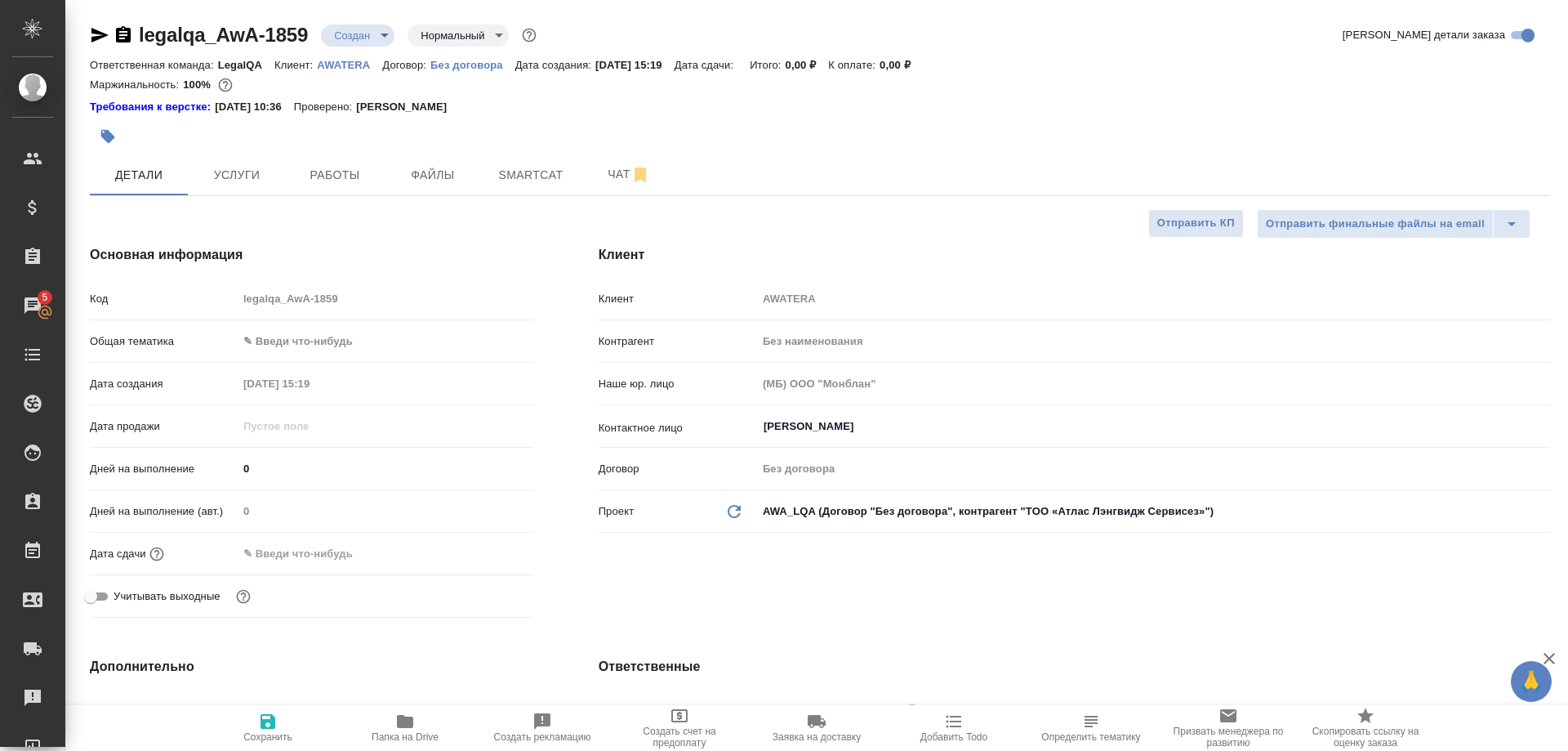
type textarea "x"
click at [341, 179] on span "Работы" at bounding box center [335, 175] width 78 height 20
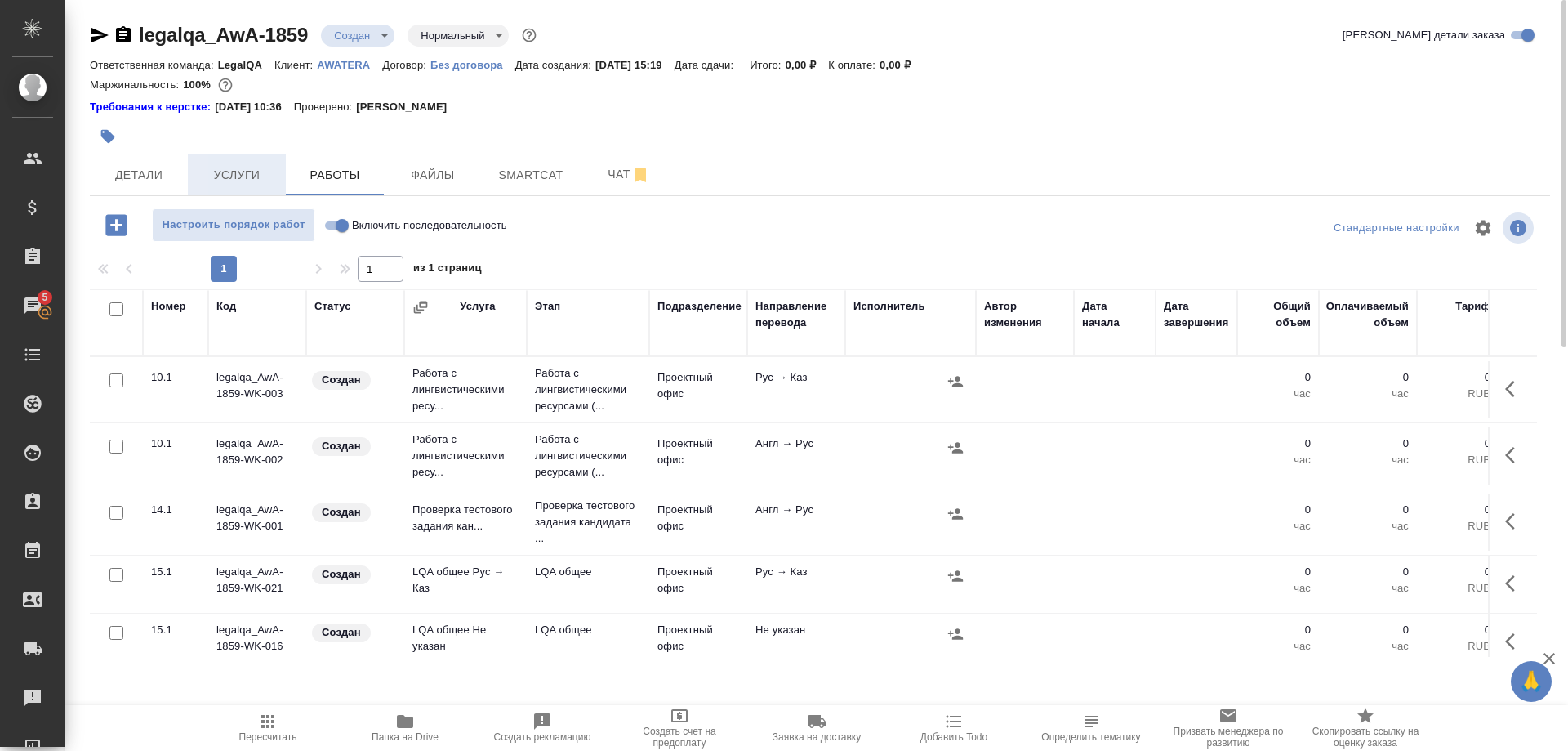
click at [245, 175] on span "Услуги" at bounding box center [237, 175] width 78 height 20
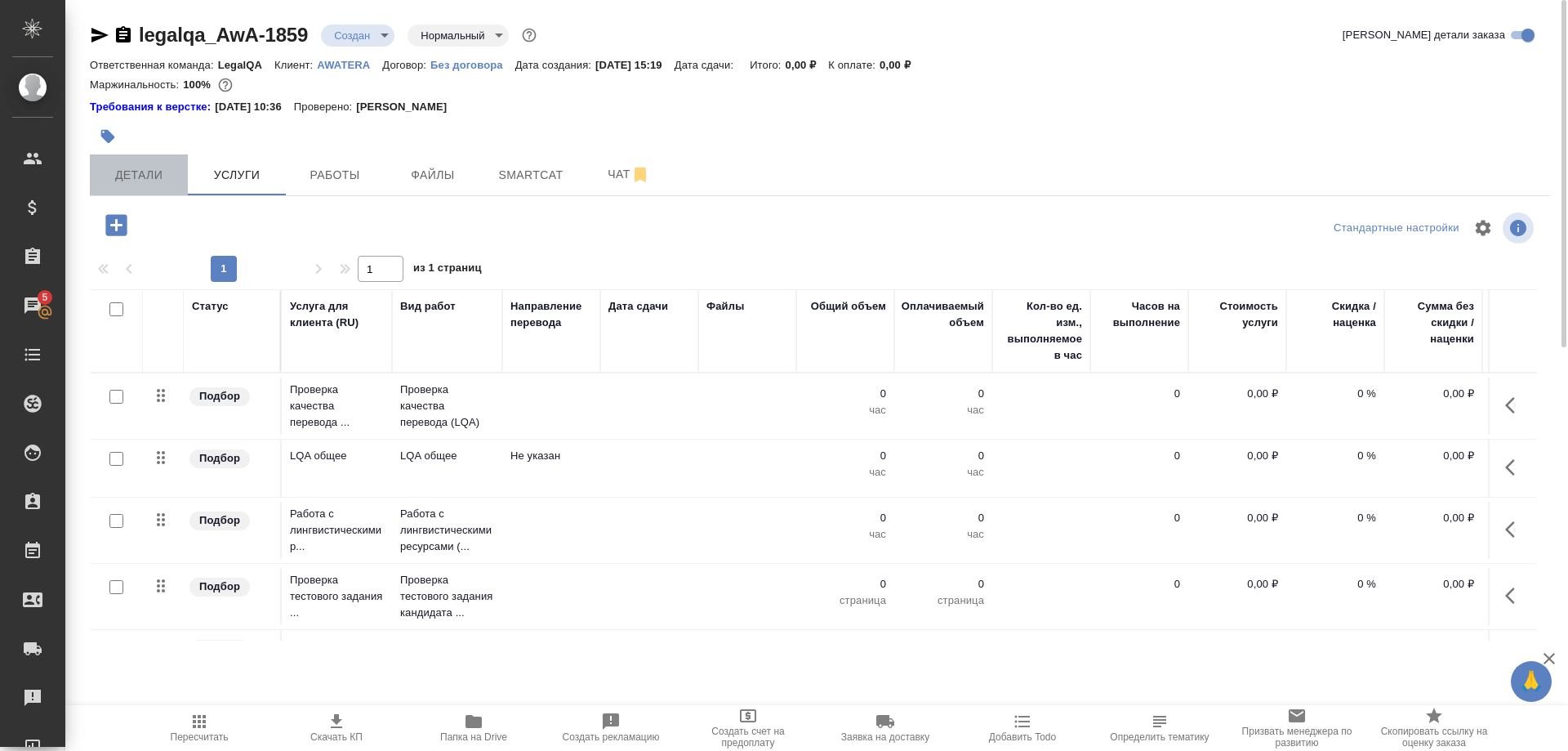
click at [137, 167] on span "Детали" at bounding box center [139, 175] width 78 height 20
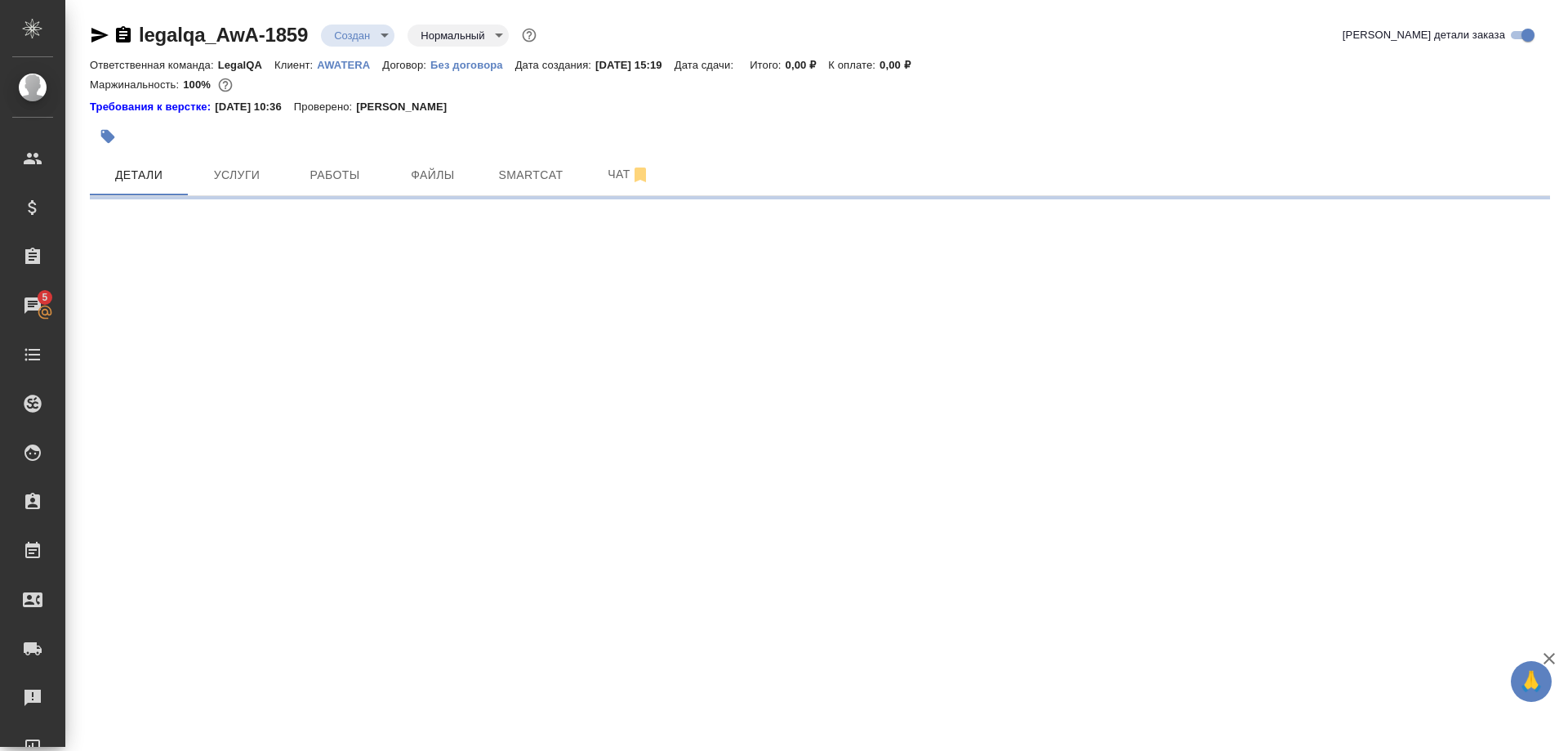
select select "RU"
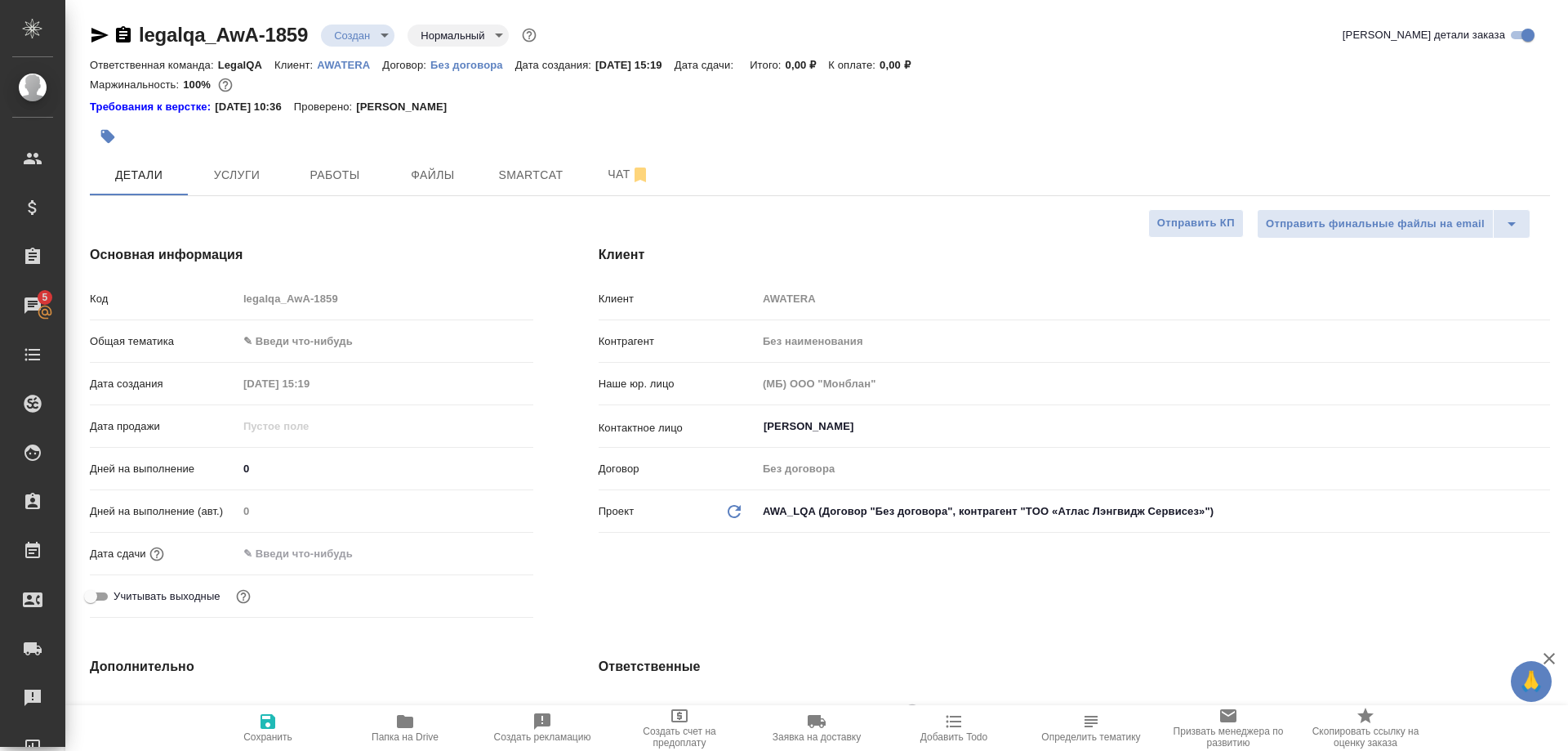
type textarea "x"
click at [233, 171] on span "Услуги" at bounding box center [237, 175] width 78 height 20
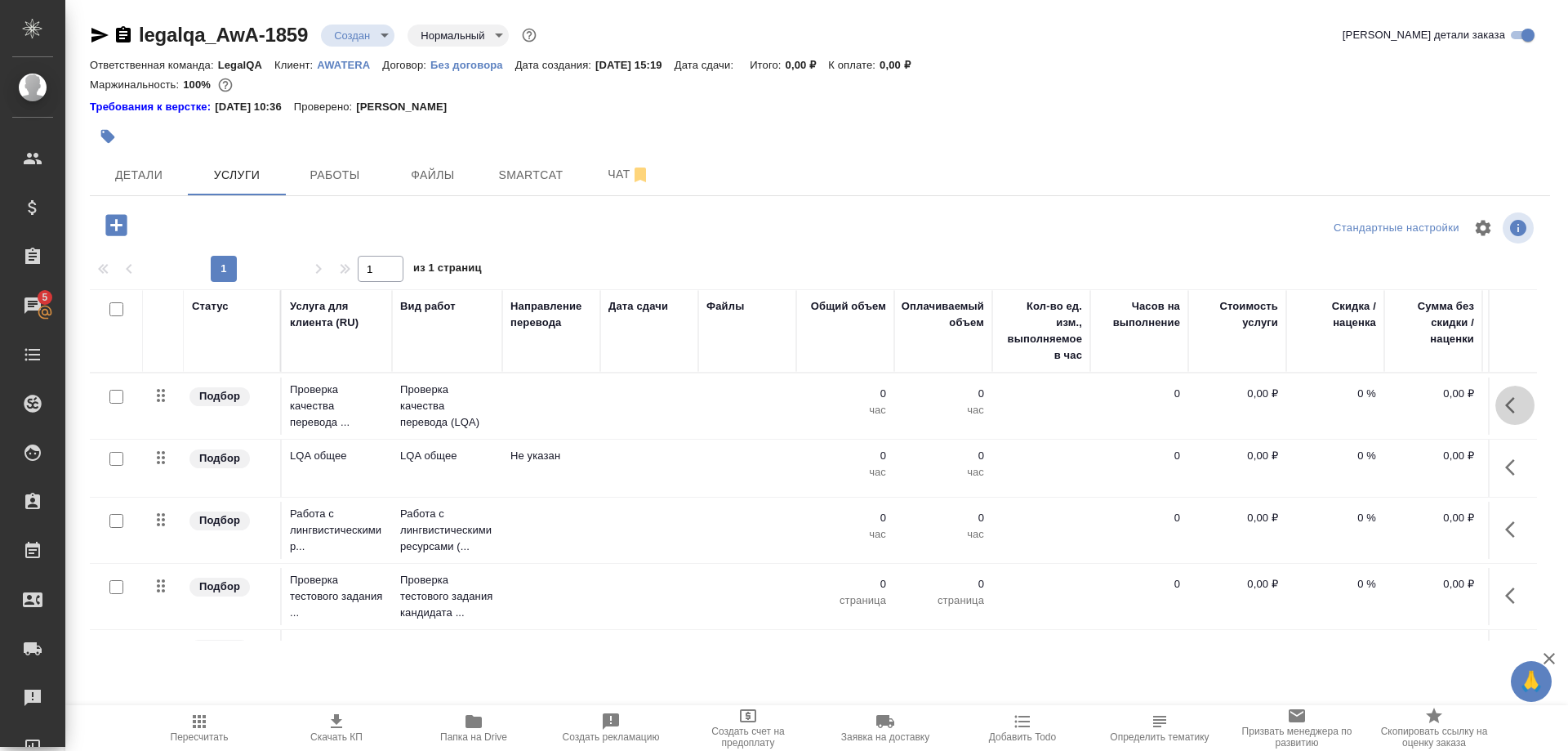
click at [1500, 403] on button "button" at bounding box center [1516, 405] width 39 height 39
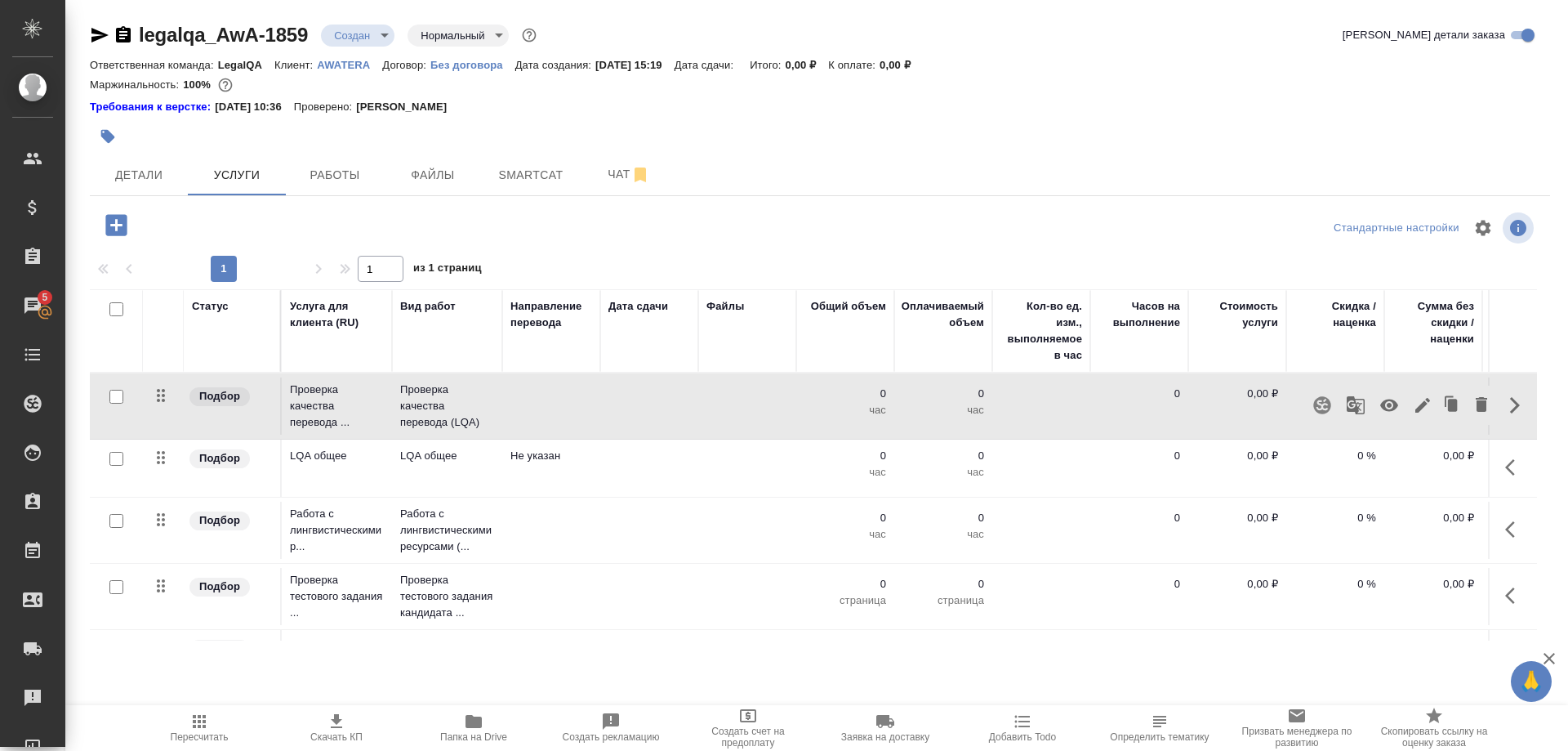
click at [1167, 480] on td "0" at bounding box center [1139, 468] width 98 height 57
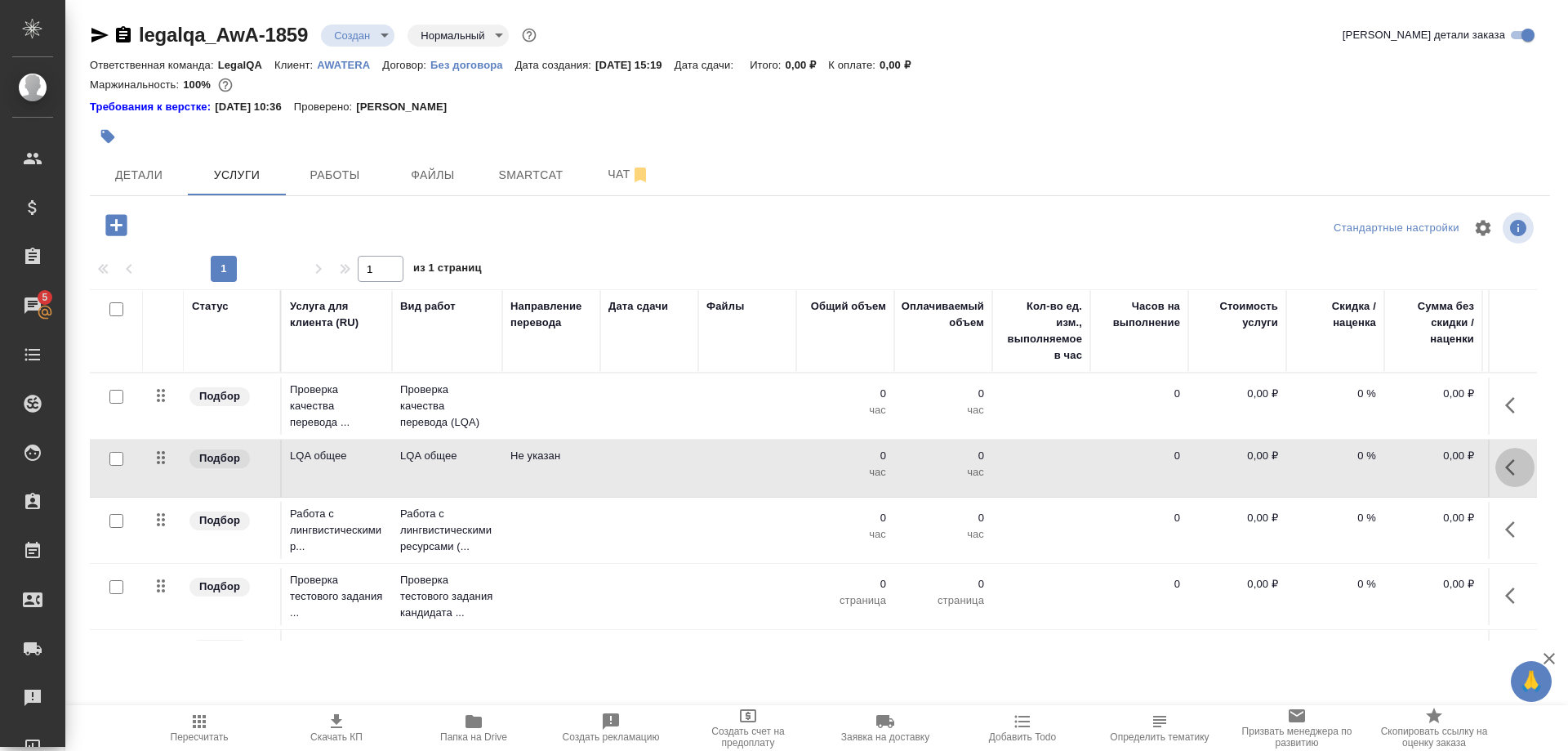
click at [1506, 465] on icon "button" at bounding box center [1516, 467] width 20 height 20
click at [1413, 467] on icon "button" at bounding box center [1423, 467] width 20 height 20
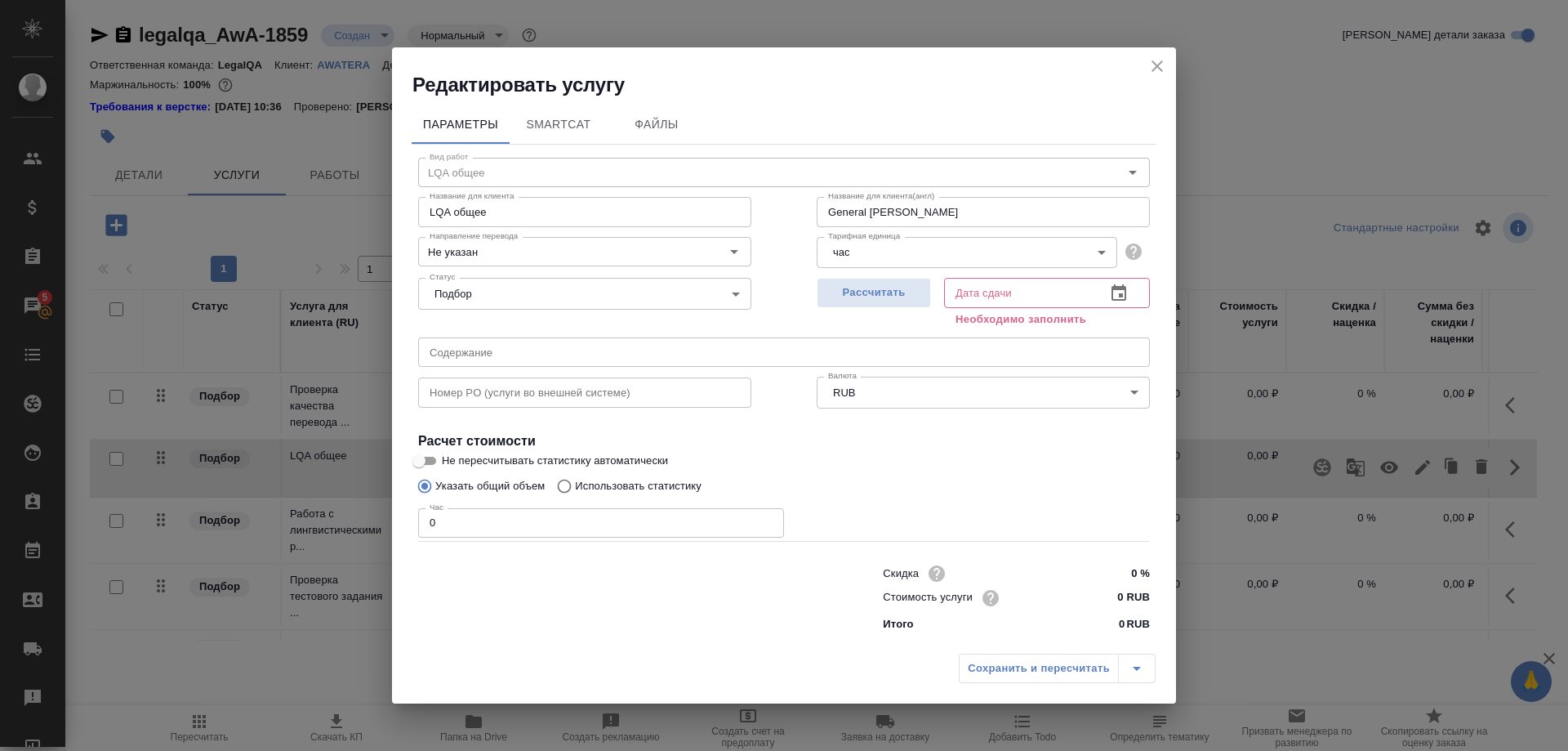
click at [1116, 303] on icon "button" at bounding box center [1119, 293] width 20 height 20
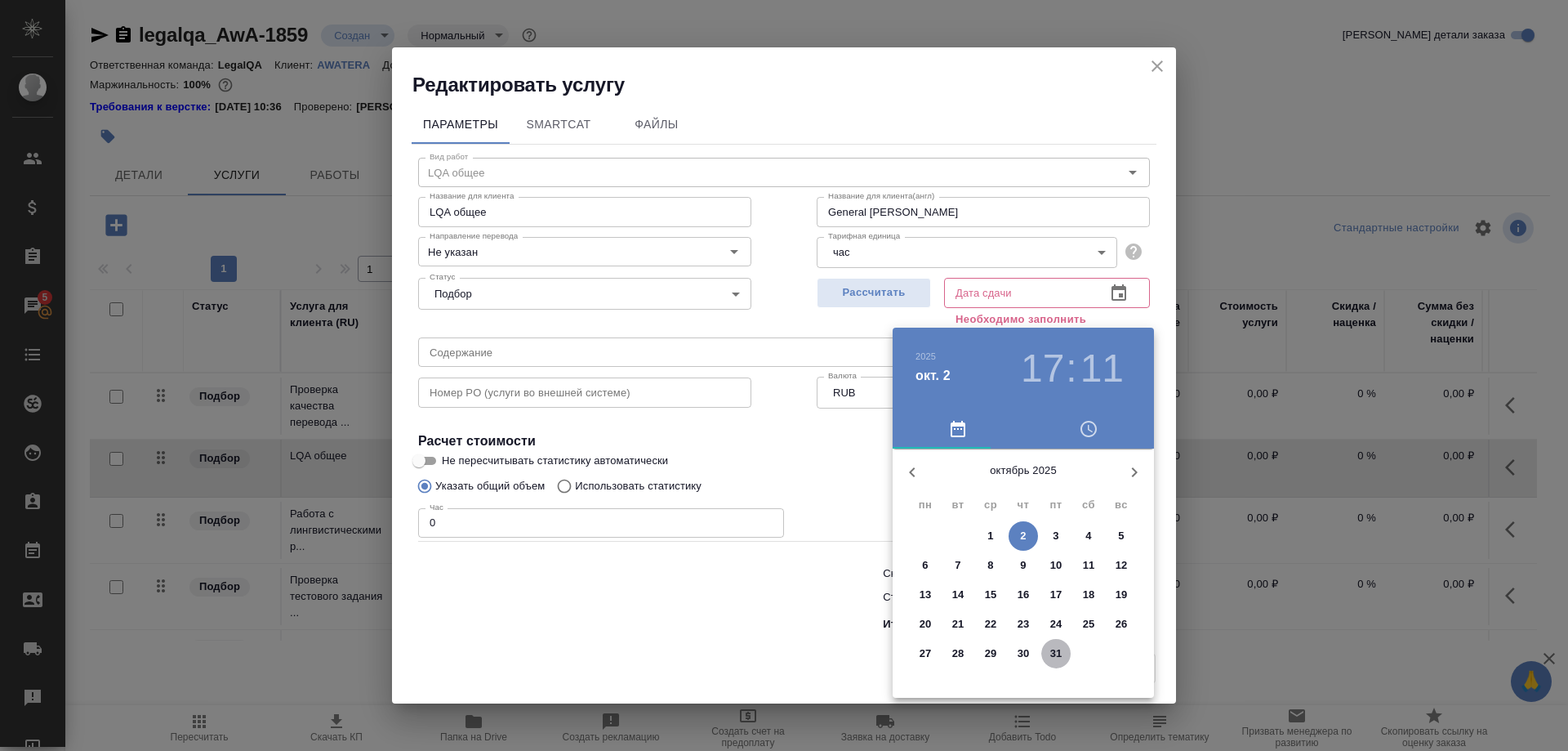
click at [1050, 643] on button "31" at bounding box center [1055, 653] width 29 height 29
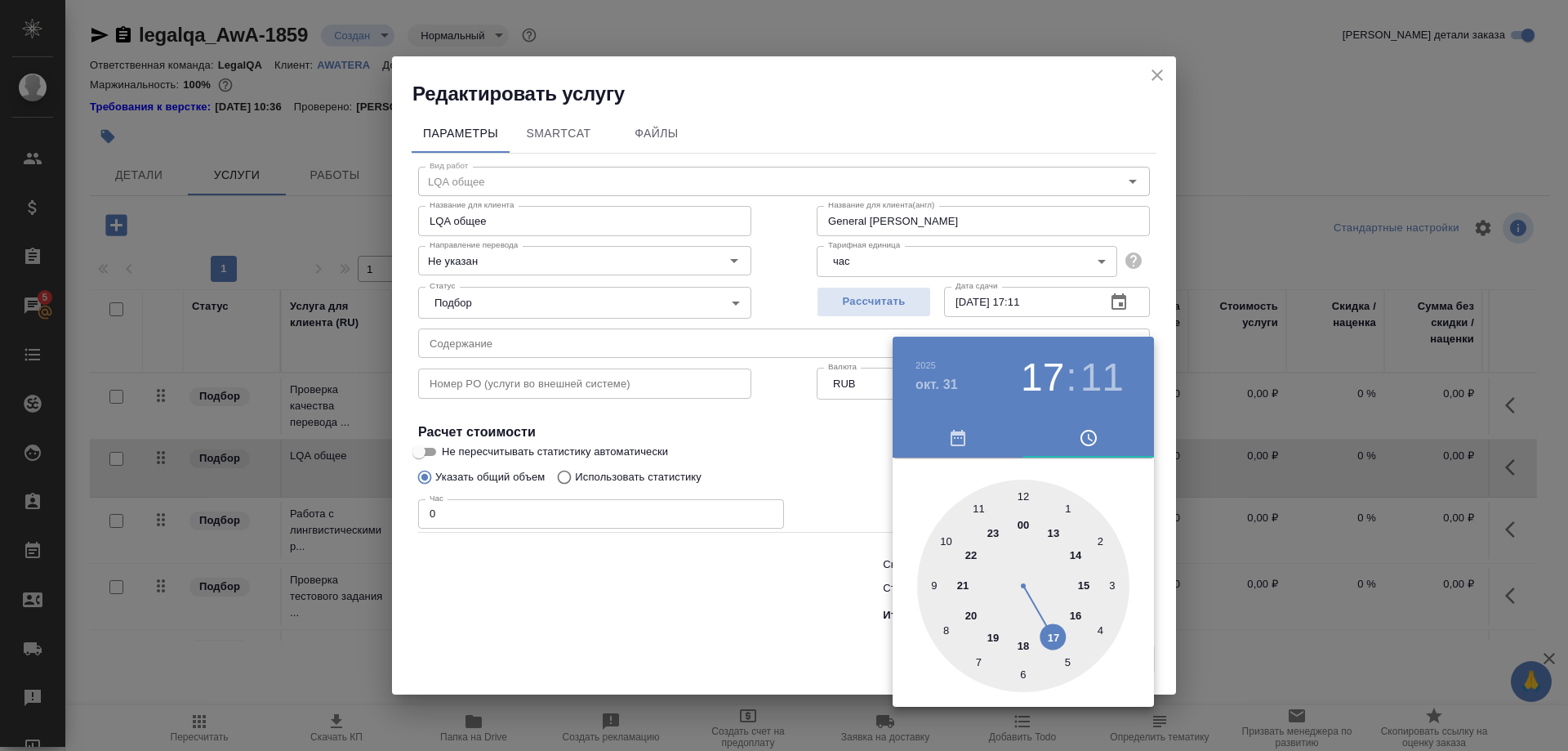
click at [1027, 318] on div at bounding box center [784, 375] width 1568 height 751
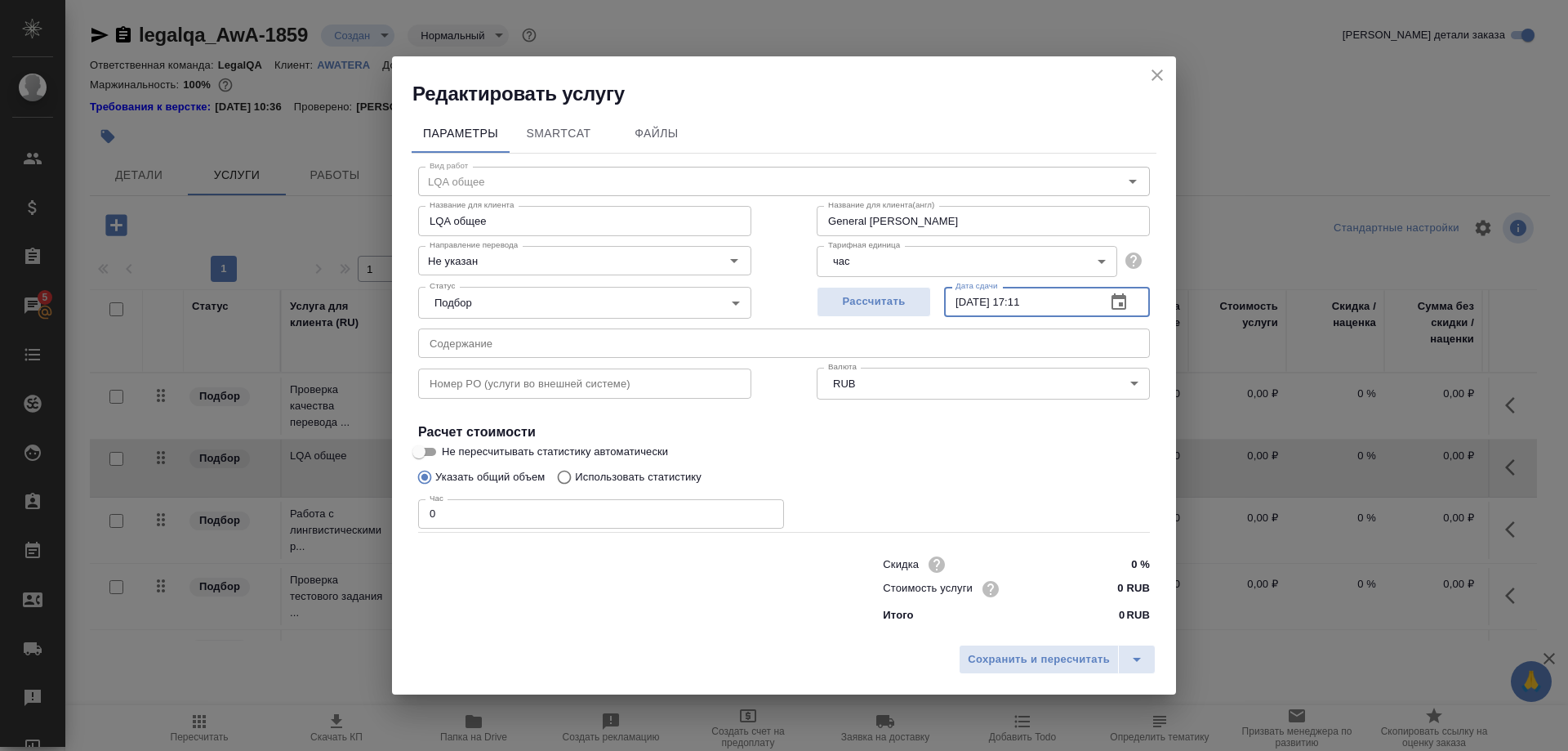
drag, startPoint x: 1022, startPoint y: 320, endPoint x: 1015, endPoint y: 345, distance: 26.0
click at [1022, 316] on input "31.10.2025 17:11" at bounding box center [1018, 301] width 148 height 29
type input "31.10.2025 19:00"
click at [1032, 651] on span "Сохранить и пересчитать" at bounding box center [1039, 659] width 142 height 19
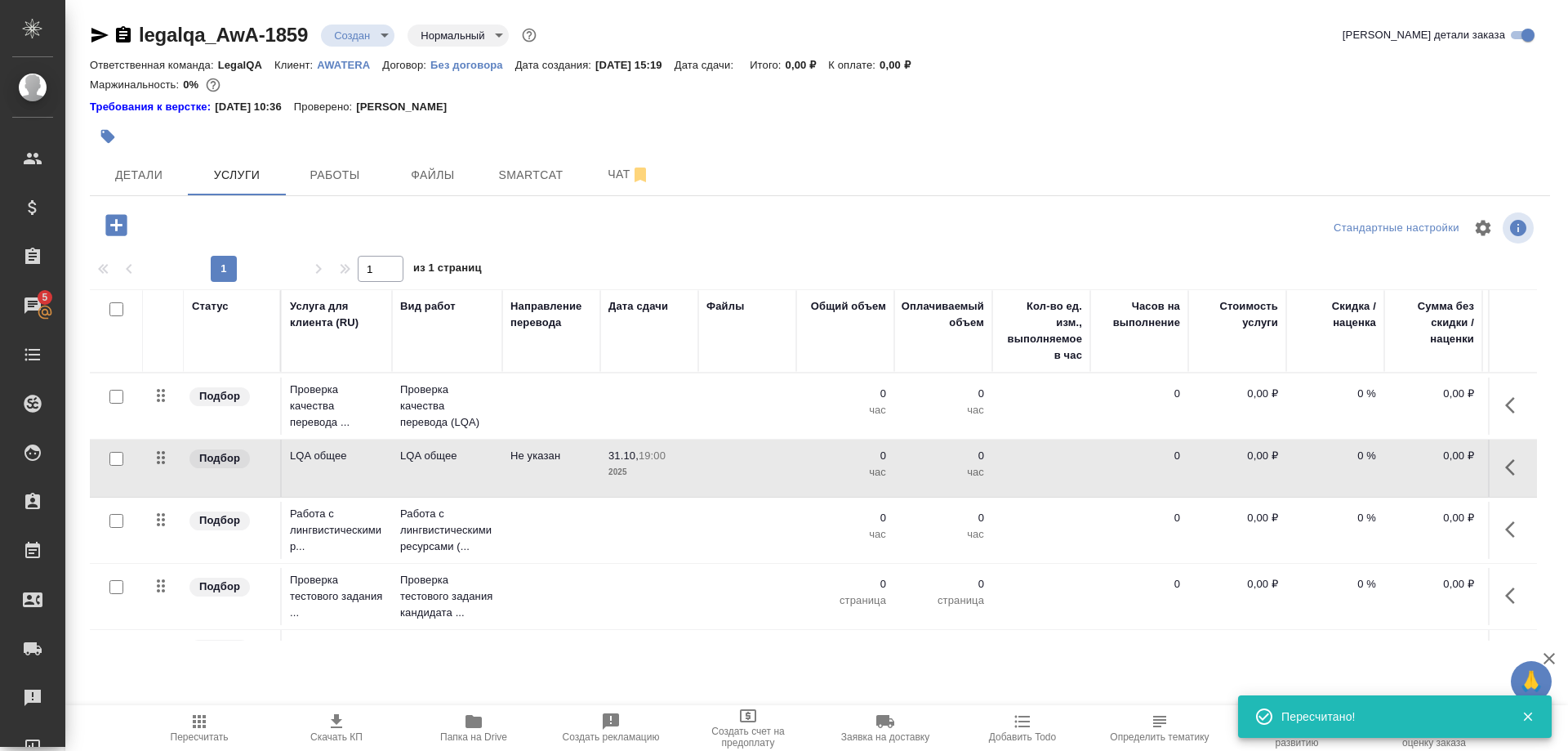
click at [1502, 529] on button "button" at bounding box center [1516, 530] width 39 height 39
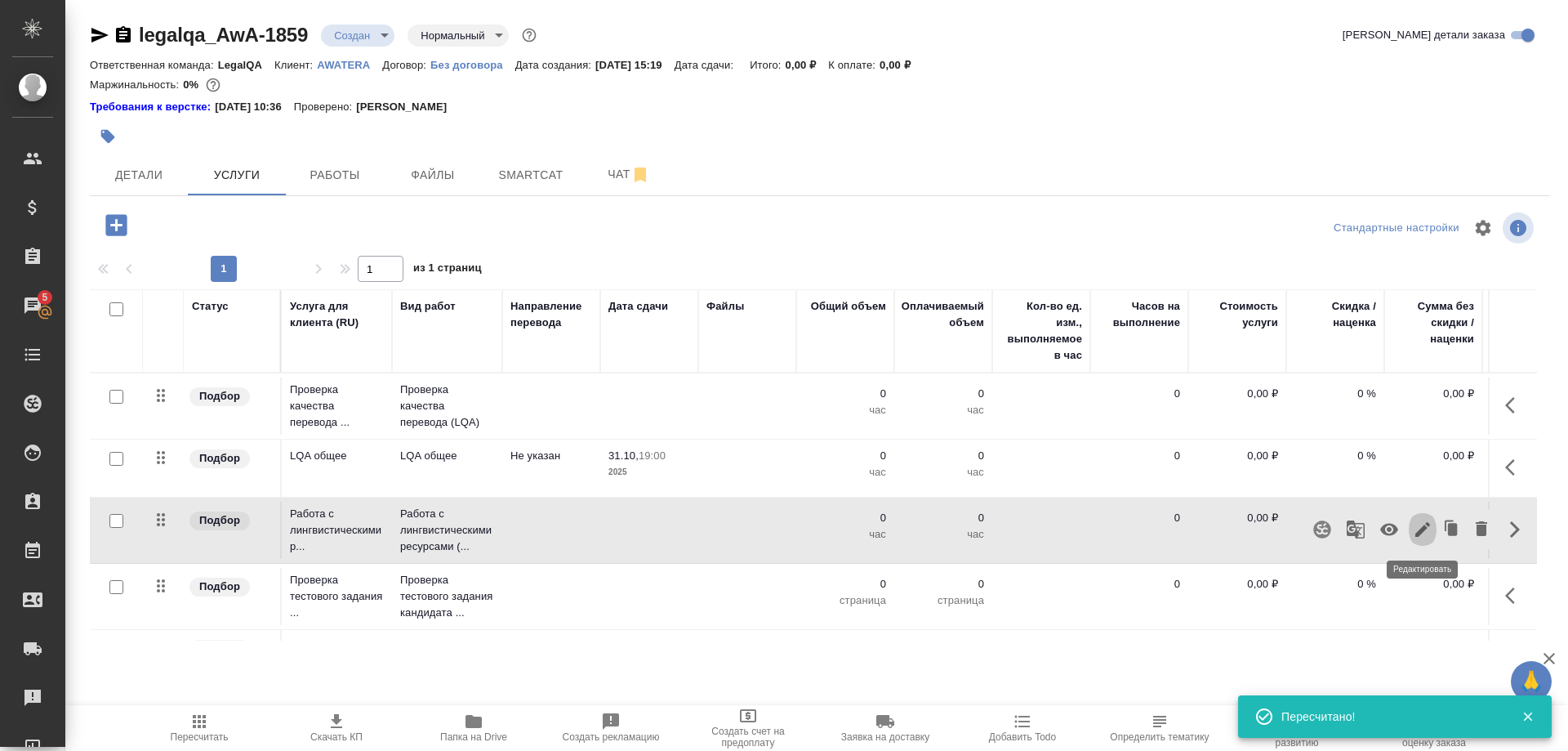
click at [1421, 532] on icon "button" at bounding box center [1422, 530] width 15 height 15
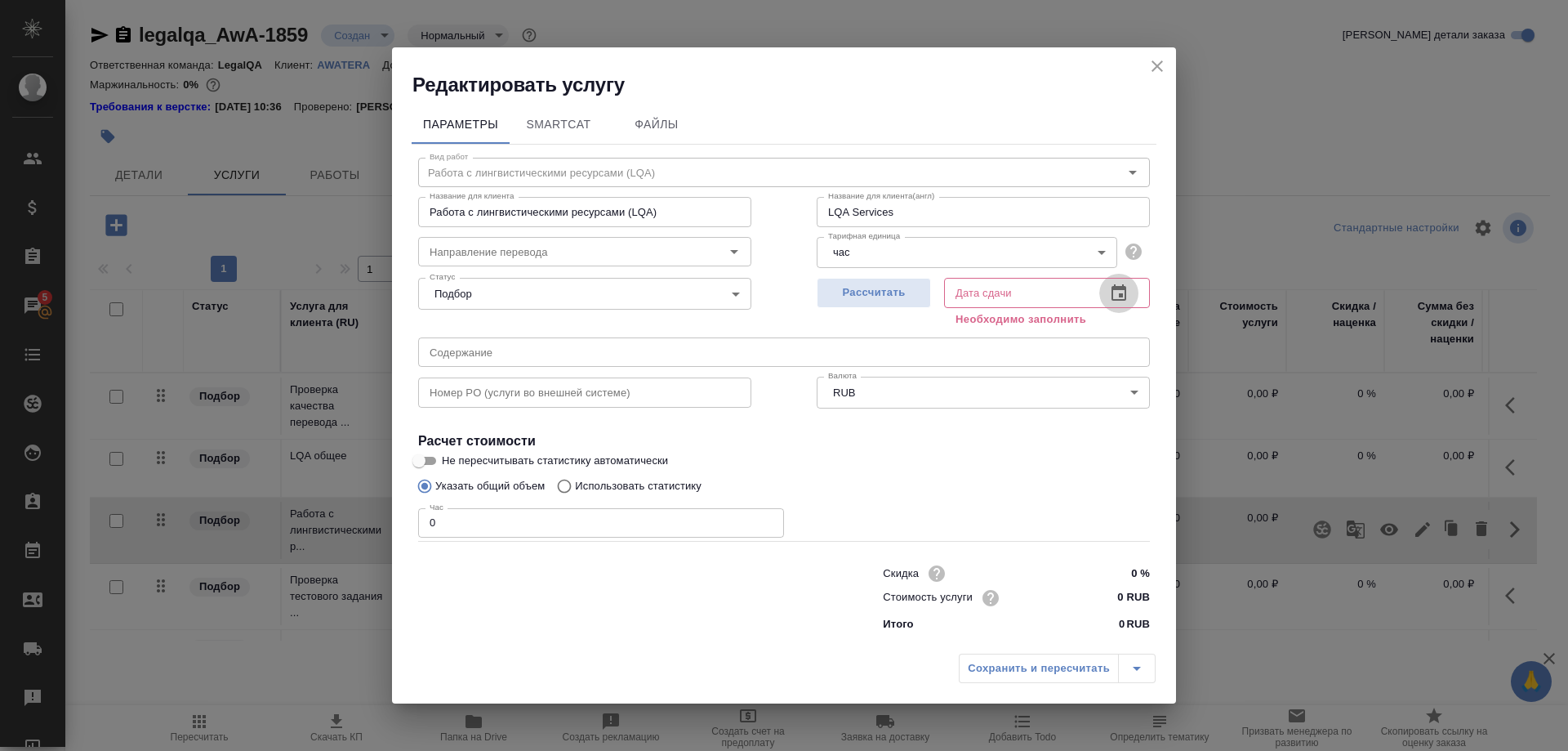
click at [1120, 300] on icon "button" at bounding box center [1118, 292] width 15 height 16
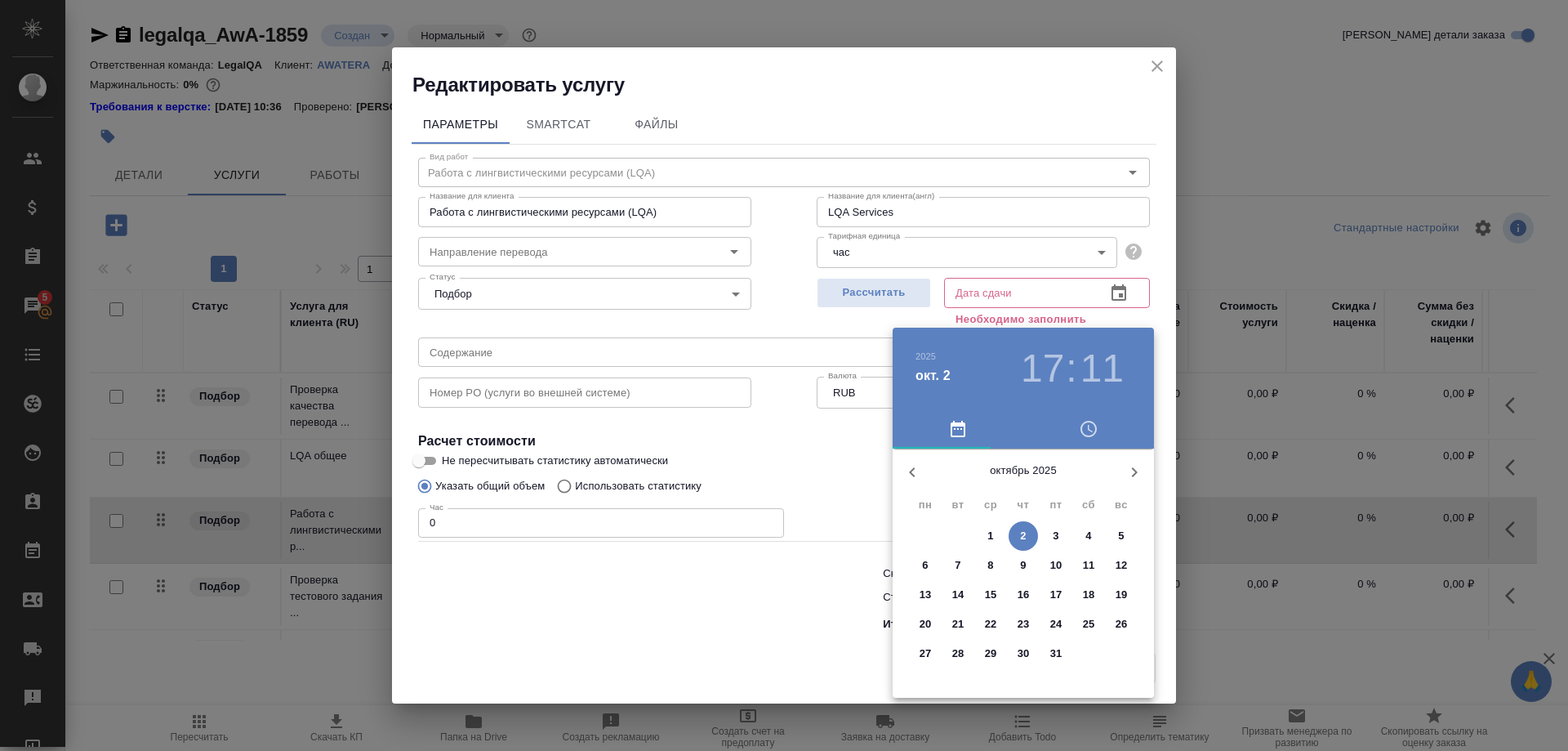
click at [1043, 647] on span "31" at bounding box center [1055, 653] width 29 height 16
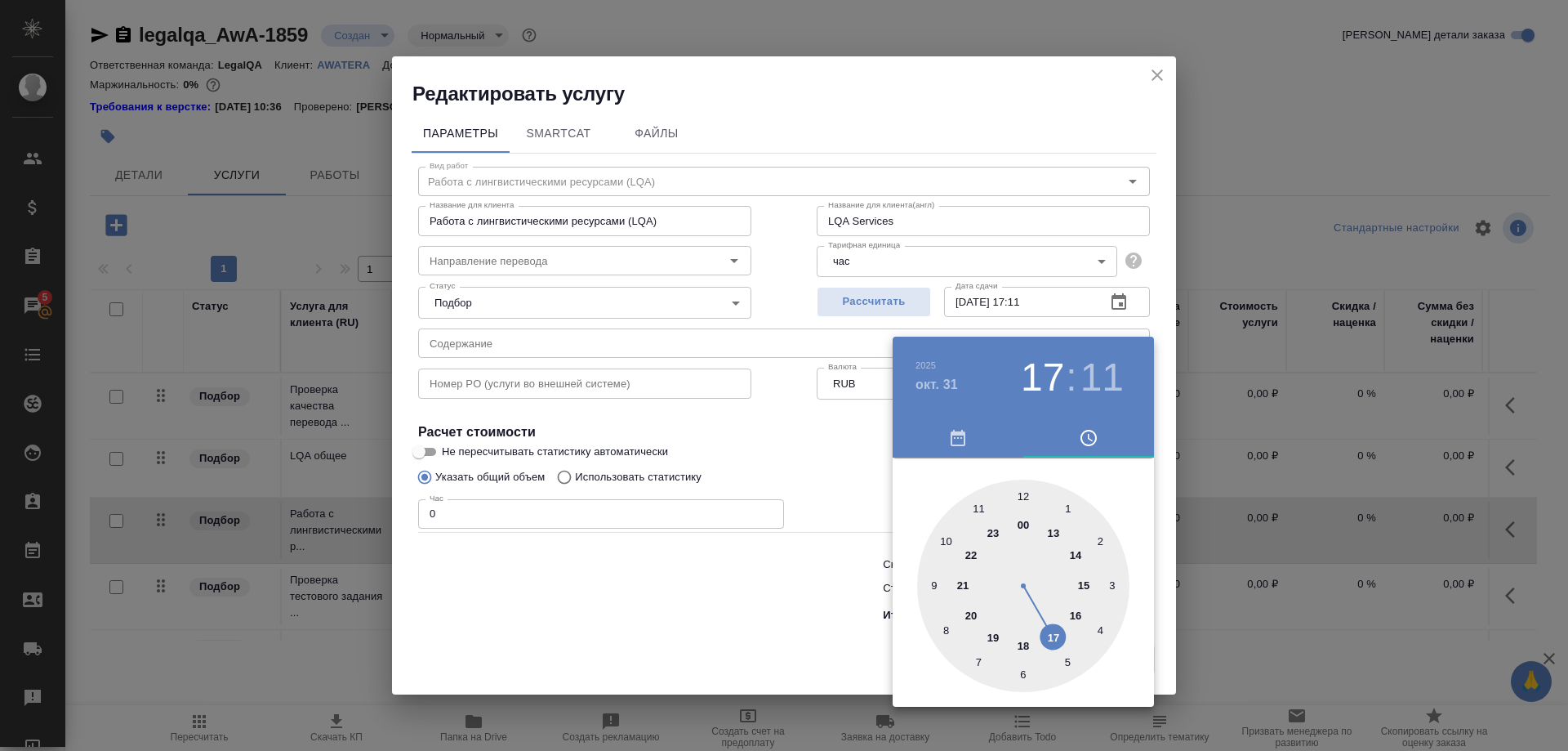
click at [1049, 309] on div at bounding box center [784, 375] width 1568 height 751
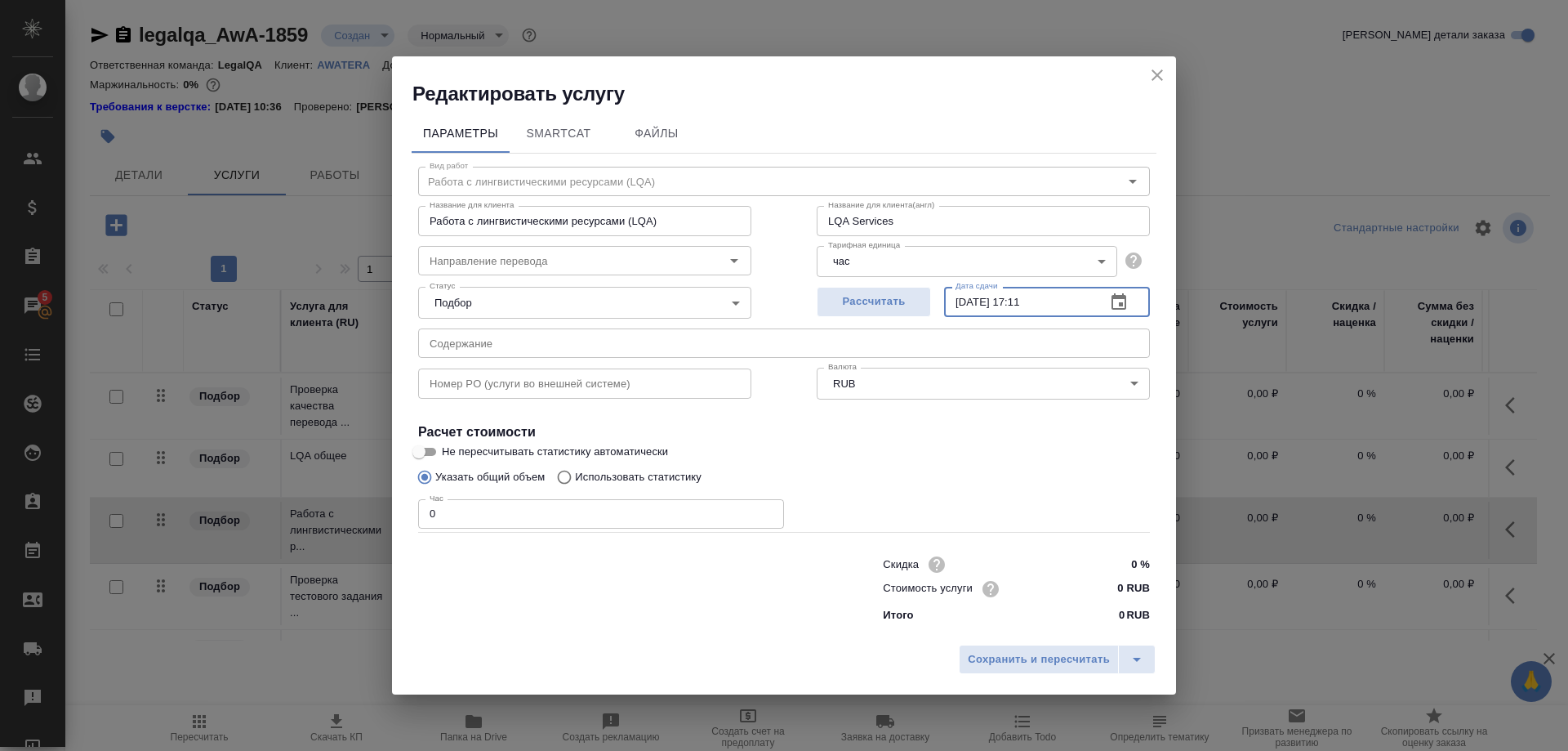
drag, startPoint x: 1021, startPoint y: 320, endPoint x: 1105, endPoint y: 319, distance: 84.0
click at [1093, 316] on input "31.10.2025 17:11" at bounding box center [1018, 301] width 148 height 29
type input "31.10.2025 19:00"
click at [1039, 644] on button "Сохранить и пересчитать" at bounding box center [1039, 659] width 160 height 29
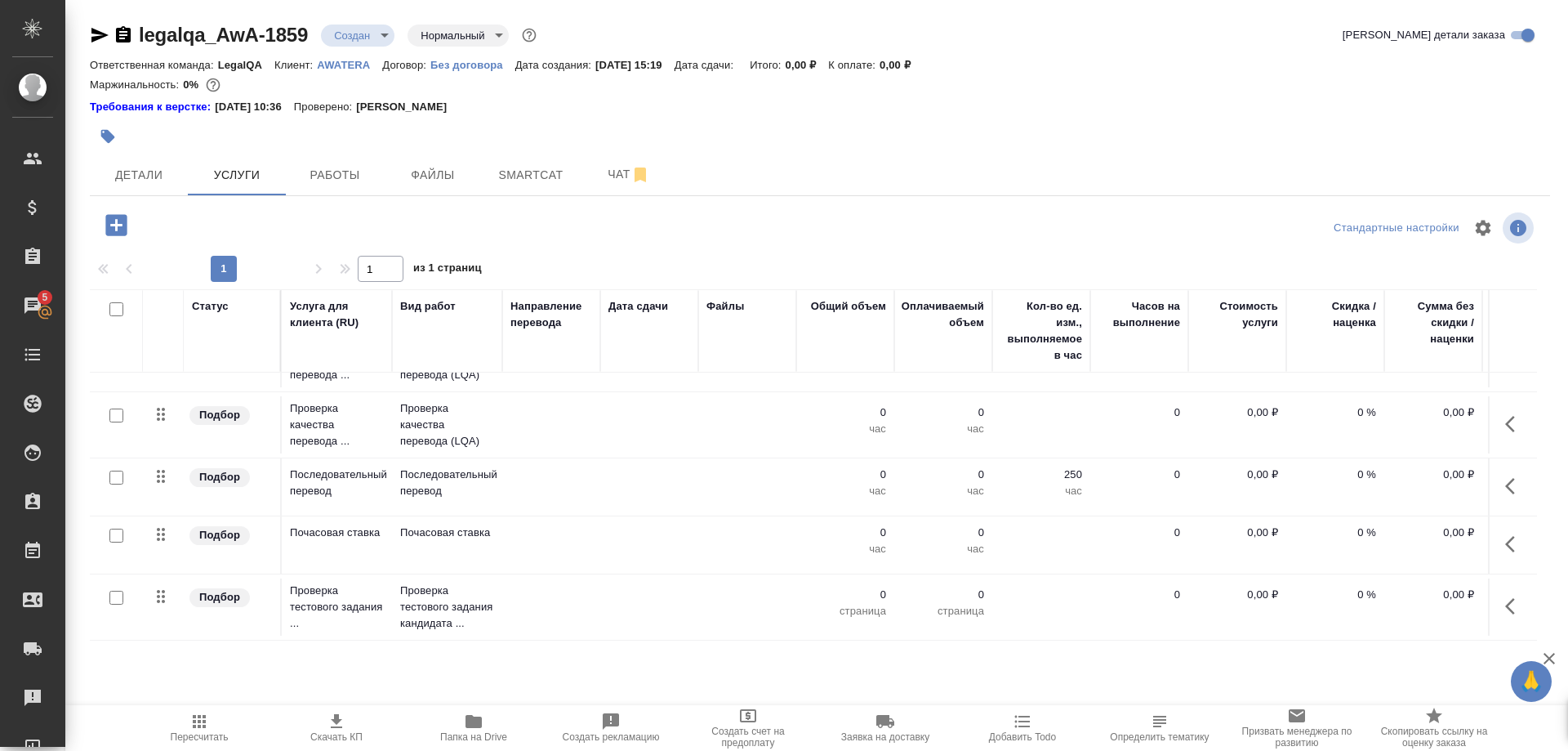
scroll to position [551, 0]
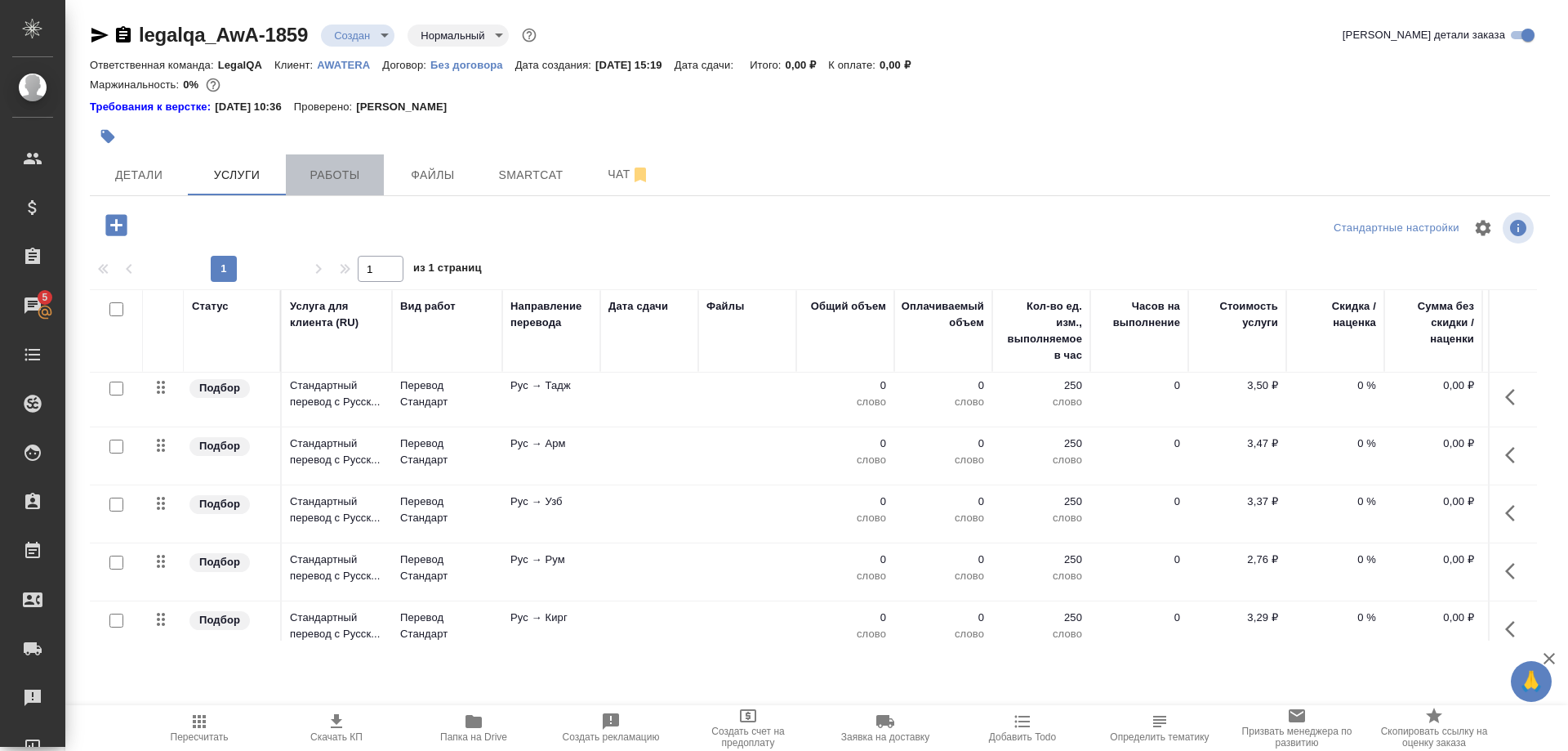
click at [345, 187] on button "Работы" at bounding box center [335, 175] width 98 height 41
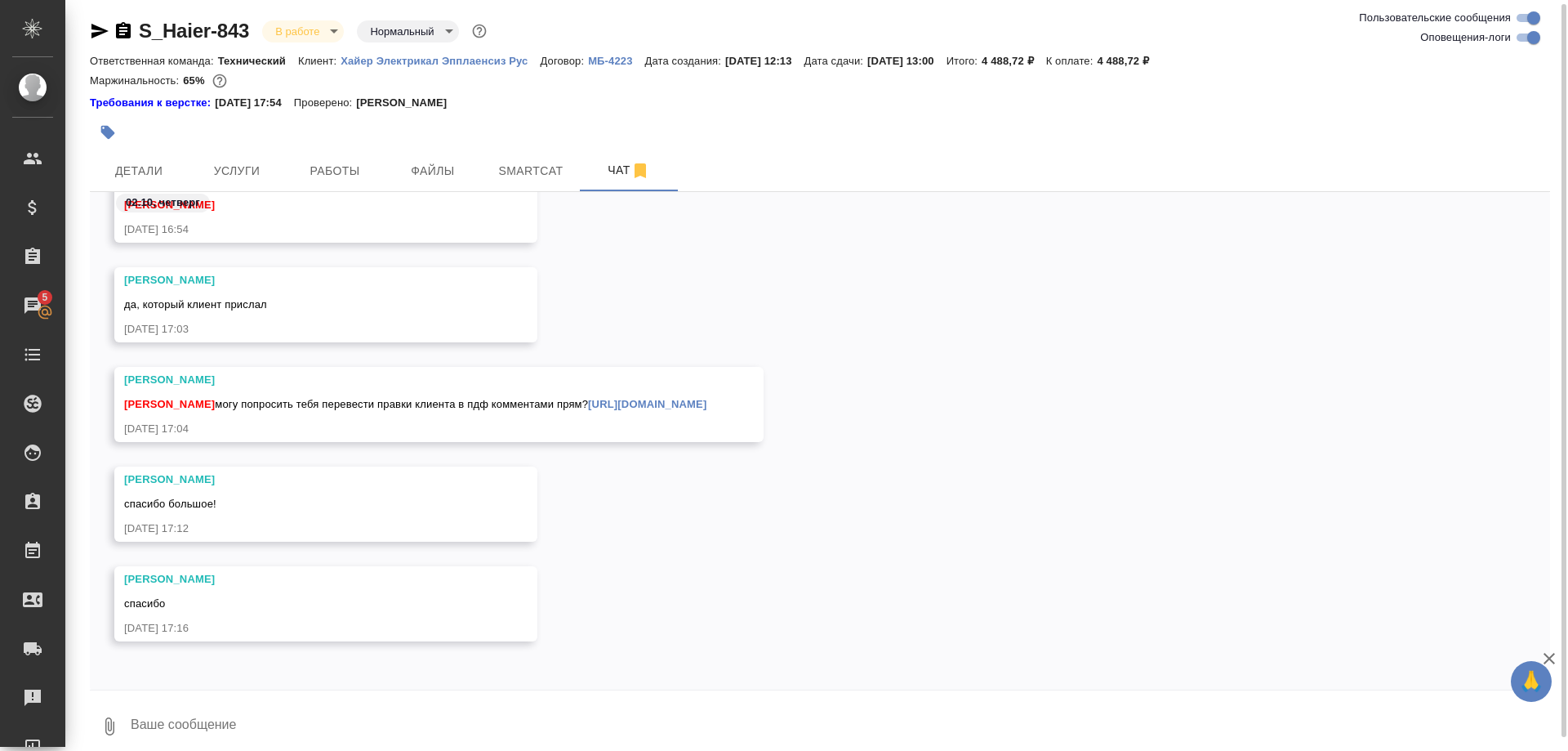
scroll to position [18, 0]
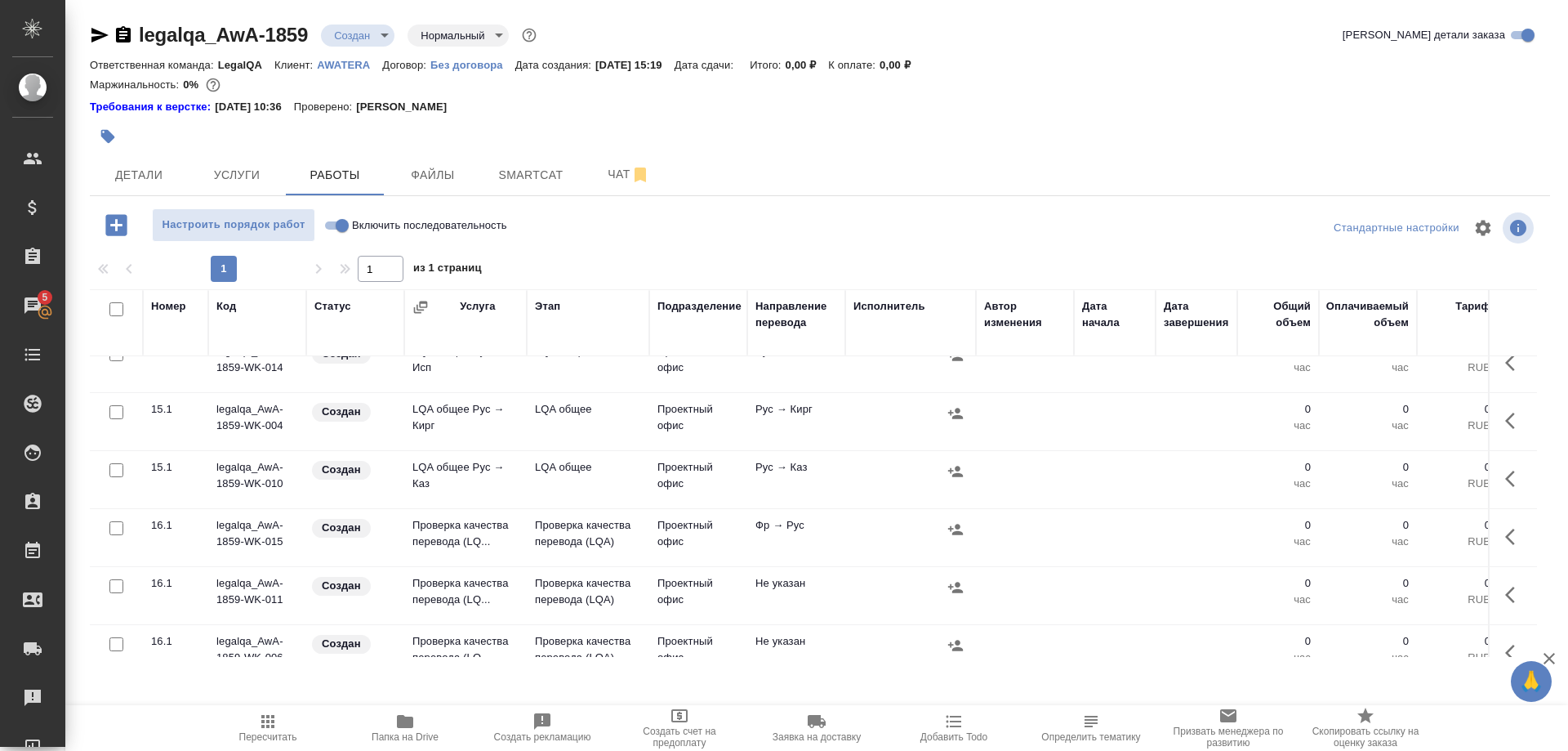
scroll to position [1001, 0]
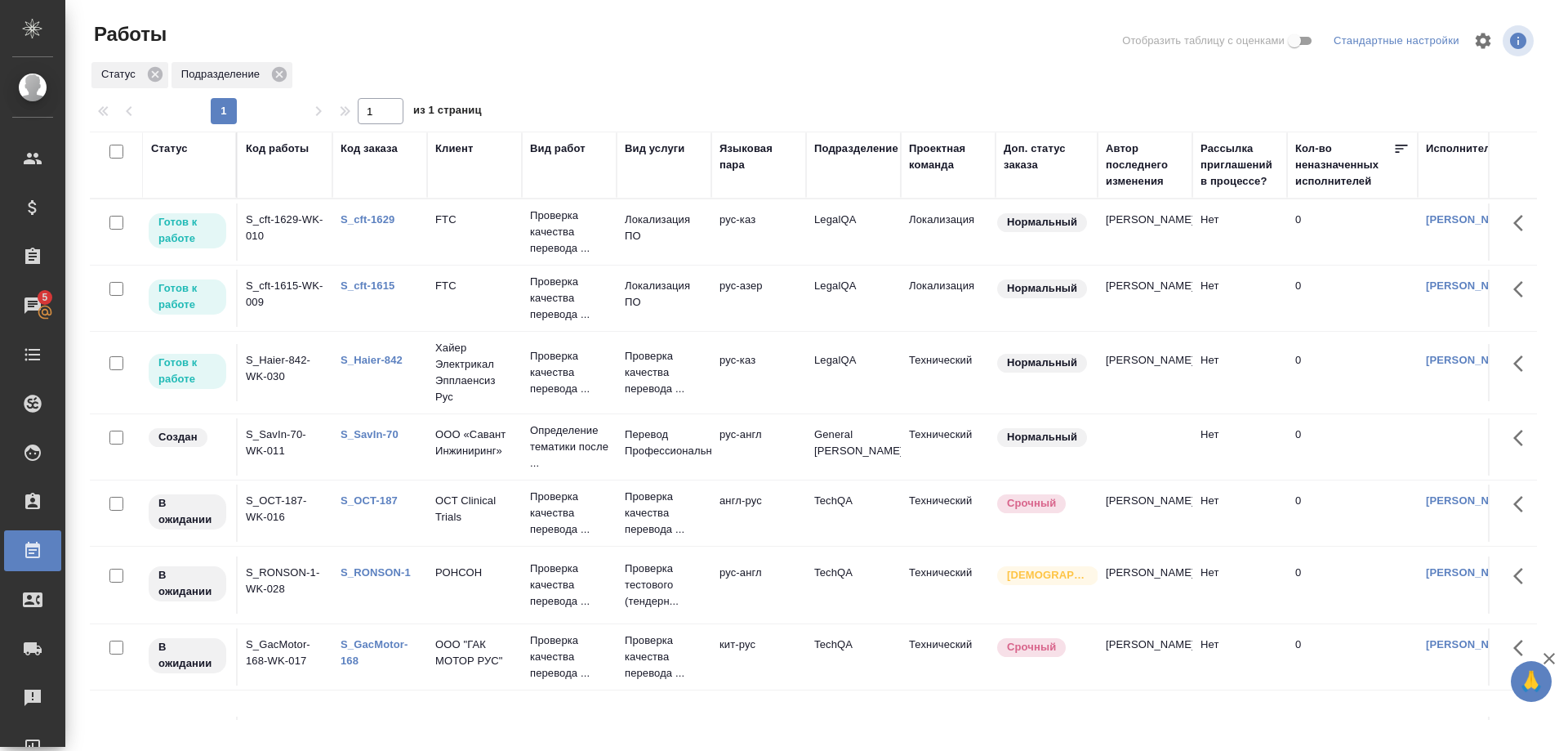
click at [376, 283] on link "S_cft-1615" at bounding box center [367, 285] width 54 height 12
click at [362, 220] on link "S_cft-1629" at bounding box center [367, 220] width 54 height 12
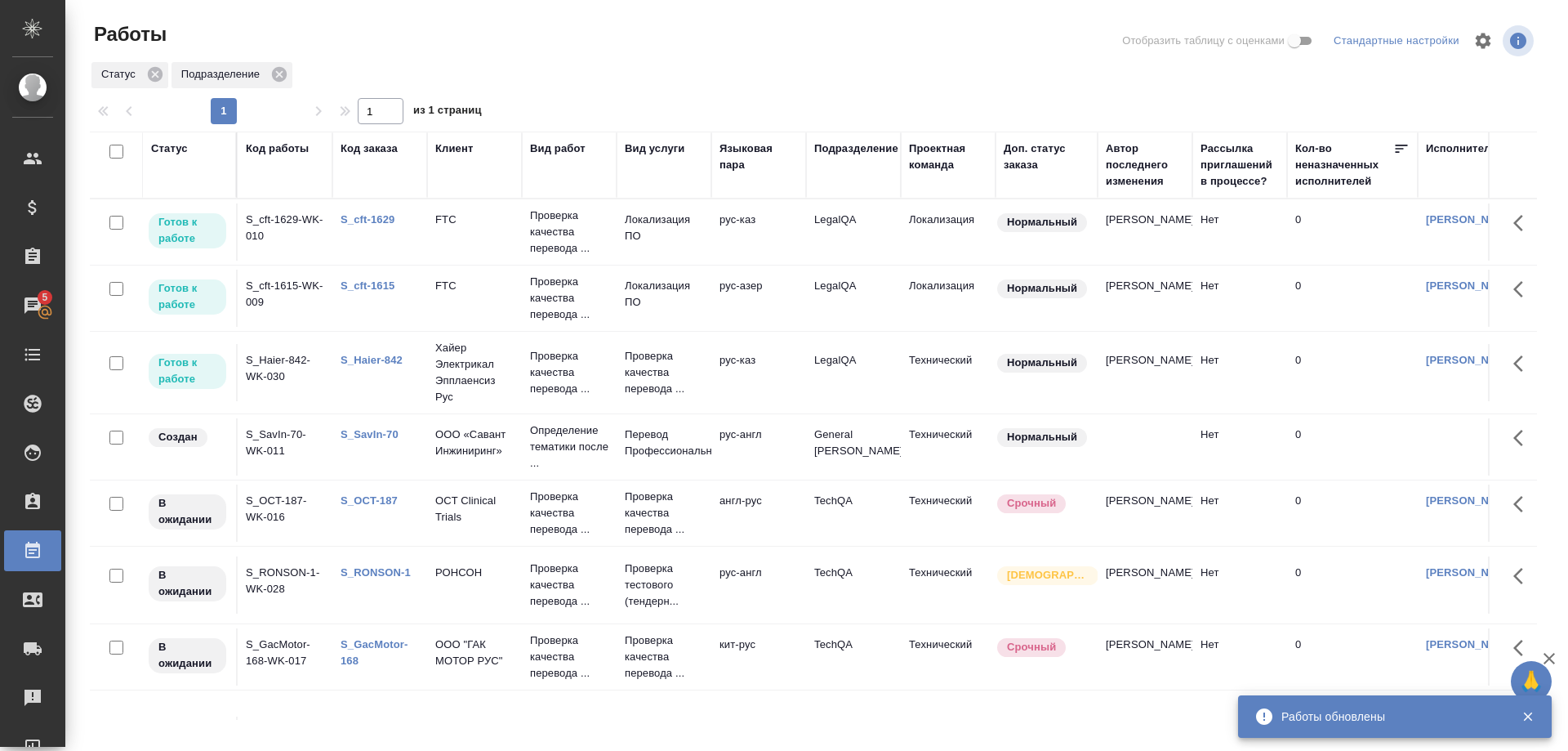
click at [374, 286] on link "S_cft-1615" at bounding box center [367, 285] width 54 height 12
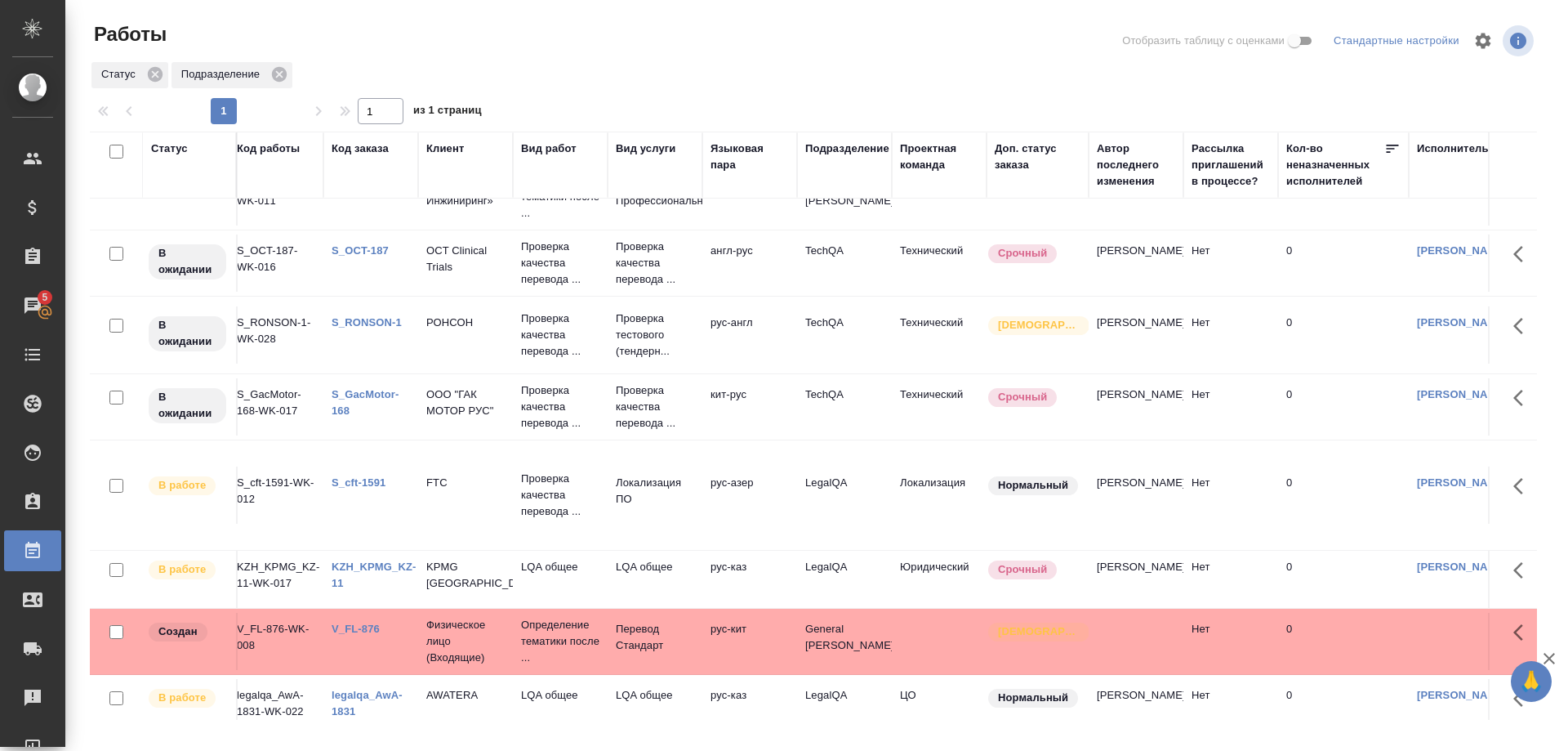
scroll to position [250, 0]
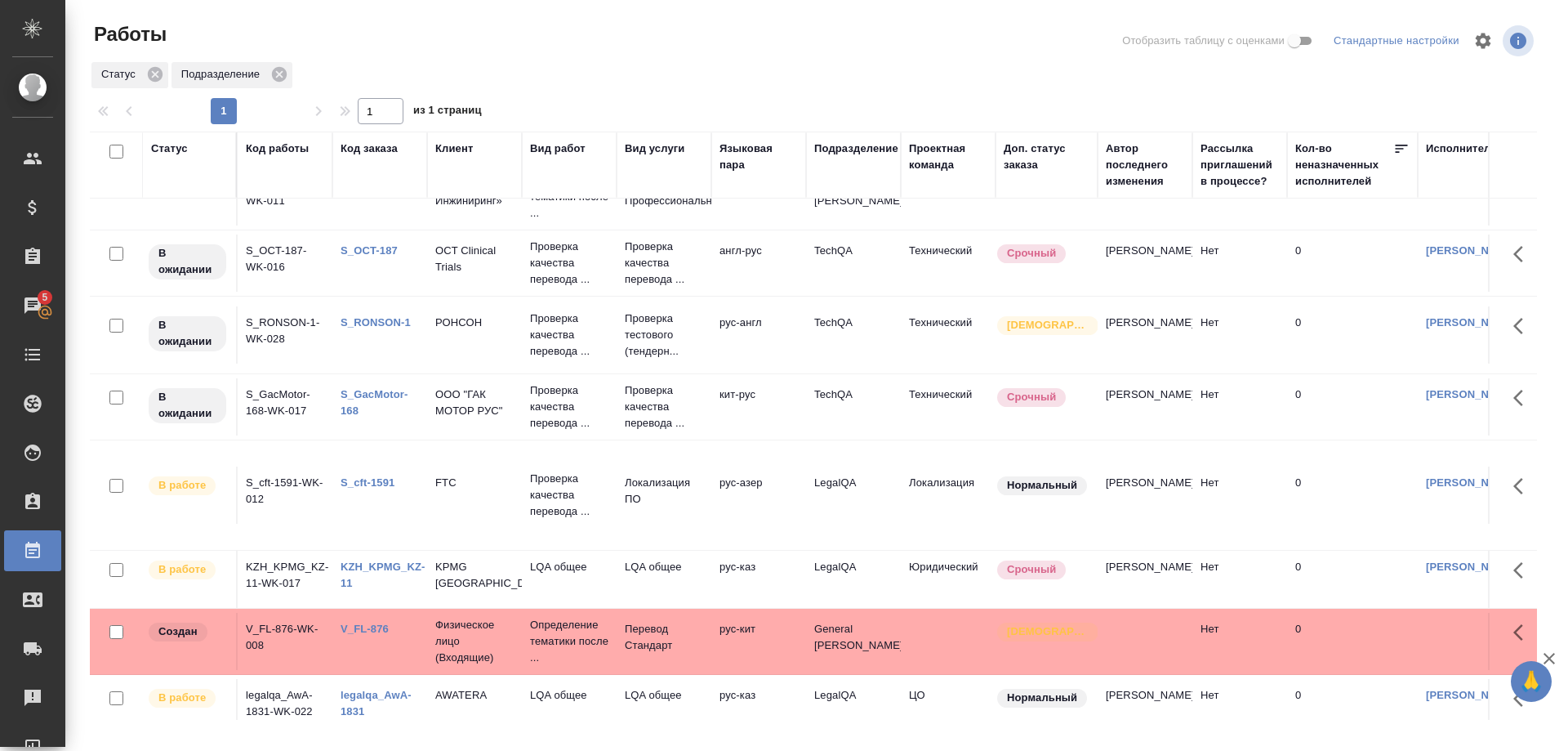
click at [375, 481] on link "S_cft-1591" at bounding box center [367, 483] width 54 height 12
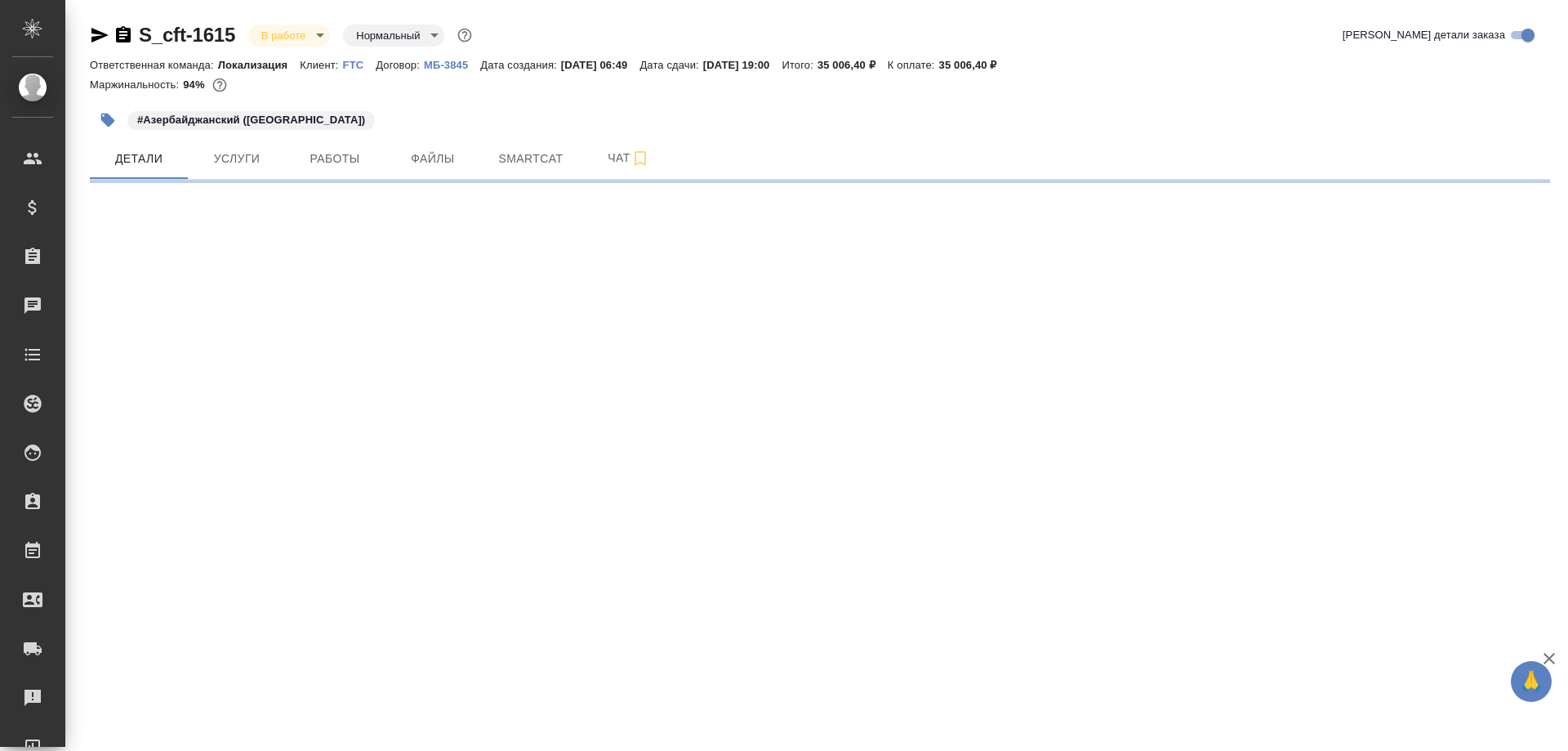
select select "RU"
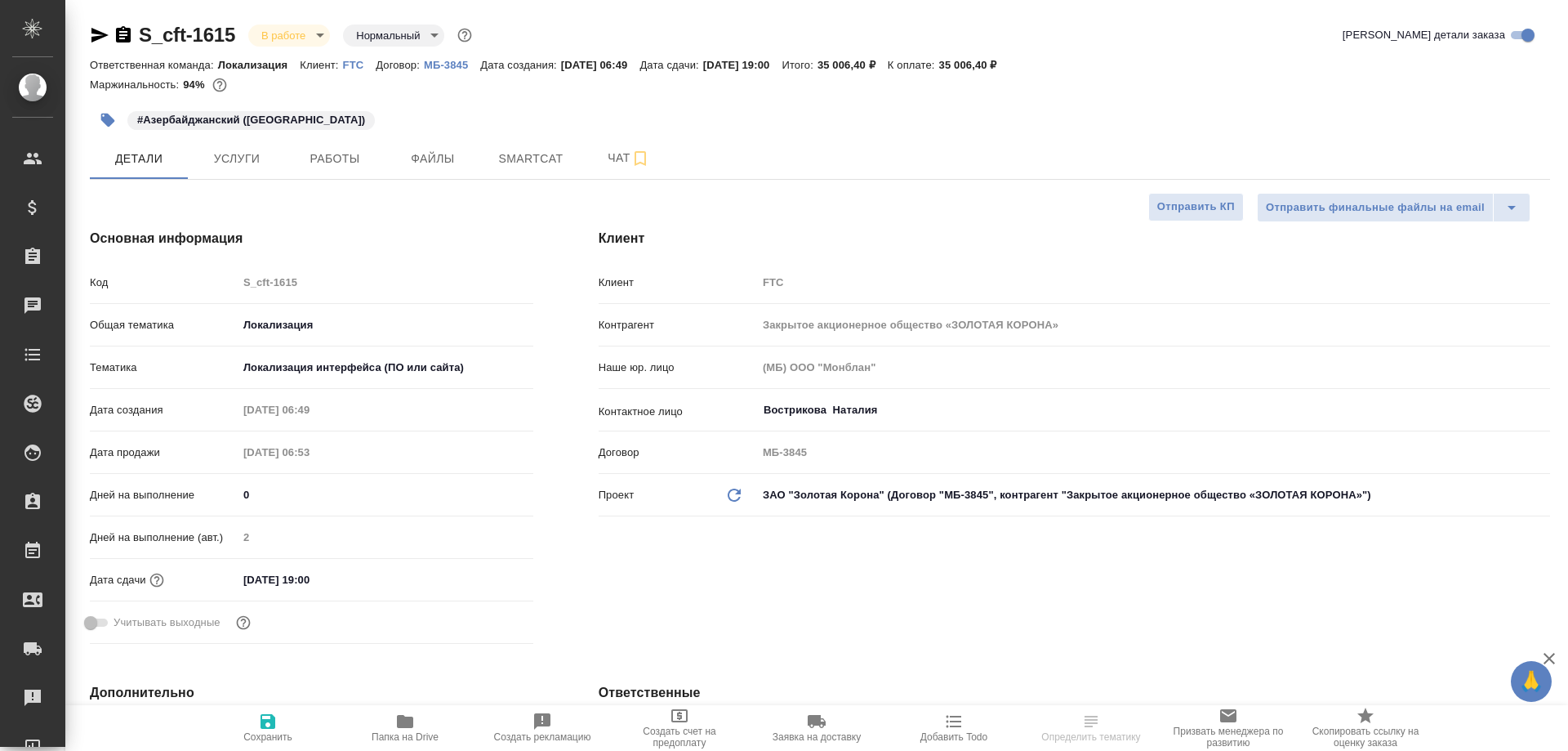
type textarea "x"
type input "[PERSON_NAME]"
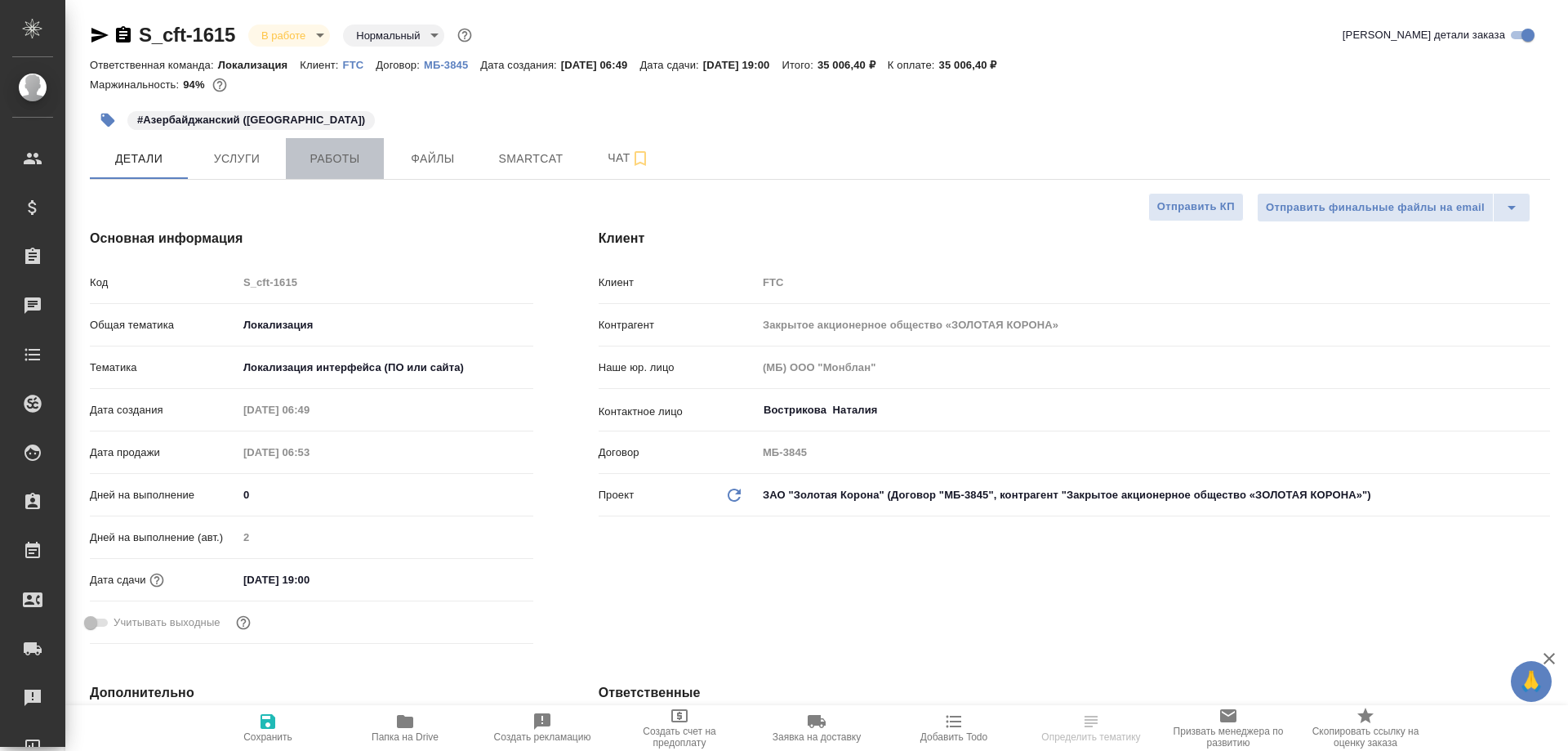
click at [335, 172] on button "Работы" at bounding box center [335, 158] width 98 height 41
select select "RU"
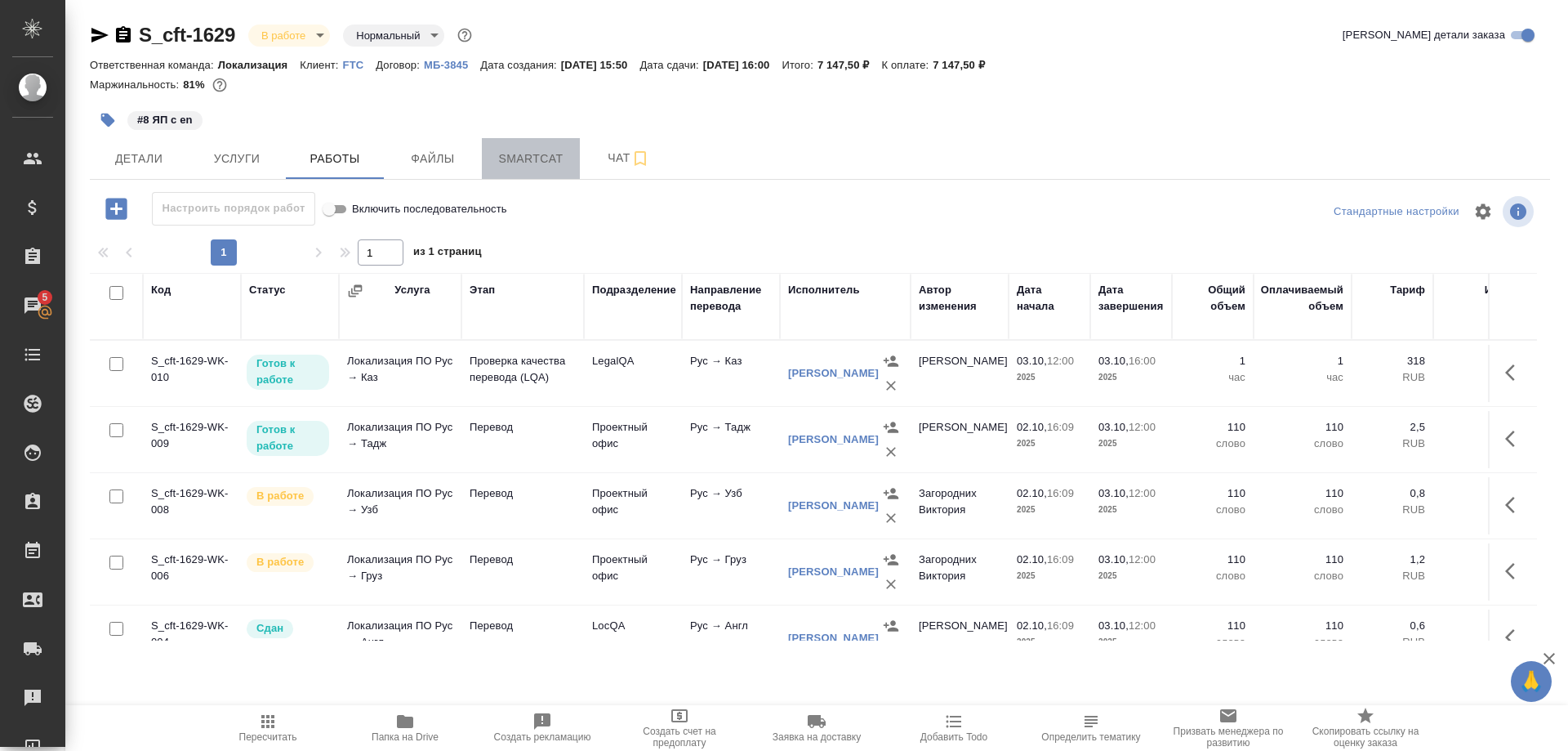
click at [515, 158] on span "Smartcat" at bounding box center [531, 158] width 78 height 20
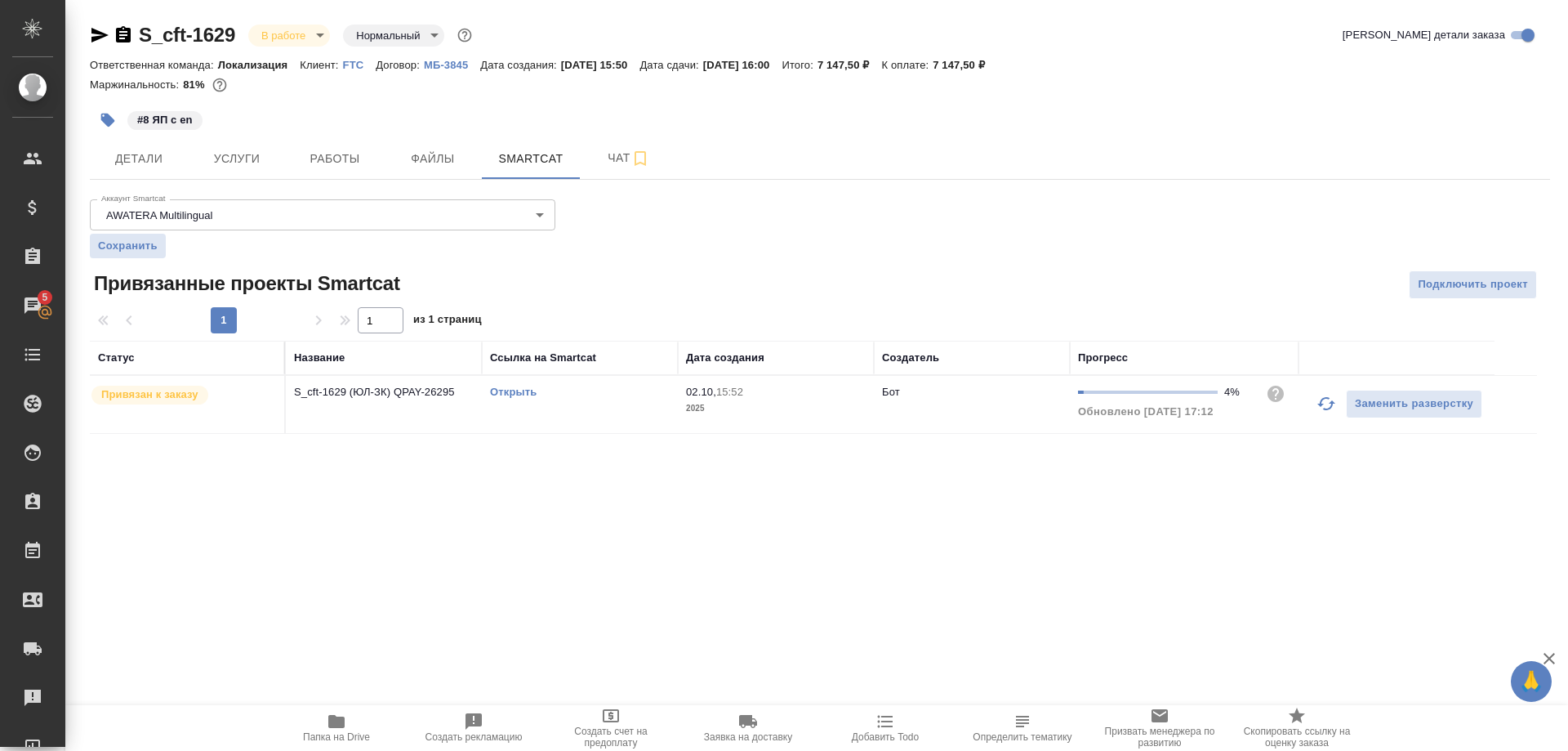
click at [511, 394] on link "Открыть" at bounding box center [513, 392] width 46 height 12
click at [512, 392] on link "Открыть" at bounding box center [513, 392] width 46 height 12
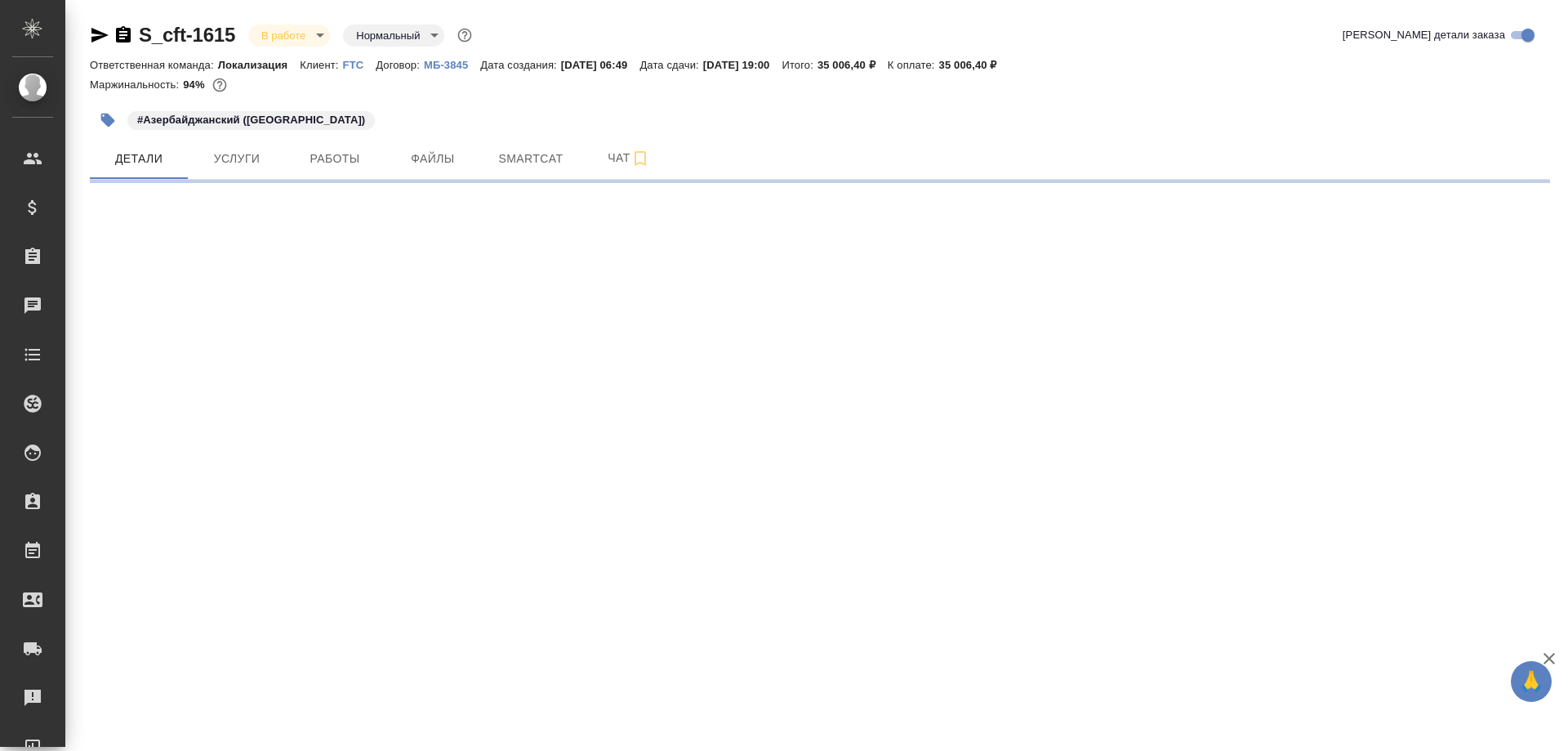
select select "RU"
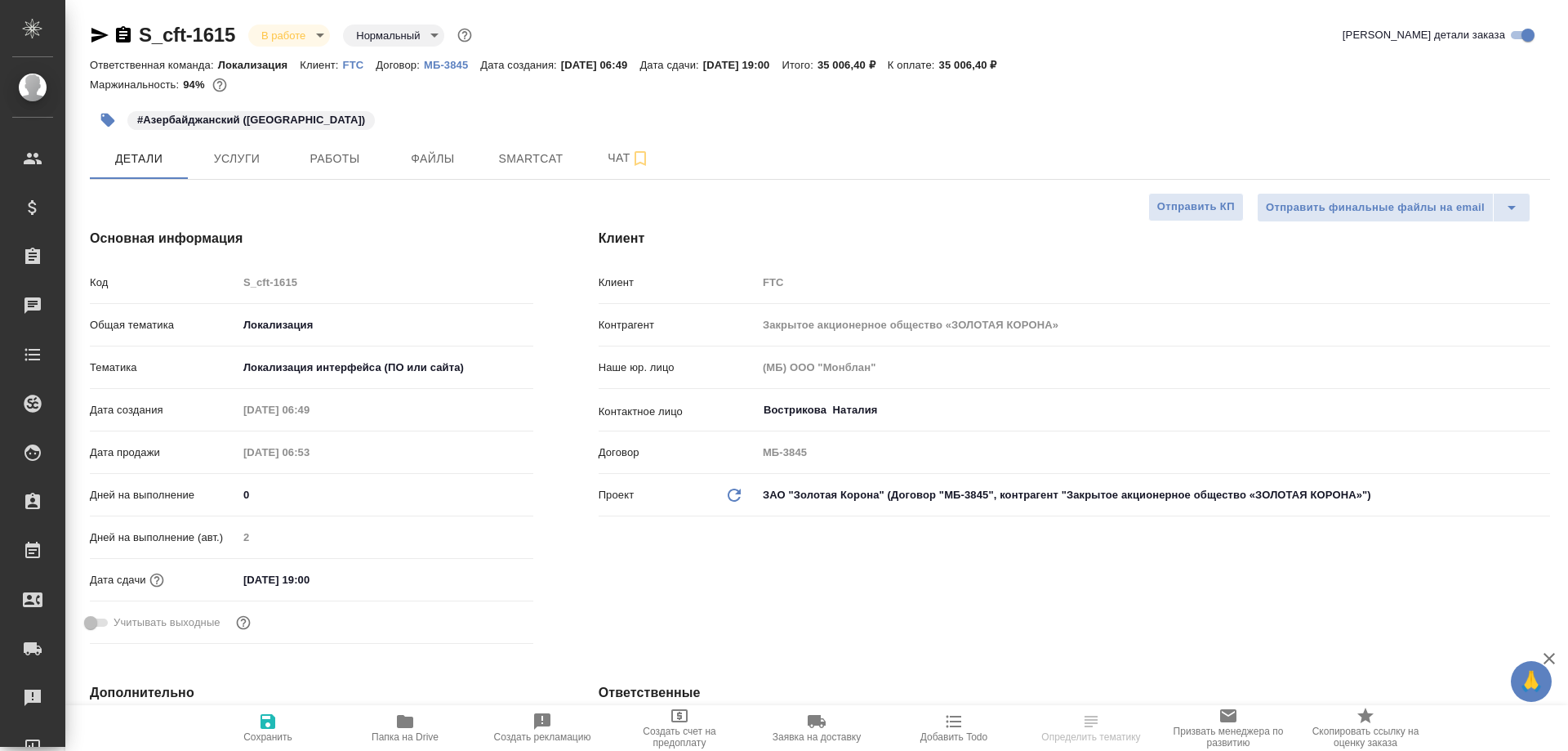
type textarea "x"
select select "RU"
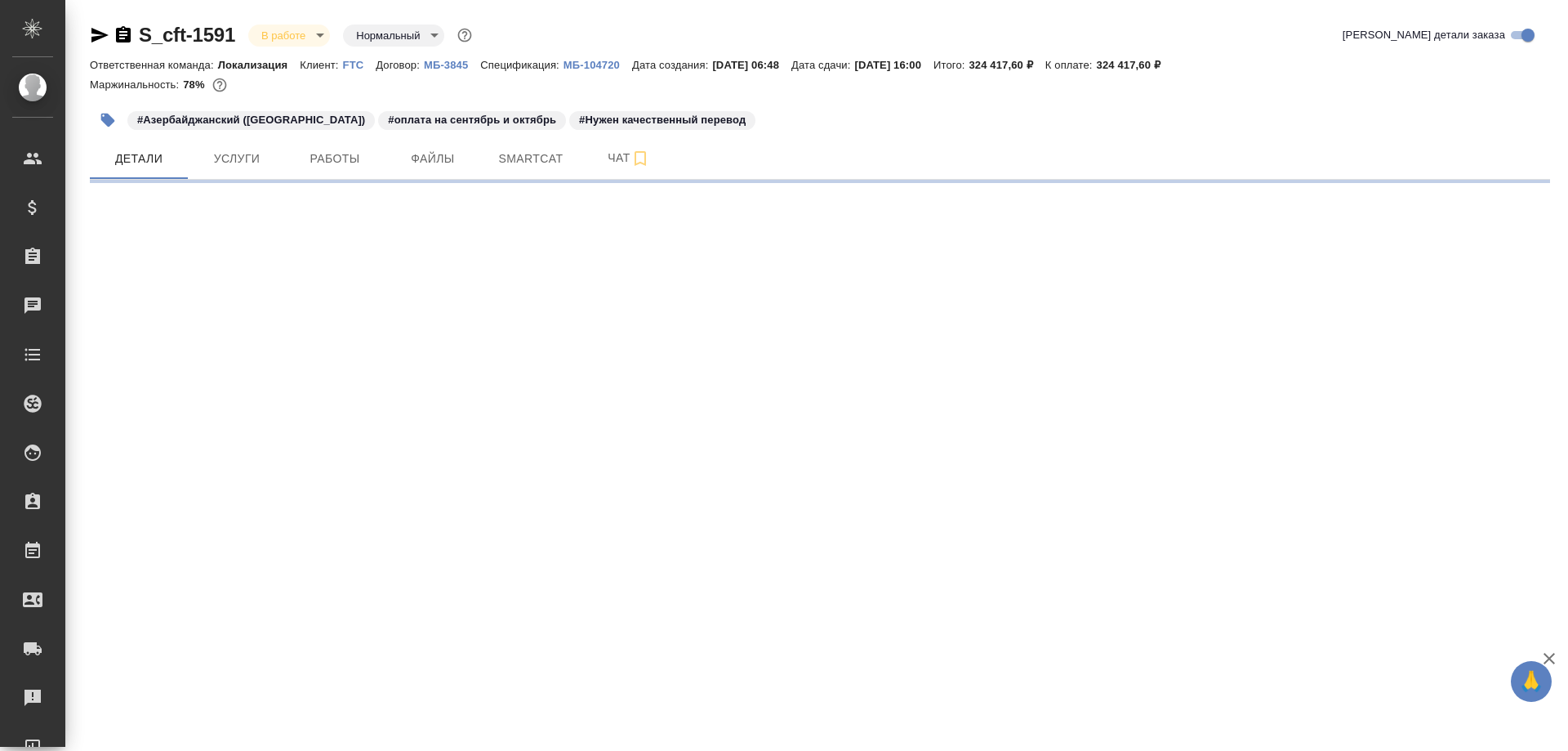
select select "RU"
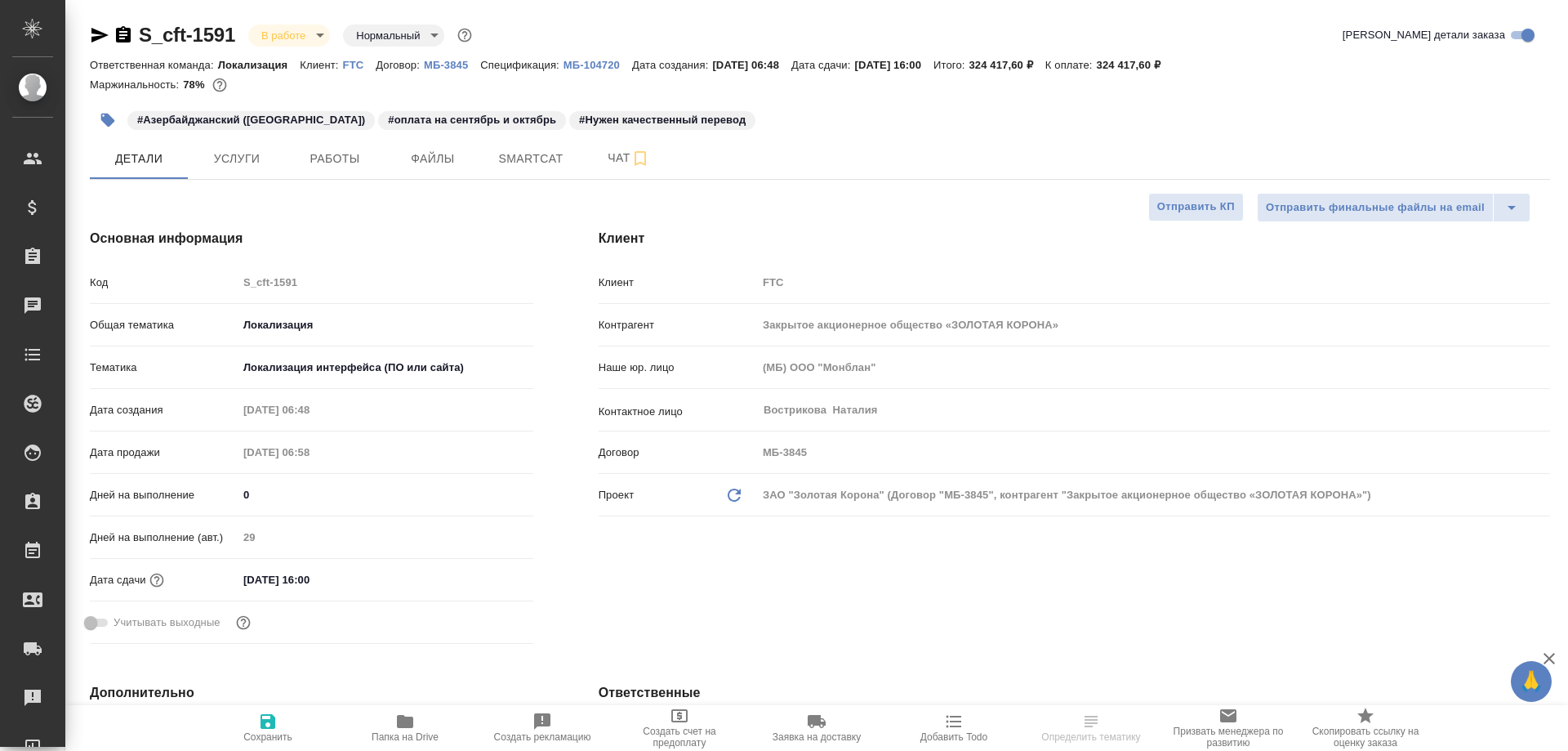
type textarea "x"
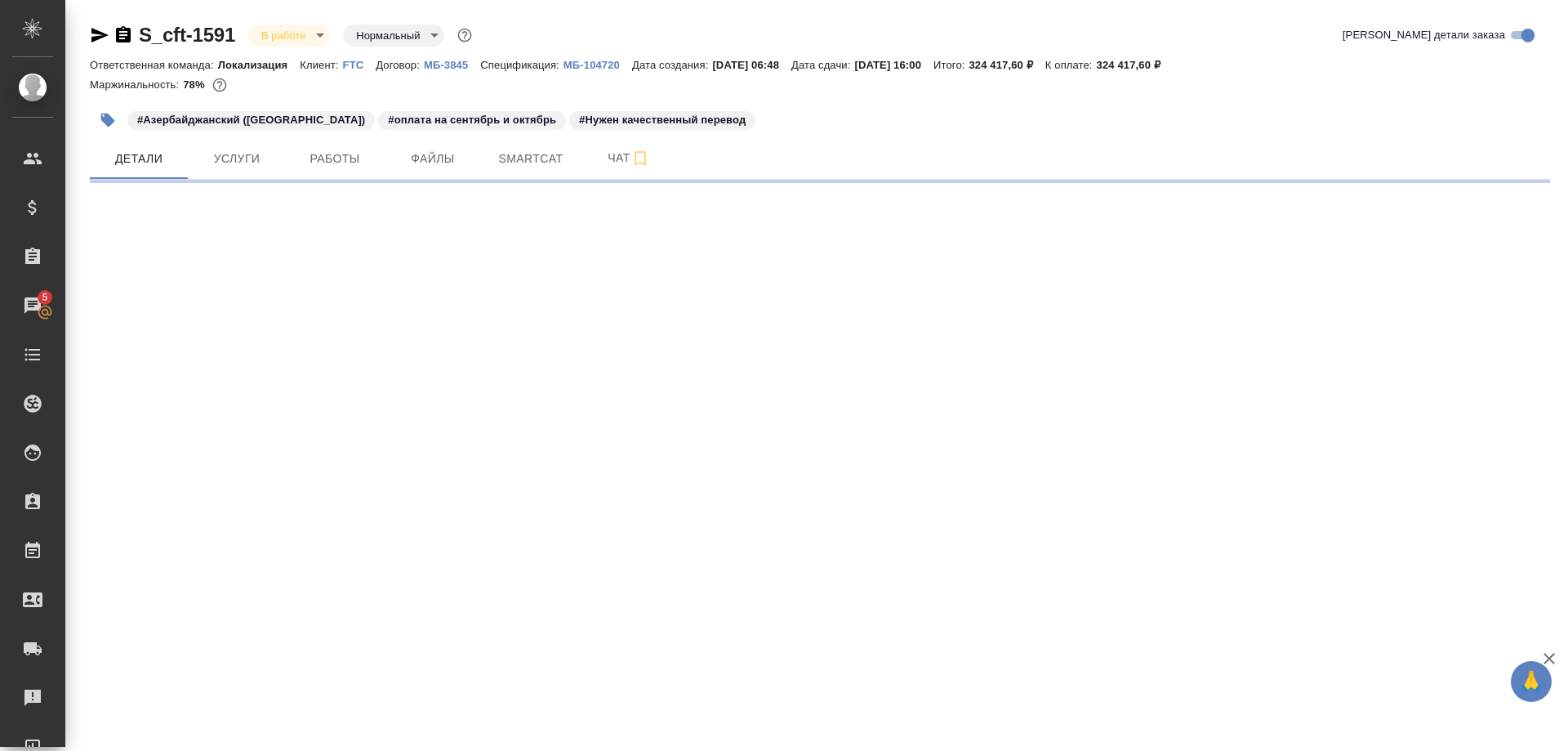
select select "RU"
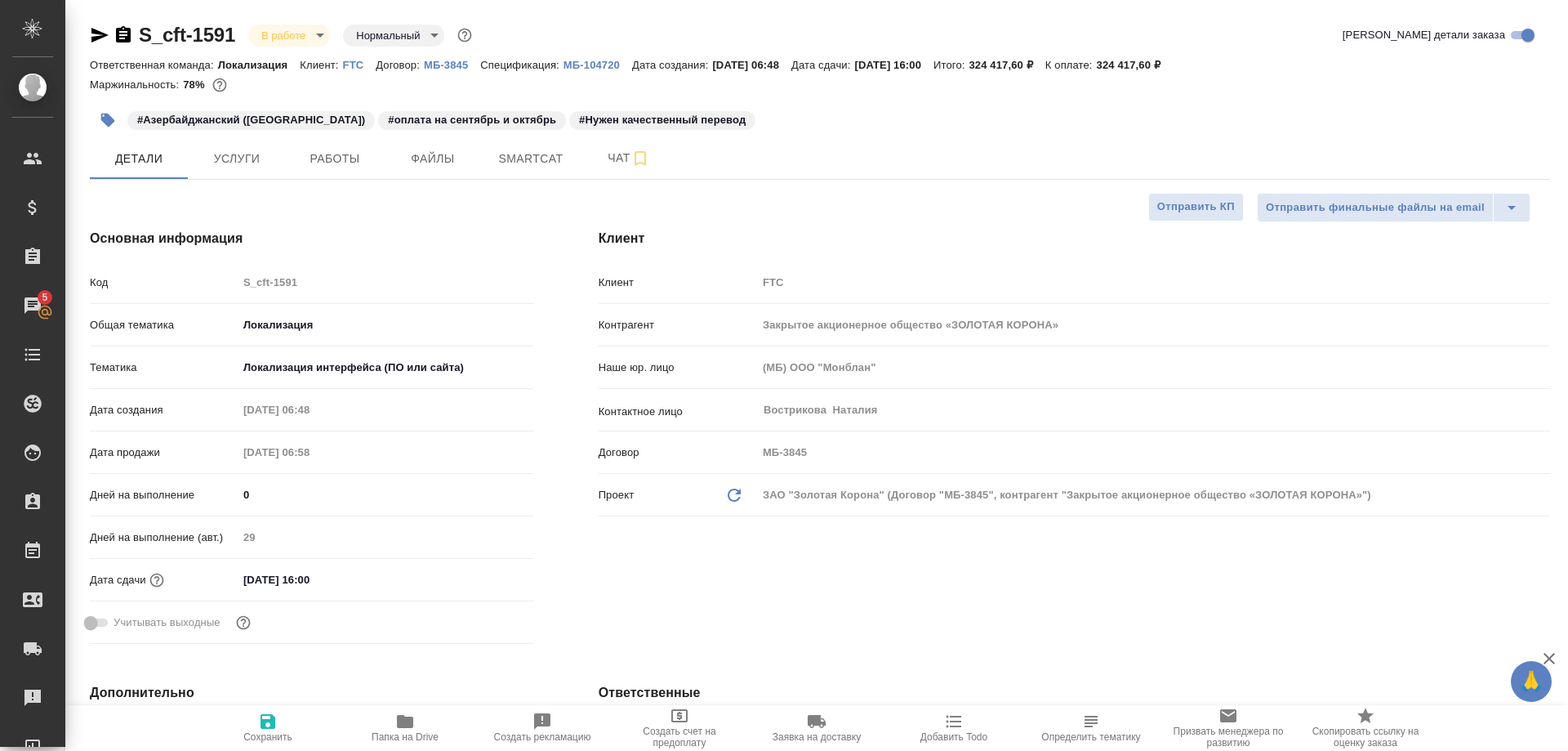
type textarea "x"
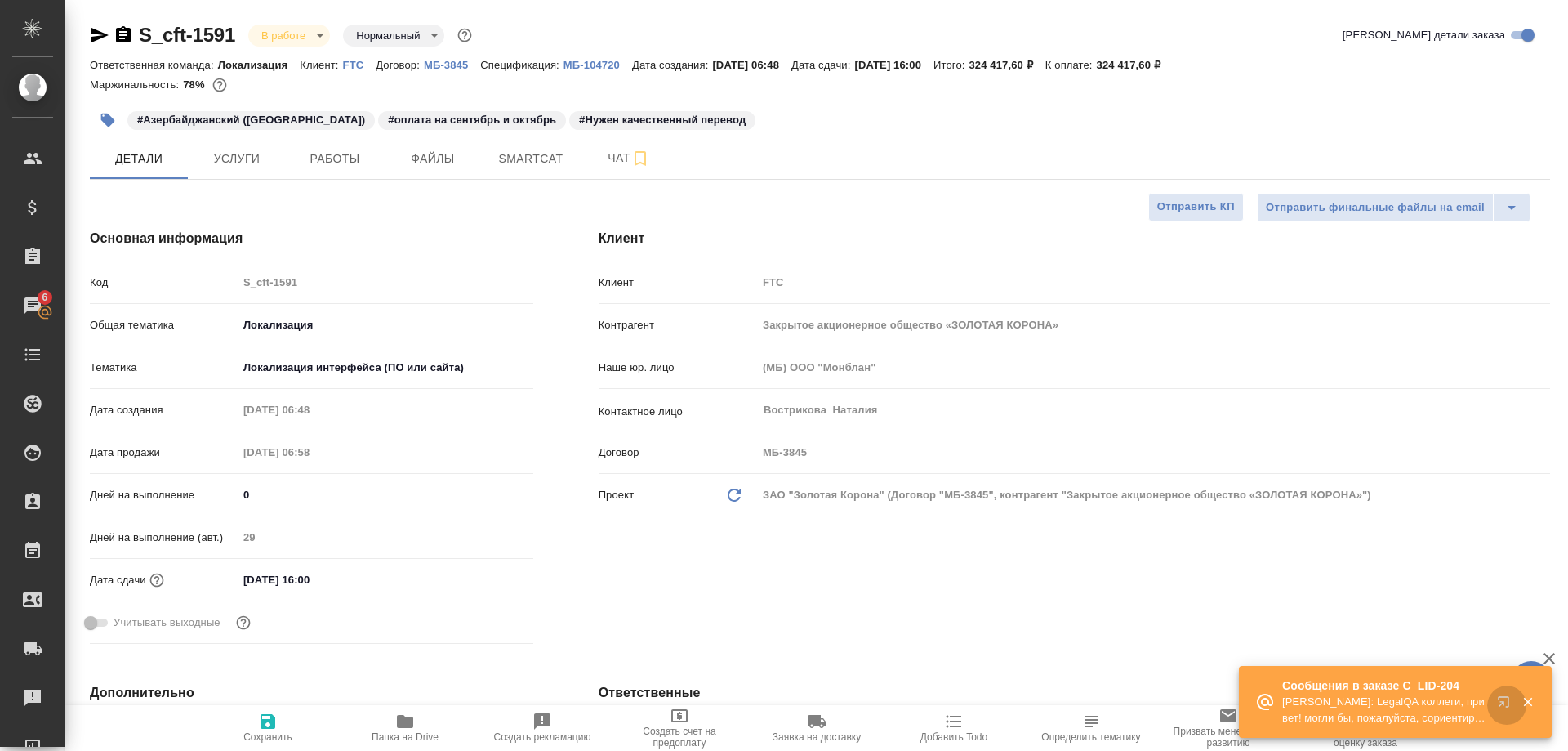
click at [1496, 698] on button "button" at bounding box center [1507, 705] width 39 height 39
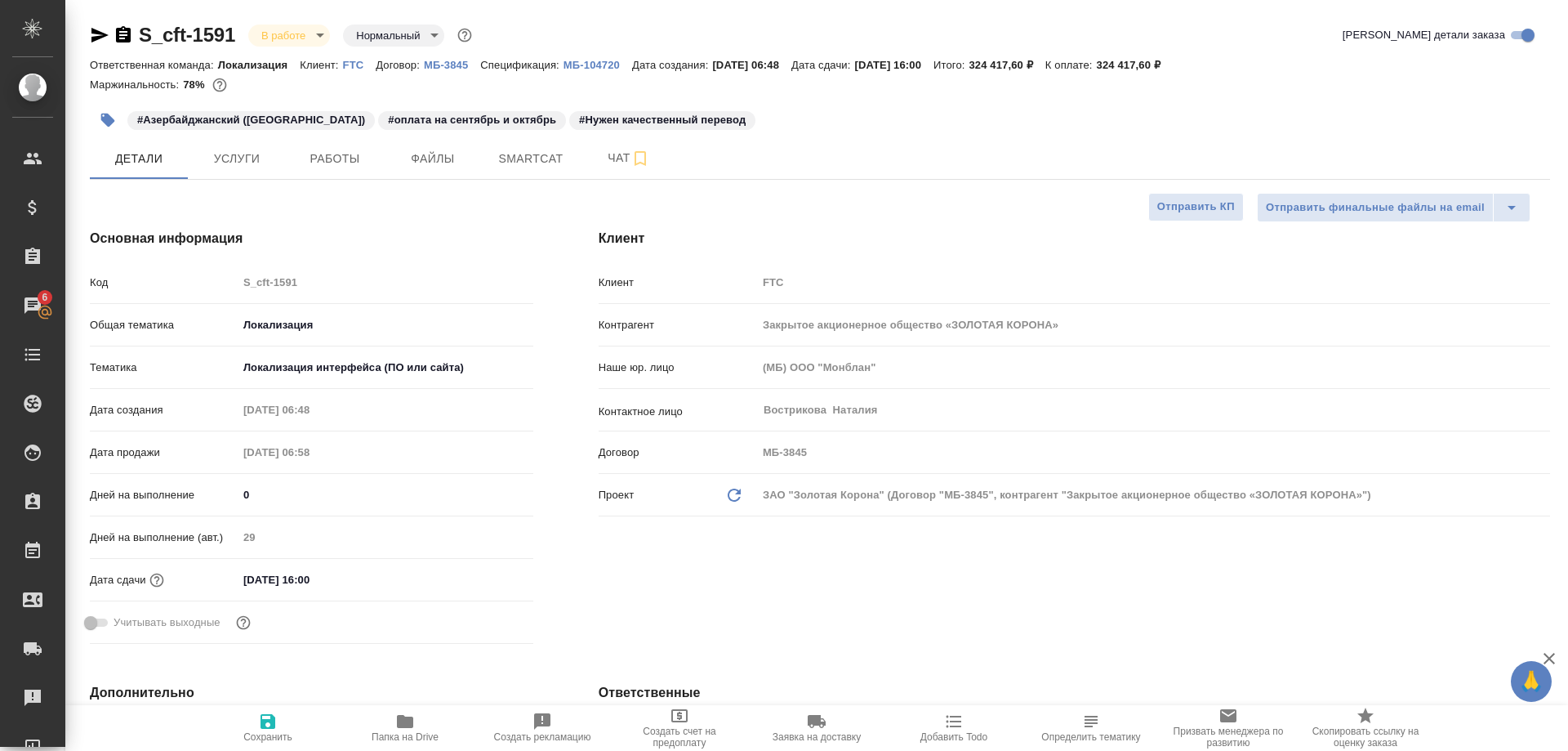
type textarea "x"
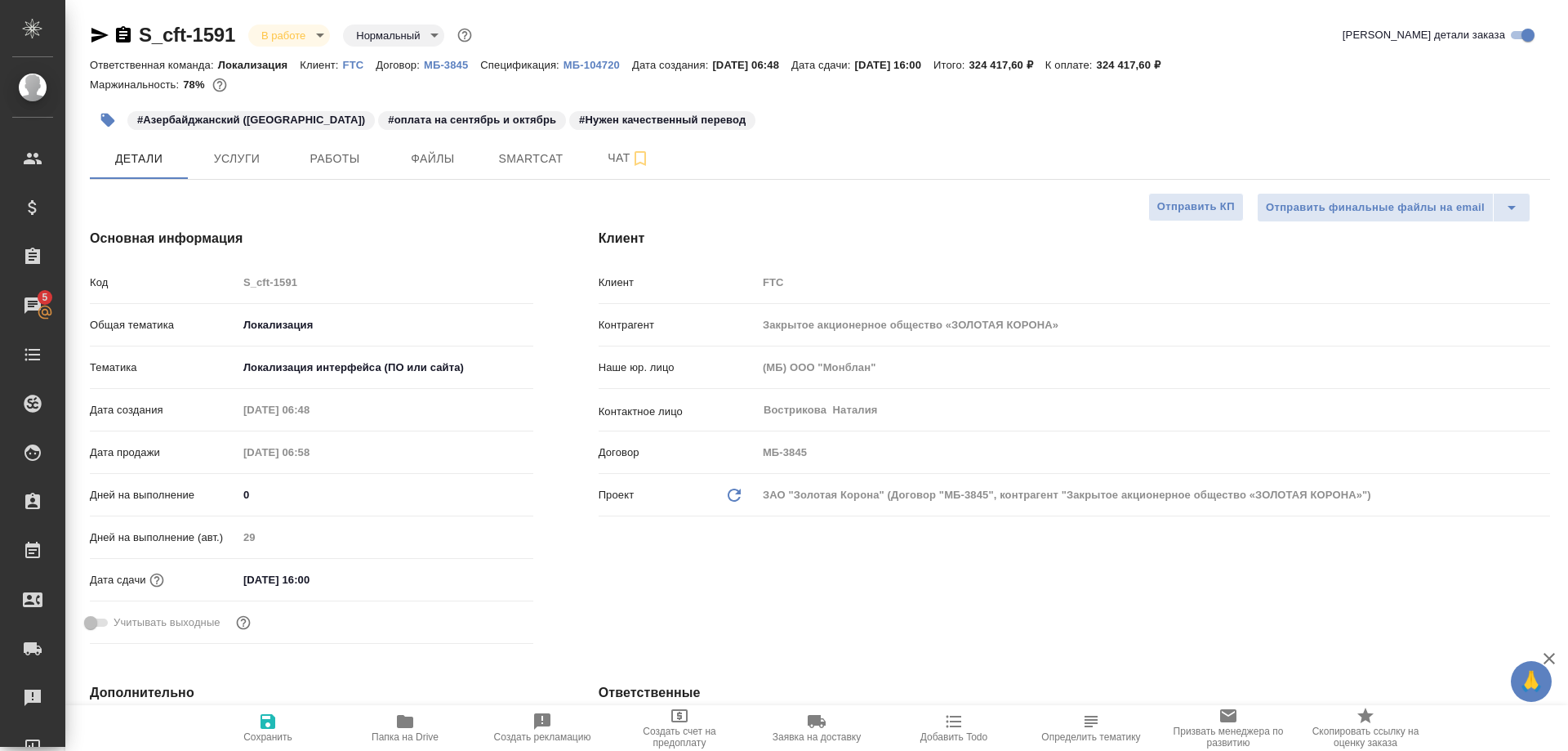
type textarea "x"
click at [336, 159] on span "Работы" at bounding box center [335, 158] width 78 height 20
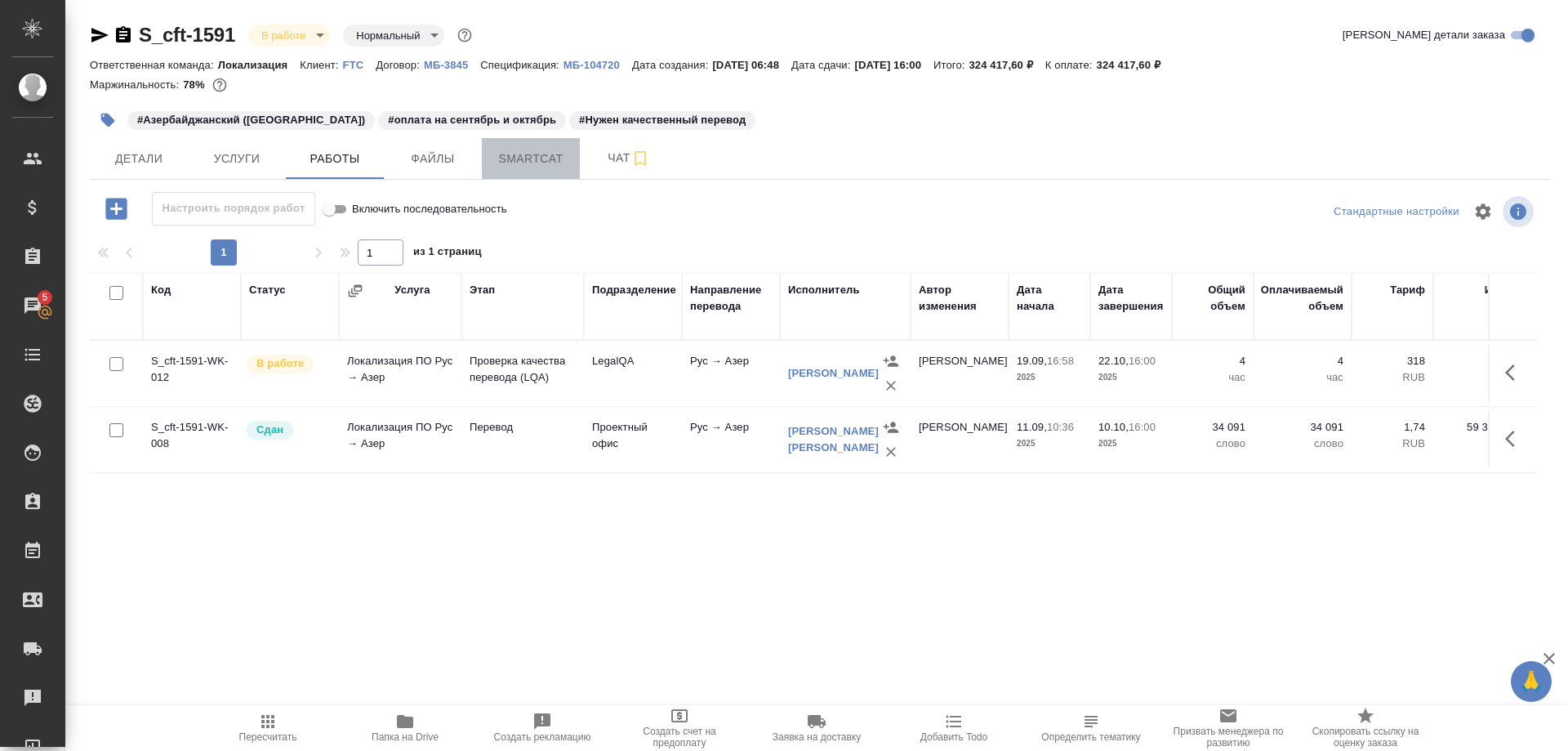
click at [532, 157] on span "Smartcat" at bounding box center [531, 158] width 78 height 20
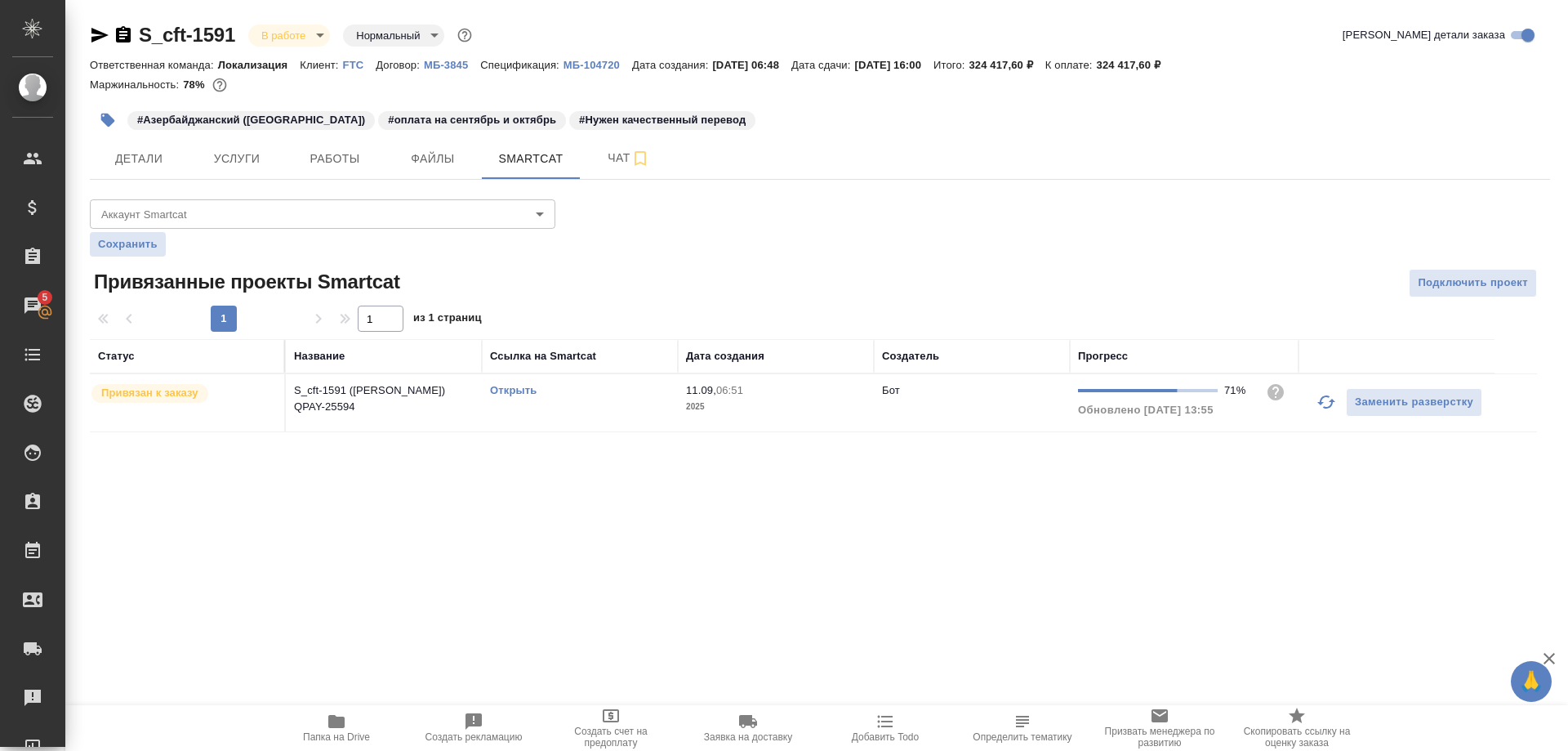
click at [522, 393] on link "Открыть" at bounding box center [513, 390] width 46 height 12
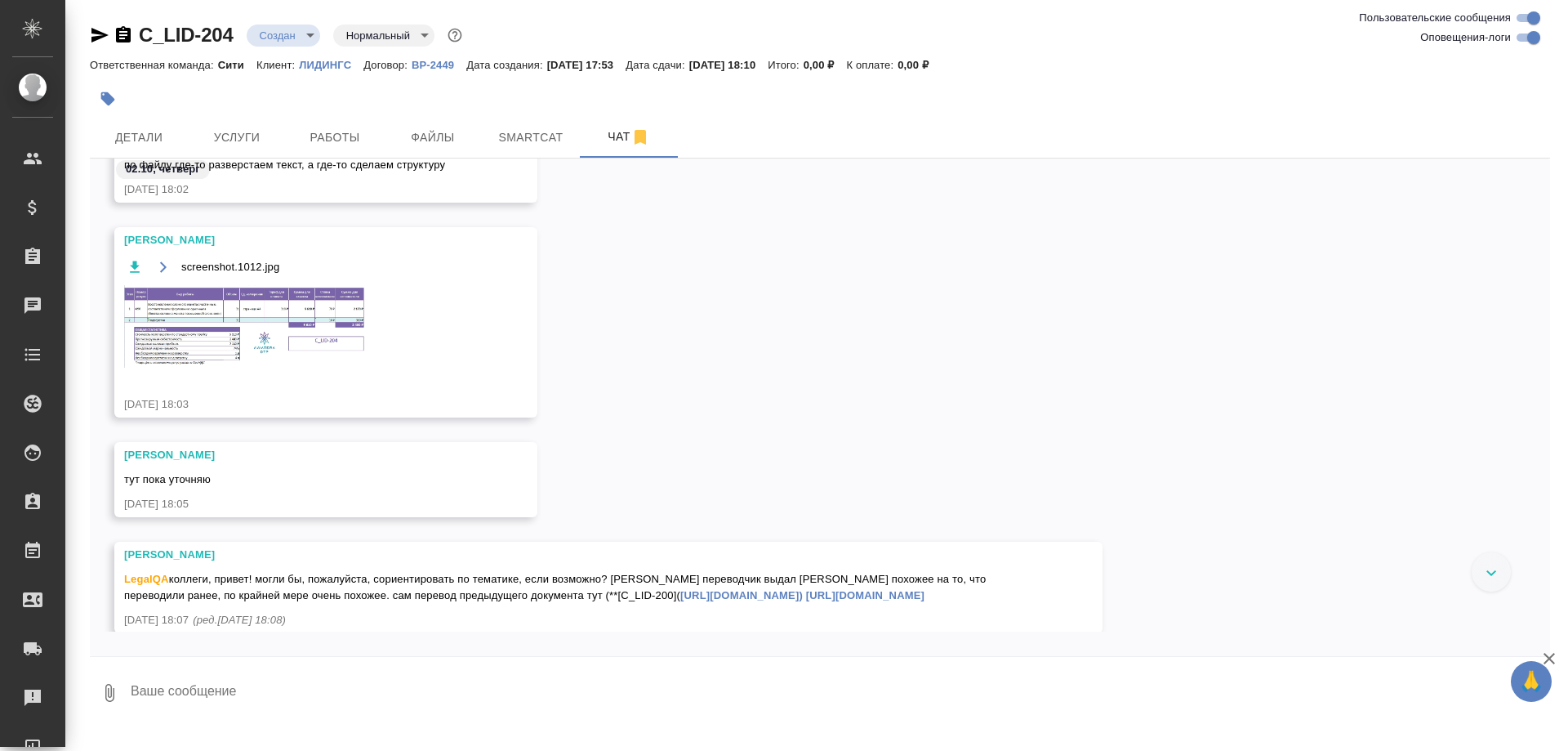
scroll to position [784, 0]
